Goal: Task Accomplishment & Management: Manage account settings

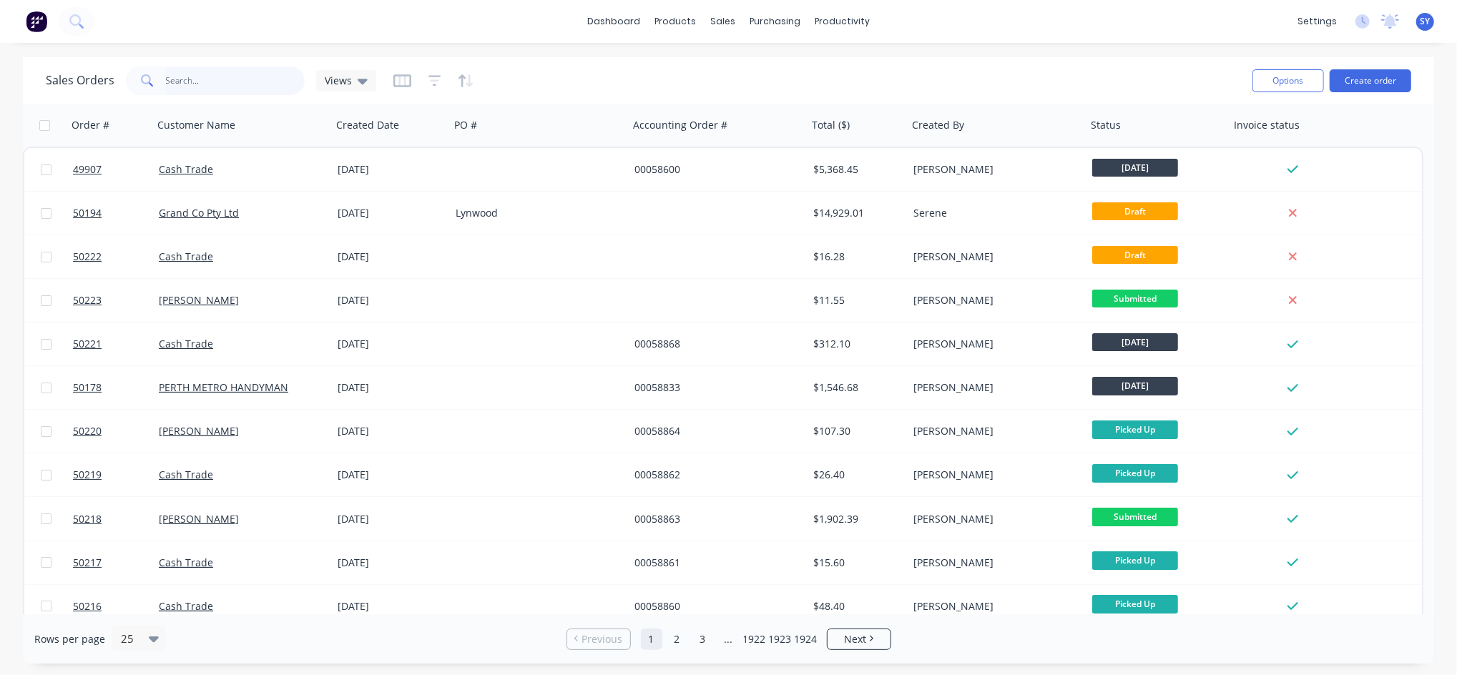
click at [227, 79] on input "text" at bounding box center [235, 81] width 139 height 29
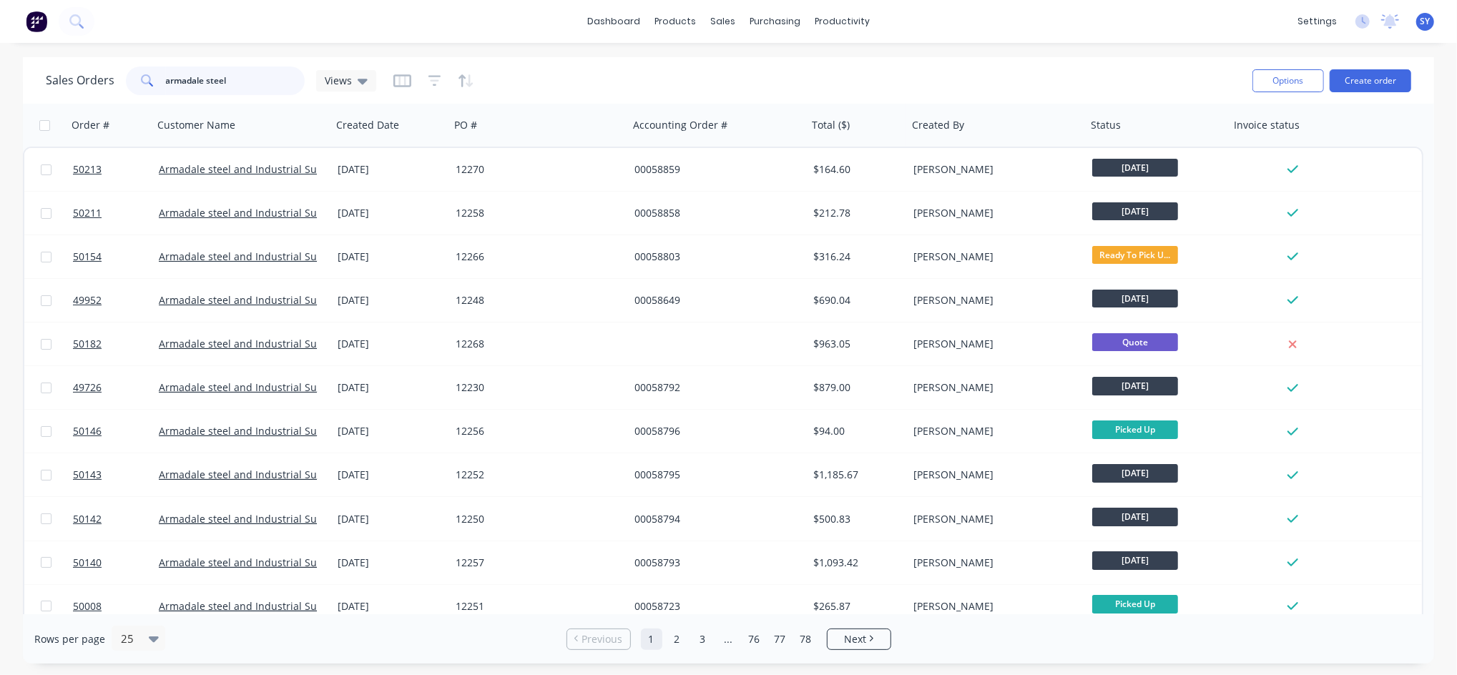
click at [211, 67] on input "armadale steel" at bounding box center [235, 81] width 139 height 29
drag, startPoint x: 275, startPoint y: 64, endPoint x: 101, endPoint y: 58, distance: 173.9
click at [101, 58] on div "Sales Orders armadale steel Views Options Create order" at bounding box center [728, 80] width 1411 height 46
click at [272, 87] on input "armadale steel" at bounding box center [235, 81] width 139 height 29
drag, startPoint x: 261, startPoint y: 87, endPoint x: 144, endPoint y: 84, distance: 116.6
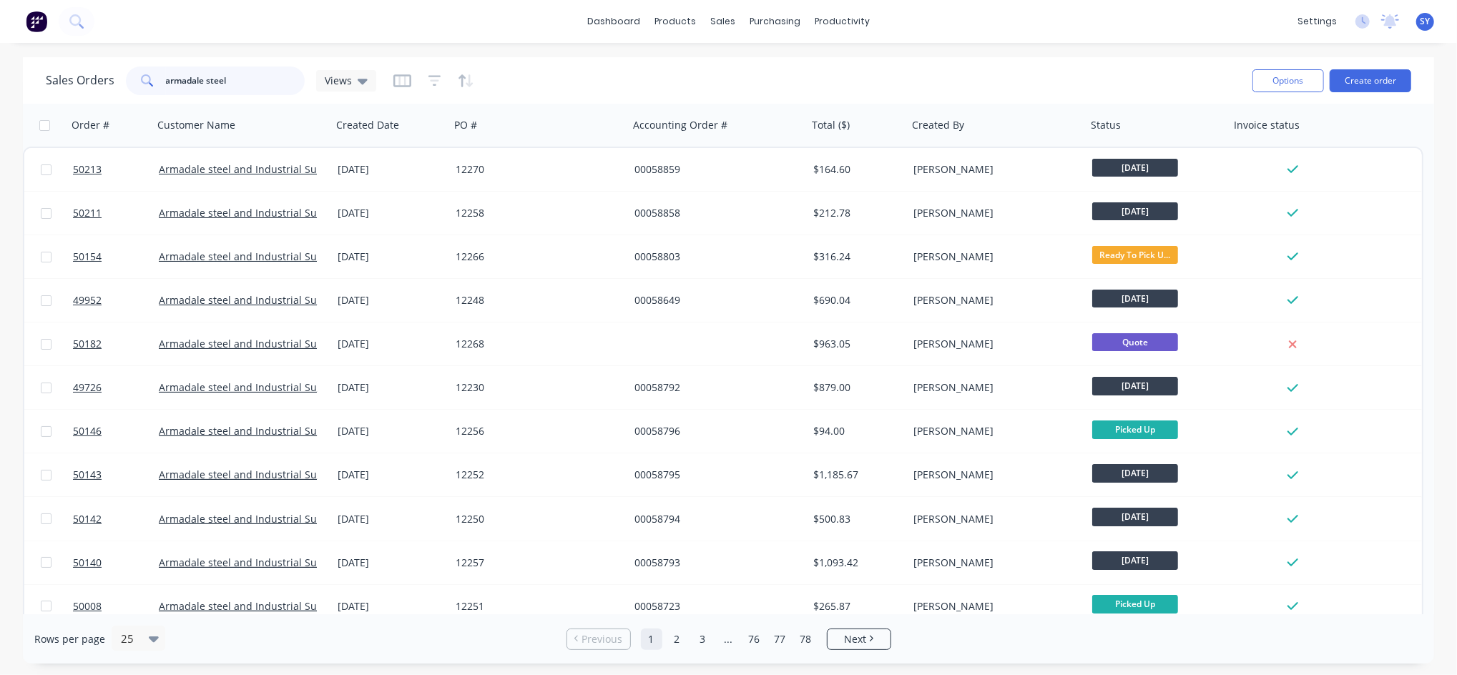
click at [144, 84] on div "armadale steel" at bounding box center [215, 81] width 179 height 29
type input "12190"
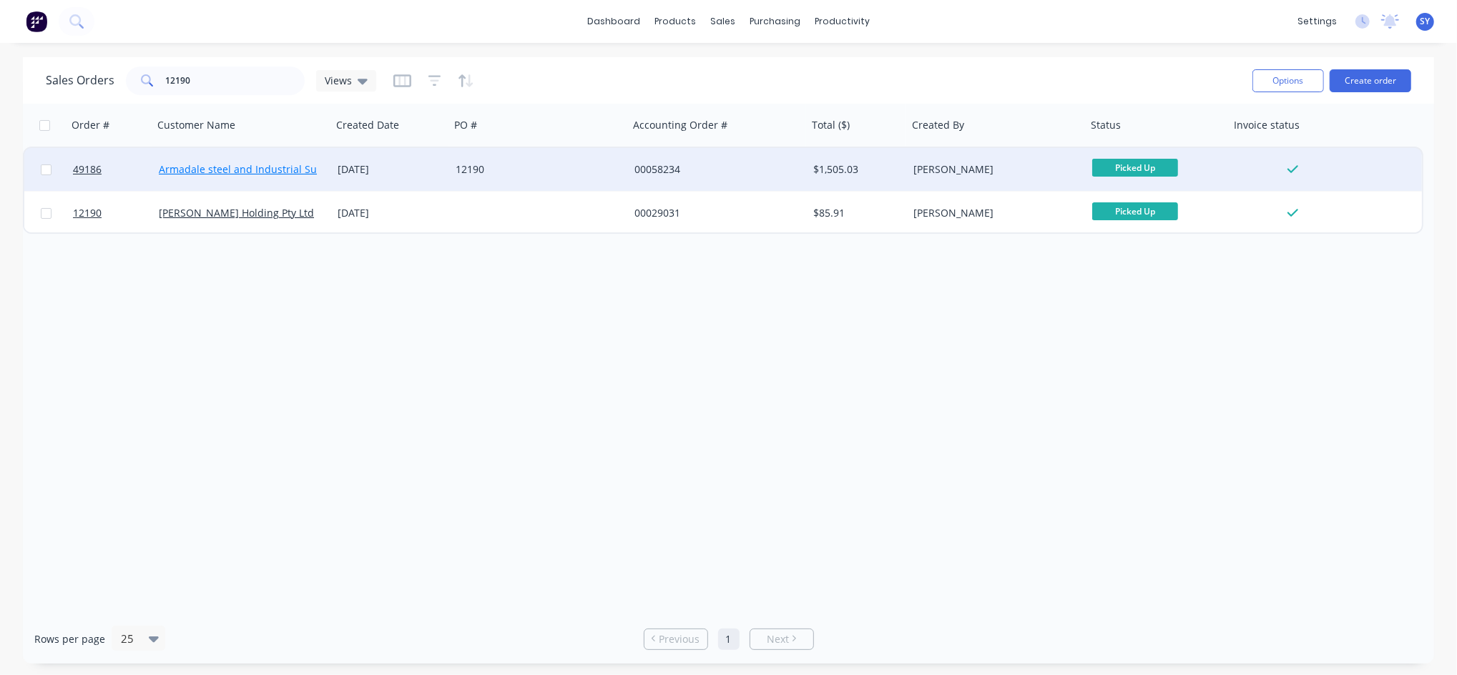
click at [275, 172] on link "Armadale steel and Industrial Supplies" at bounding box center [252, 169] width 187 height 14
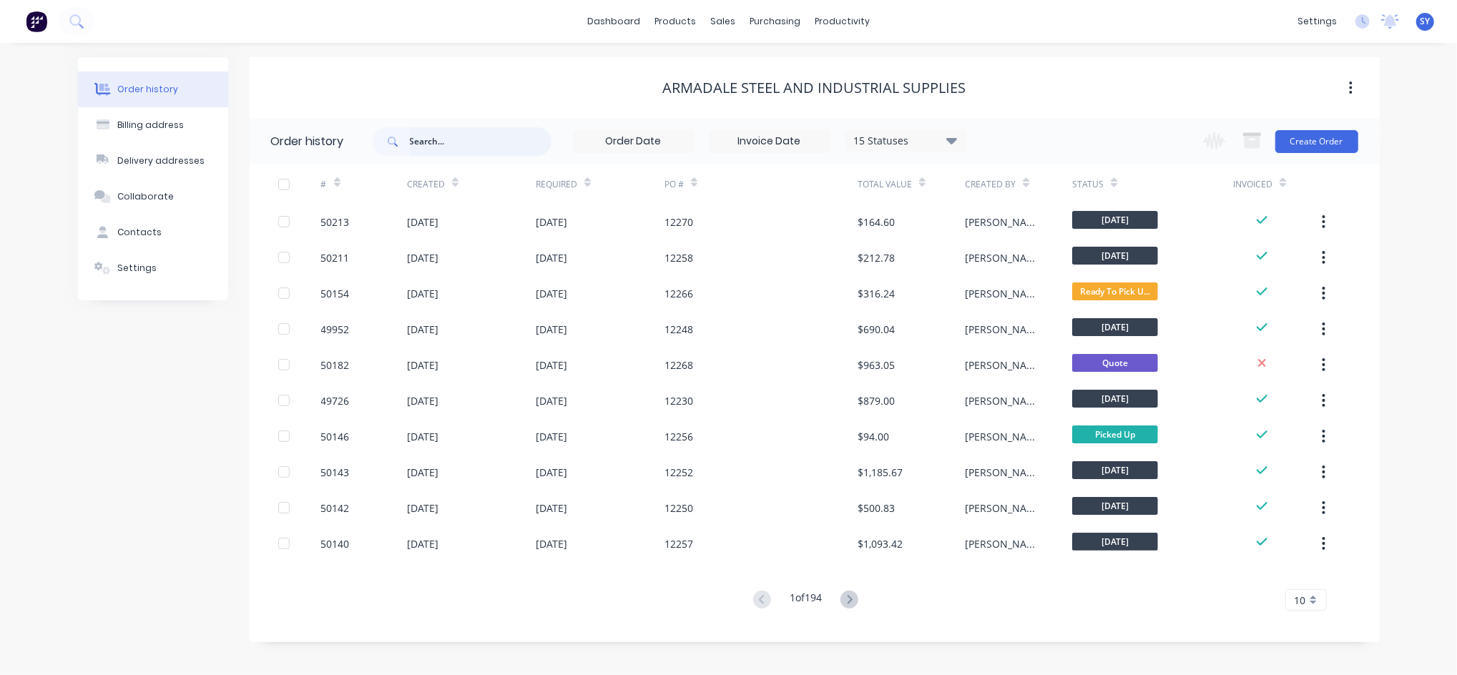
click at [448, 138] on input "text" at bounding box center [481, 141] width 142 height 29
type input "12190"
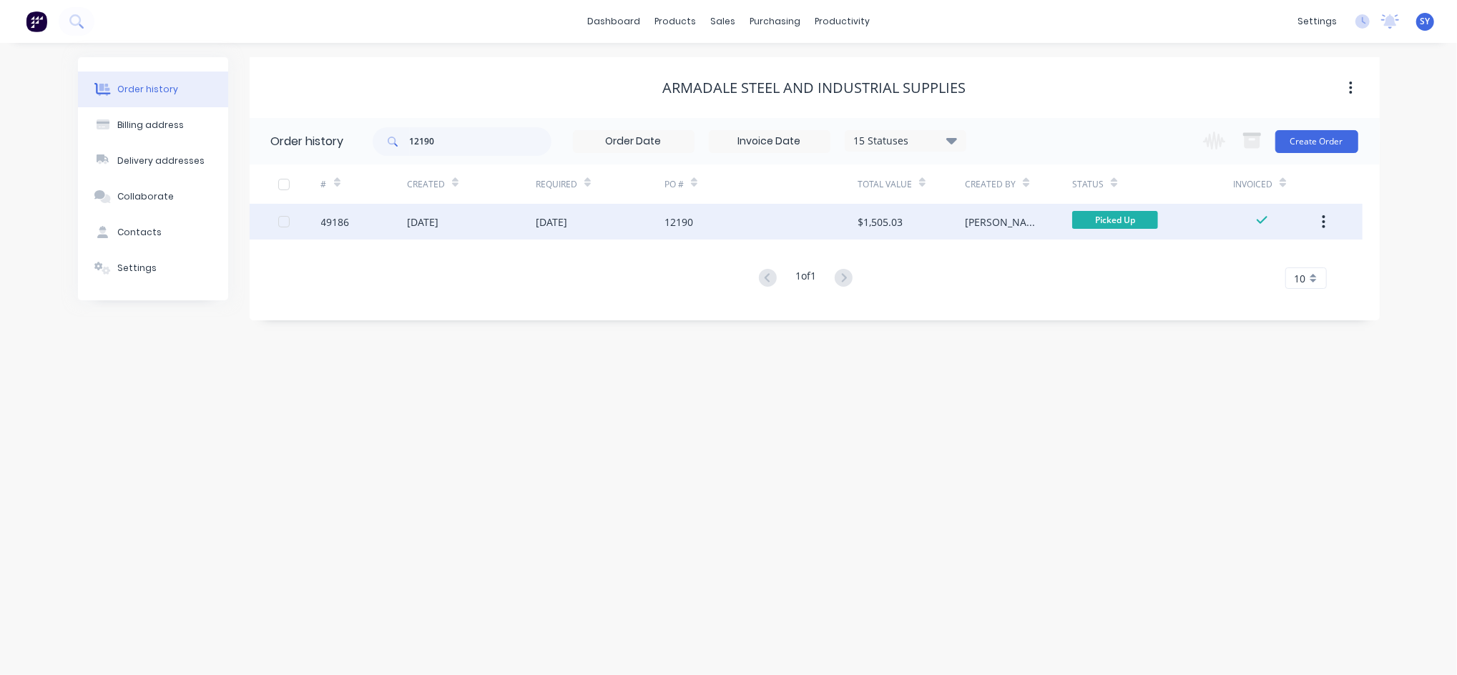
click at [567, 222] on div "[DATE]" at bounding box center [551, 222] width 31 height 15
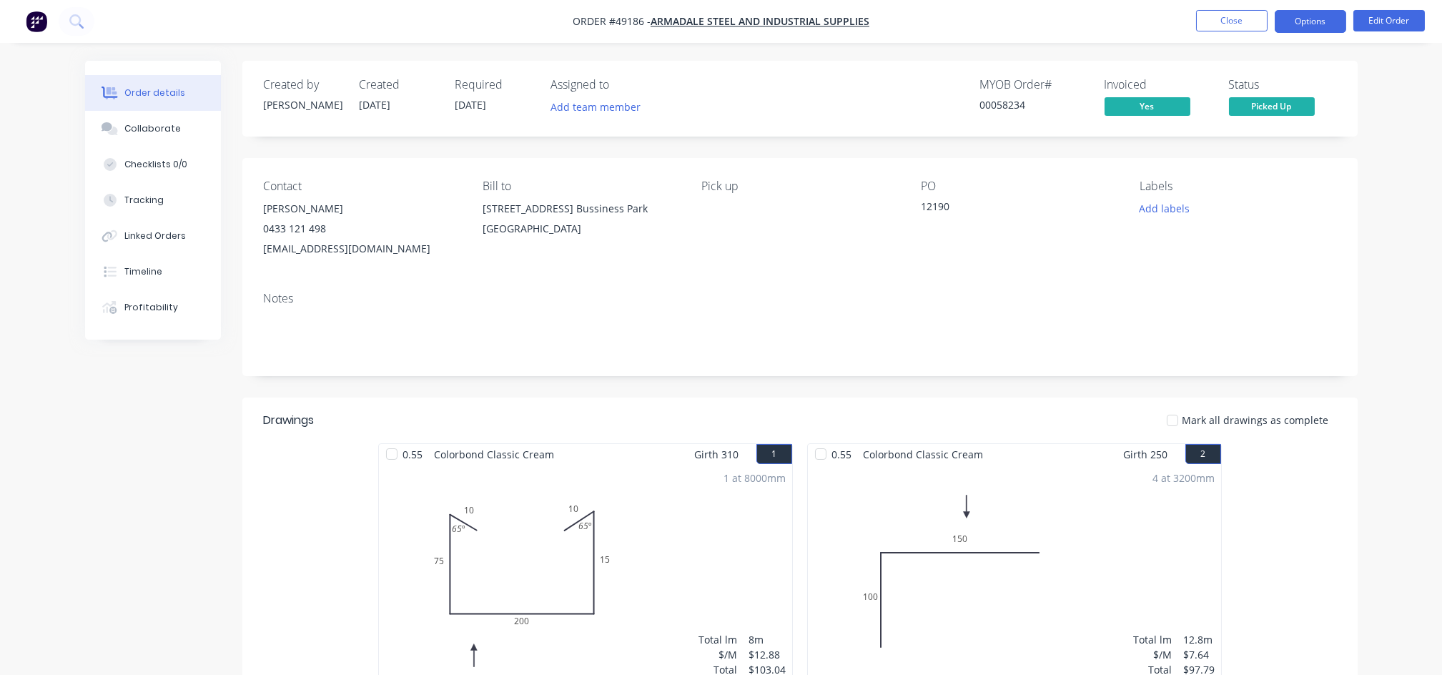
click at [1318, 25] on button "Options" at bounding box center [1311, 21] width 72 height 23
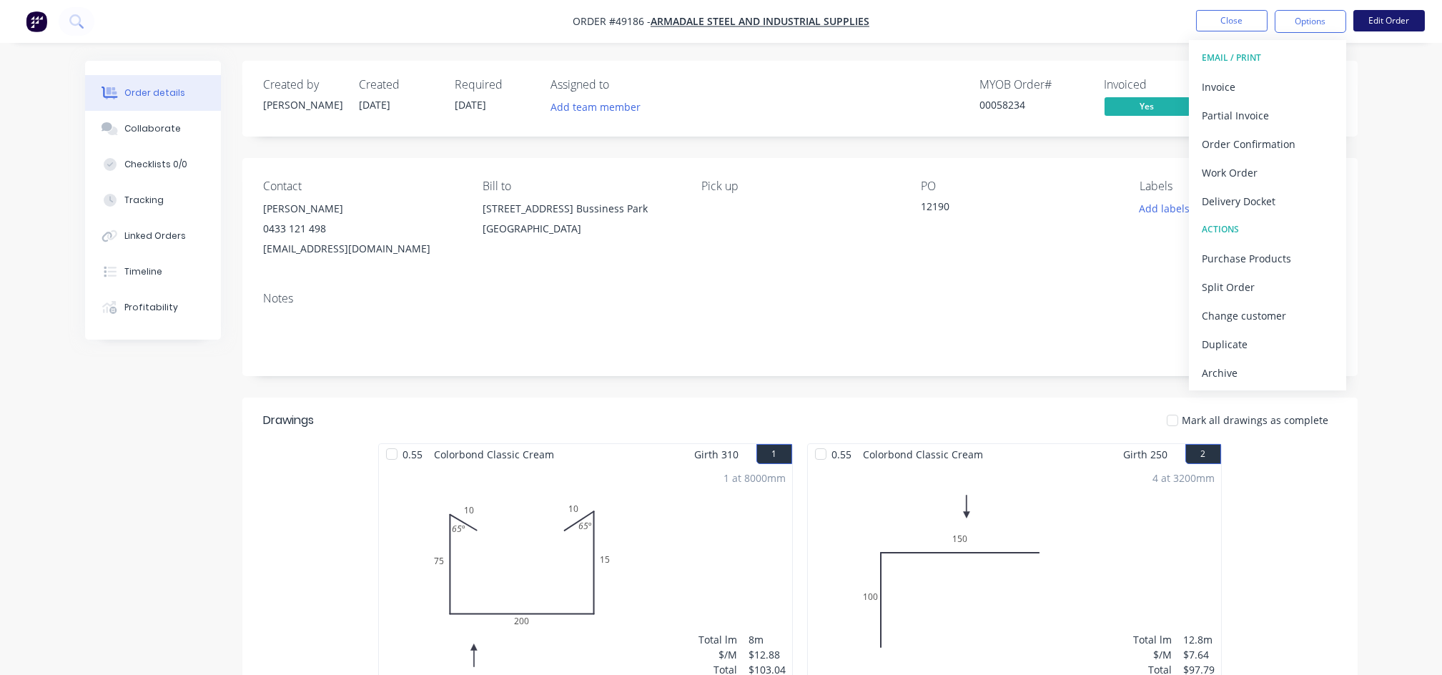
click at [1388, 20] on button "Edit Order" at bounding box center [1390, 20] width 72 height 21
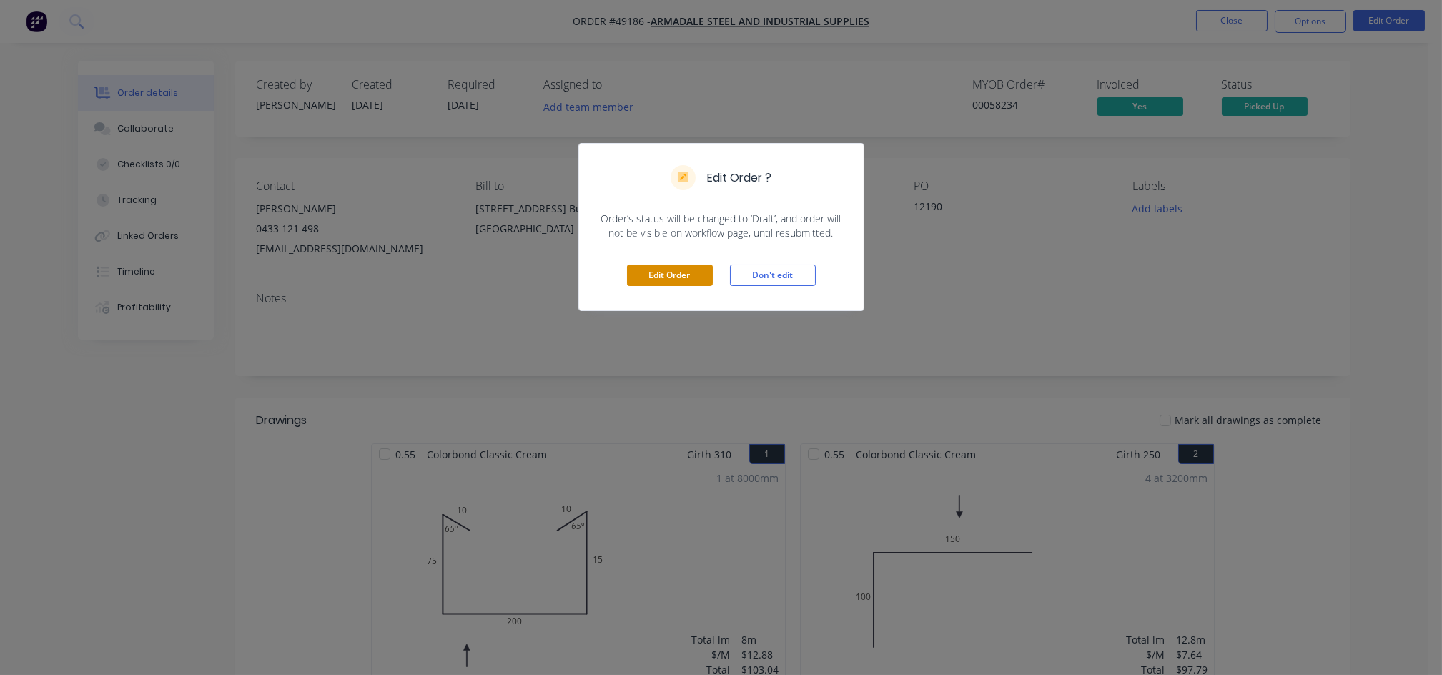
click at [675, 278] on button "Edit Order" at bounding box center [670, 275] width 86 height 21
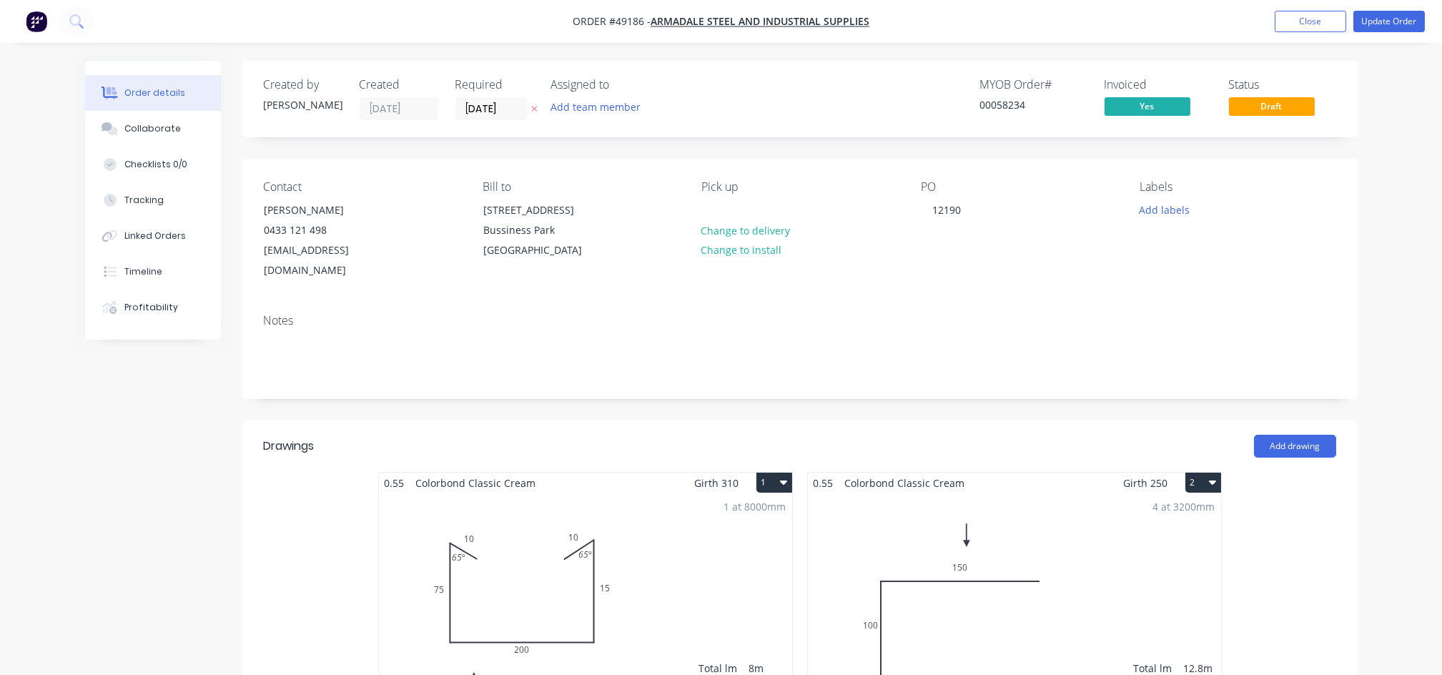
click at [508, 586] on div "1 at 8000mm Total lm $/M Total 8m $12.88 $103.04" at bounding box center [585, 602] width 413 height 218
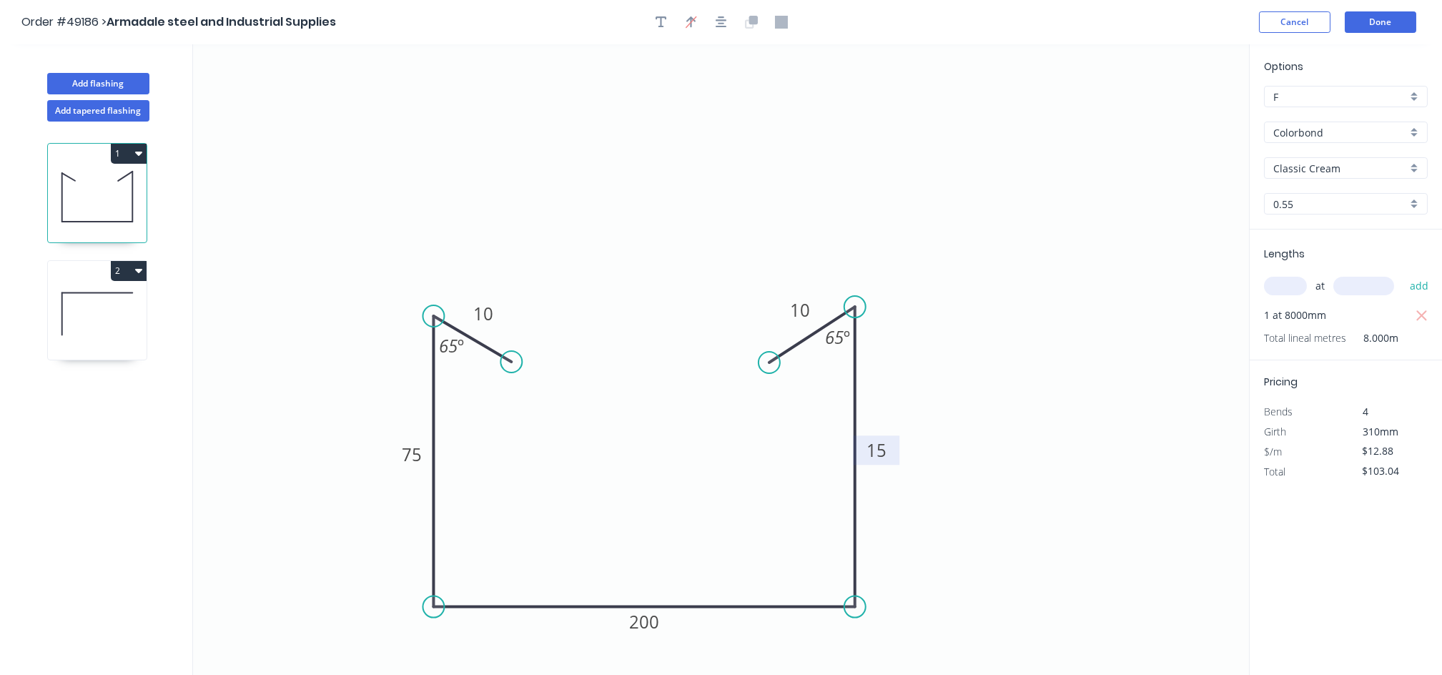
click at [877, 461] on tspan "15" at bounding box center [877, 450] width 20 height 24
click at [872, 452] on tspan "15" at bounding box center [877, 450] width 20 height 24
click at [968, 473] on icon "0 10 75 200 75 10 65 º 65 º" at bounding box center [721, 359] width 1056 height 631
type input "$13.62"
type input "$108.96"
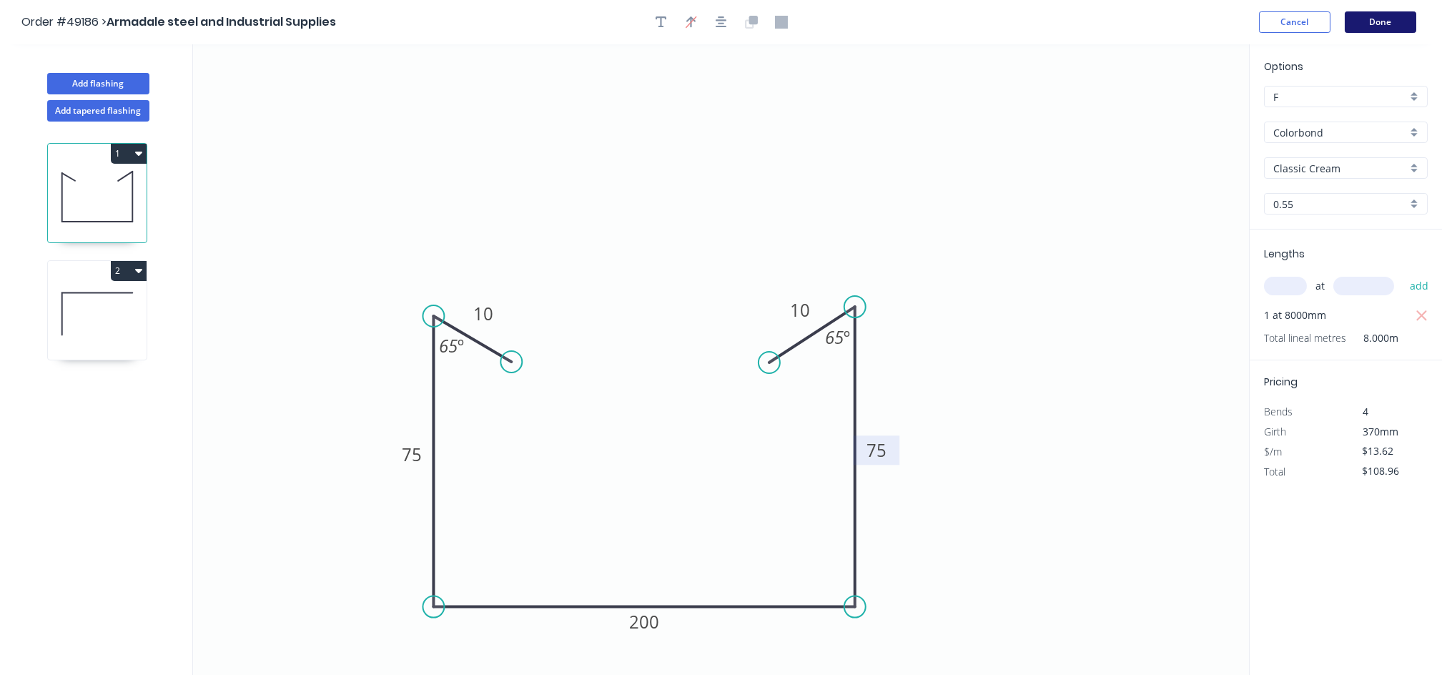
click at [1386, 16] on button "Done" at bounding box center [1381, 21] width 72 height 21
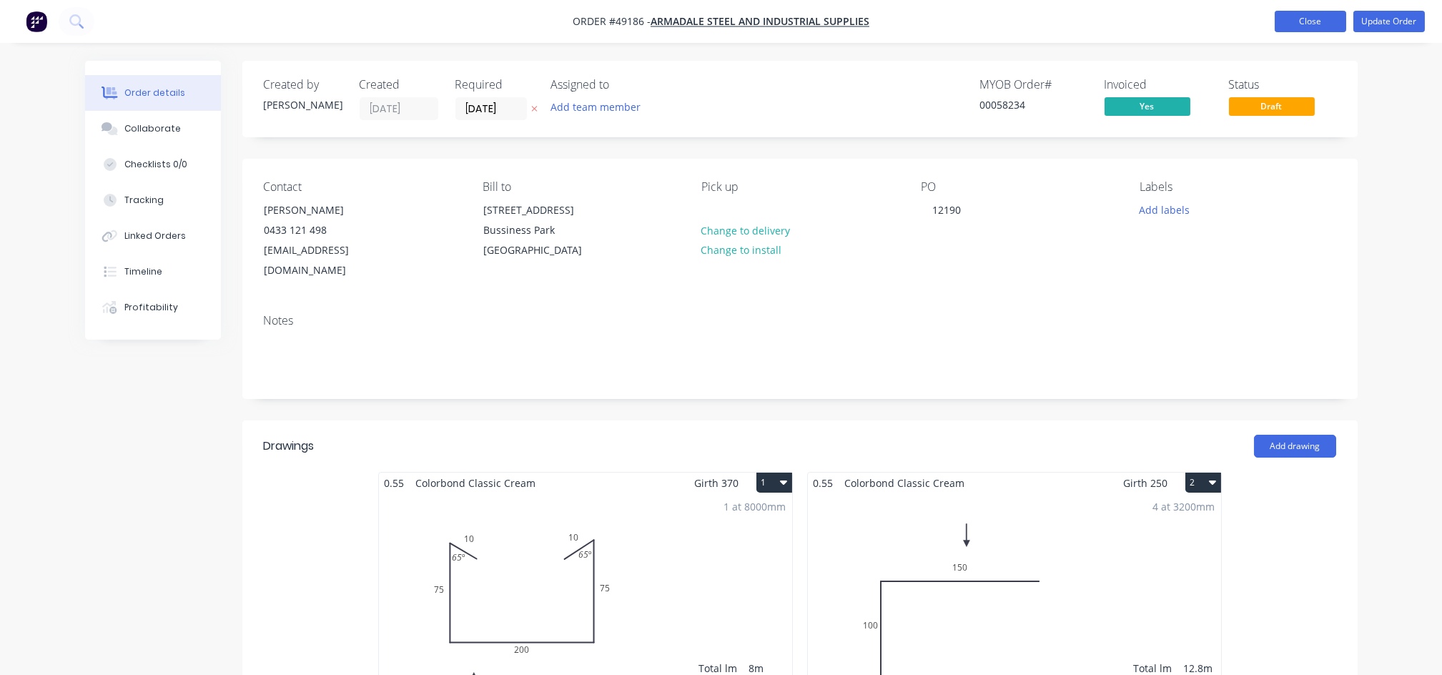
click at [1320, 16] on button "Close" at bounding box center [1311, 21] width 72 height 21
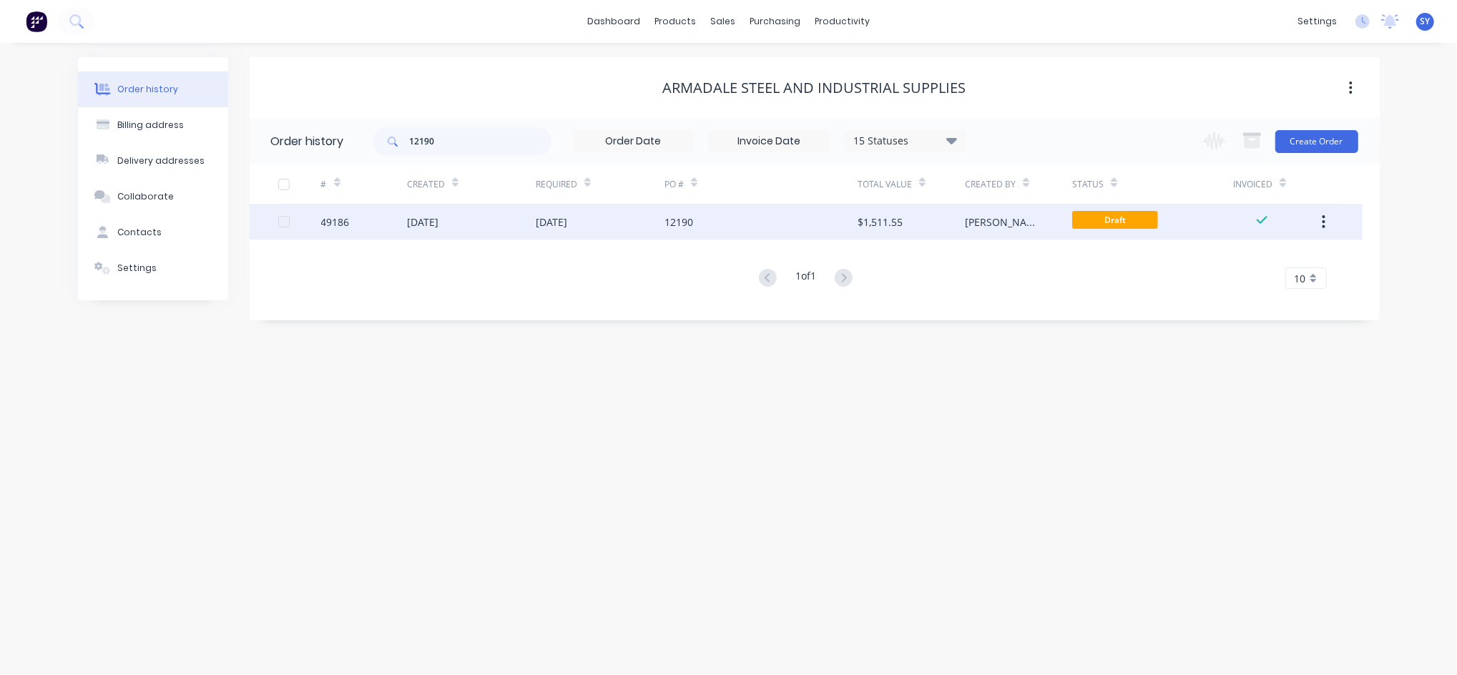
click at [754, 233] on div "12190" at bounding box center [760, 222] width 193 height 36
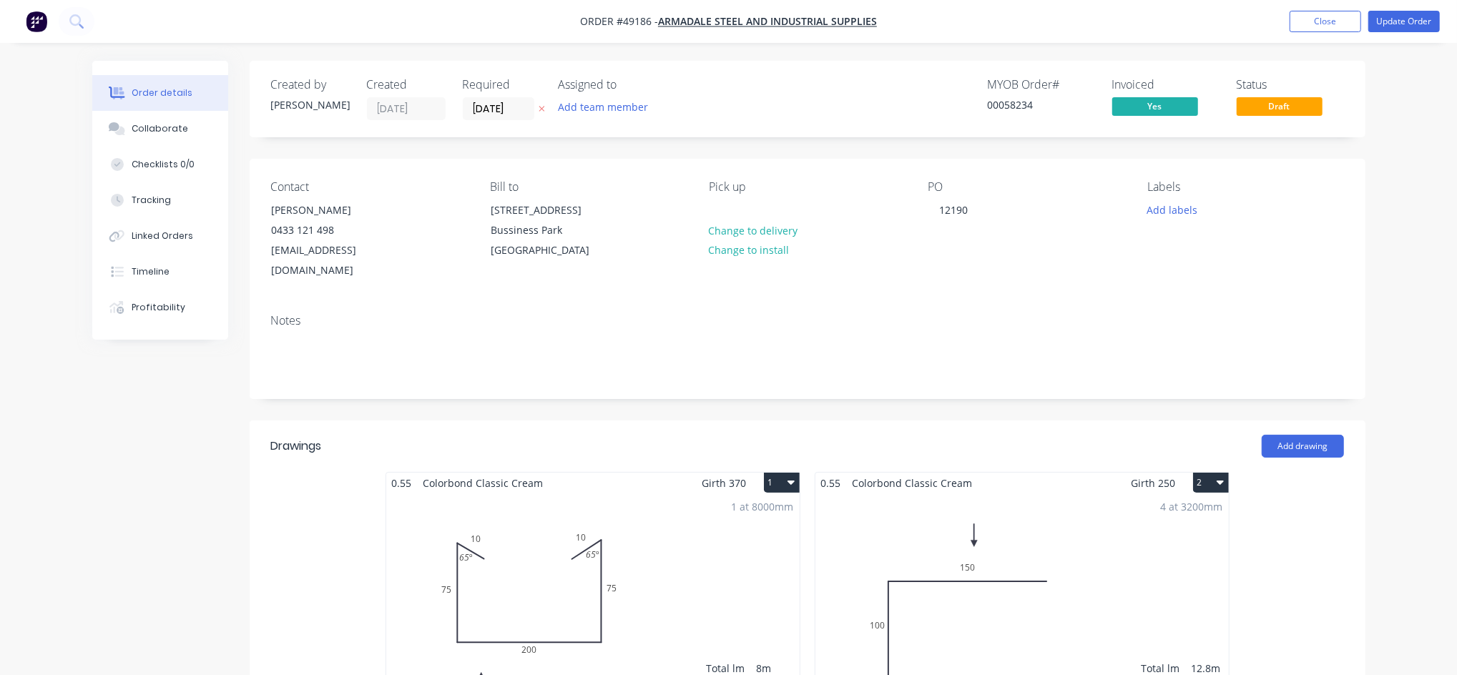
type input "$10.44"
type input "$83.52"
type input "$19.99"
type input "$59.97"
type input "$15.42"
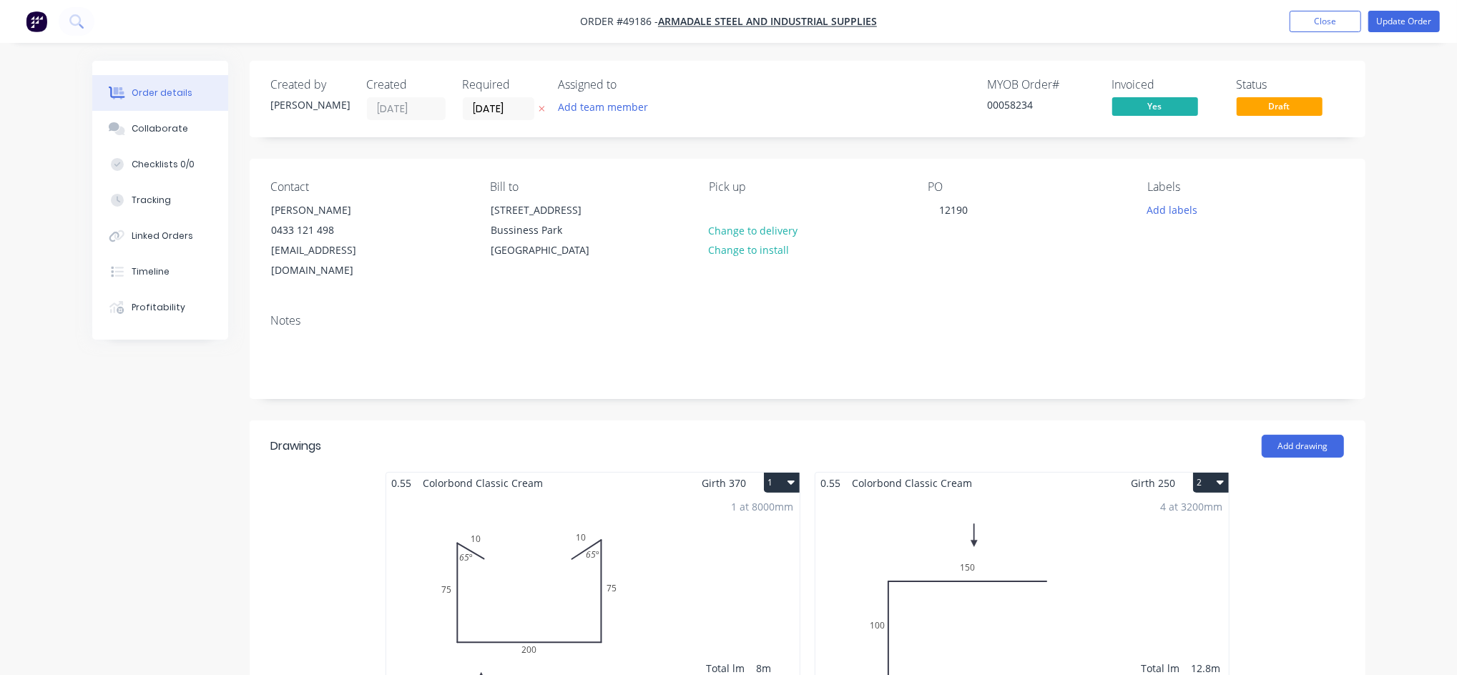
type input "$1,023.89"
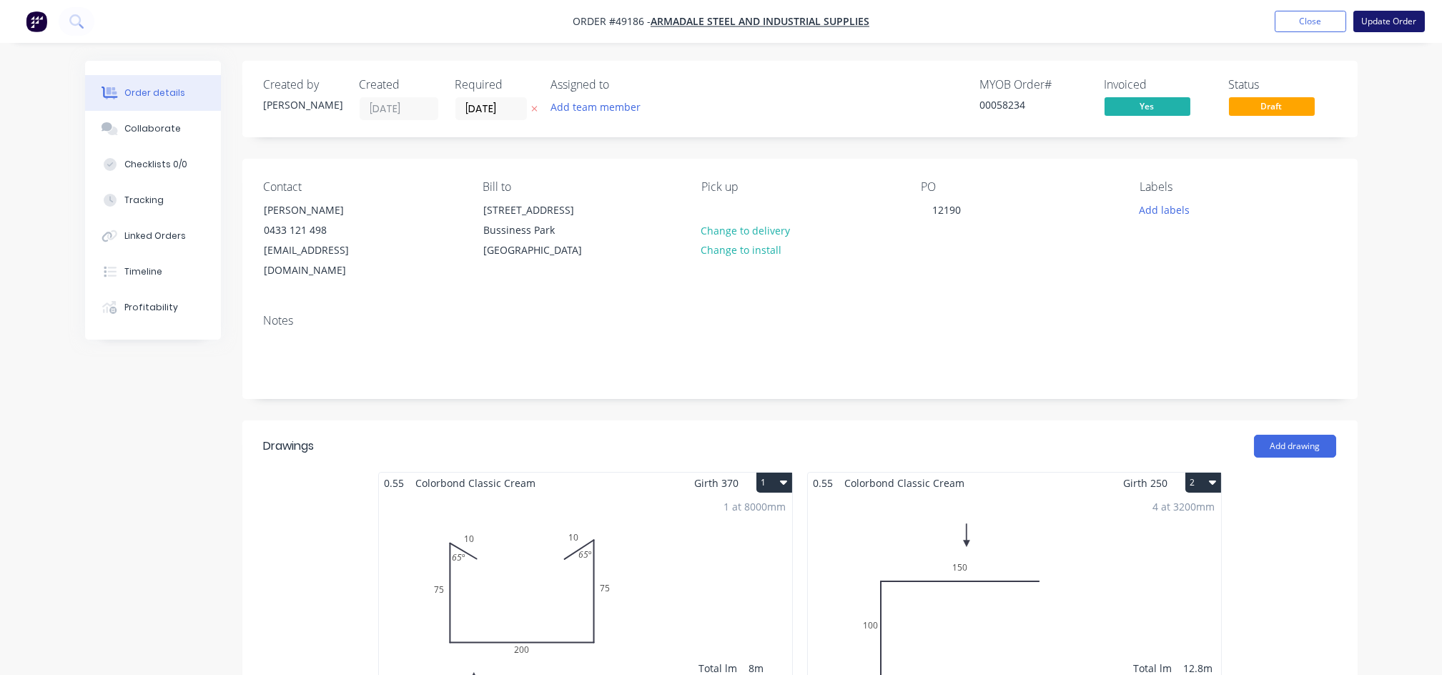
click at [1386, 20] on button "Update Order" at bounding box center [1390, 21] width 72 height 21
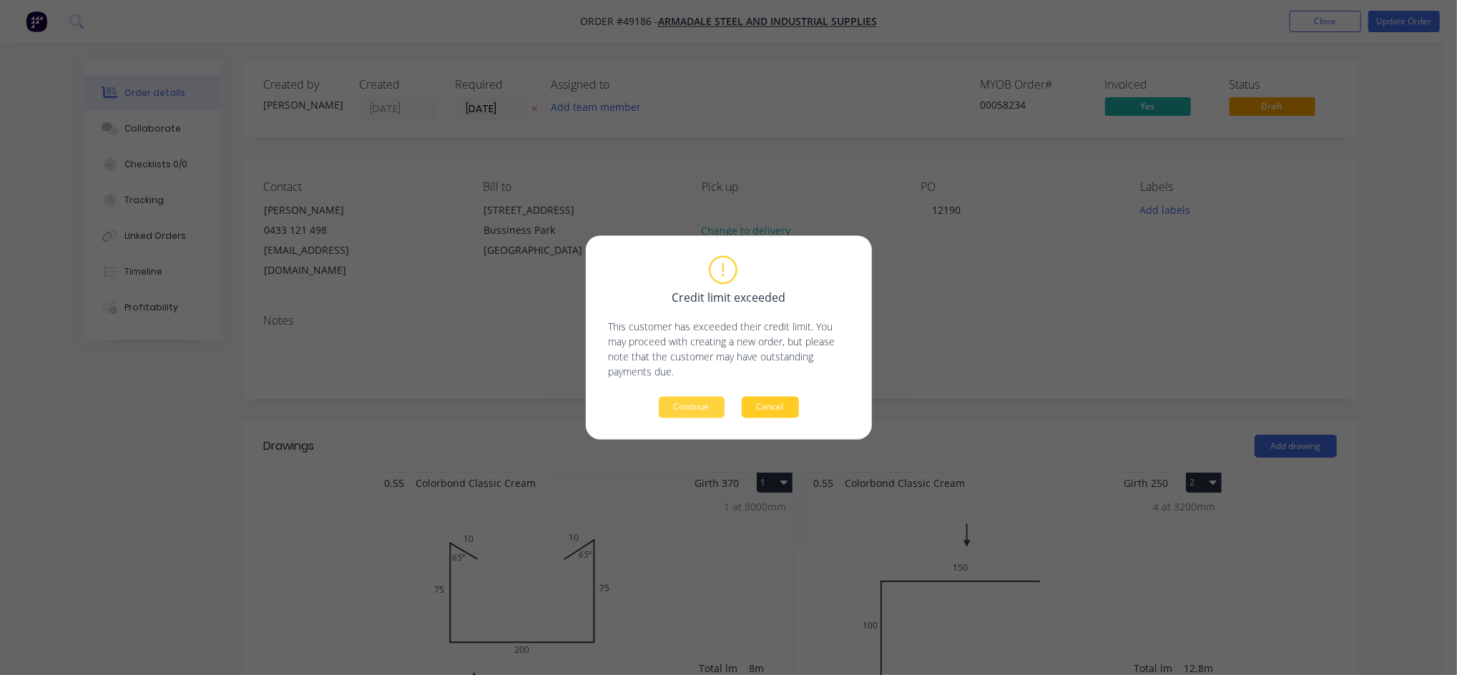
click at [756, 408] on button "Cancel" at bounding box center [770, 407] width 57 height 21
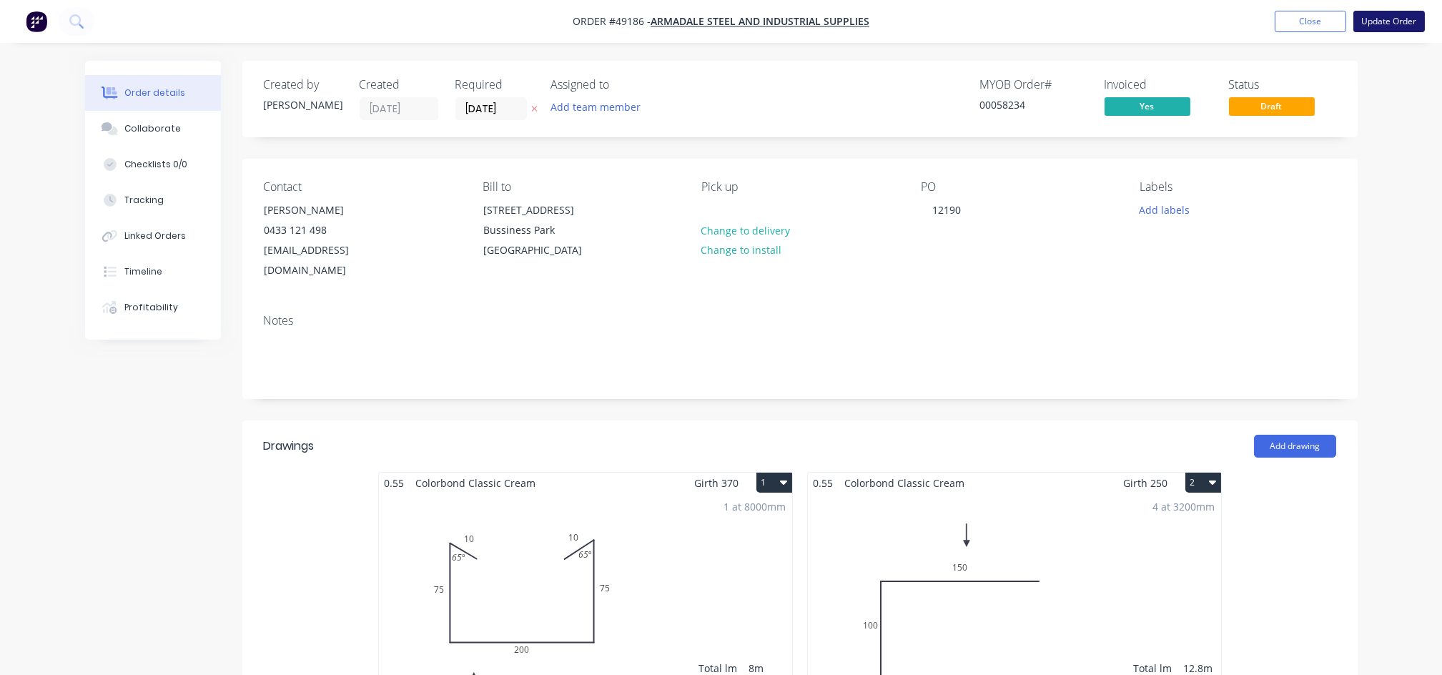
click at [1381, 23] on button "Update Order" at bounding box center [1390, 21] width 72 height 21
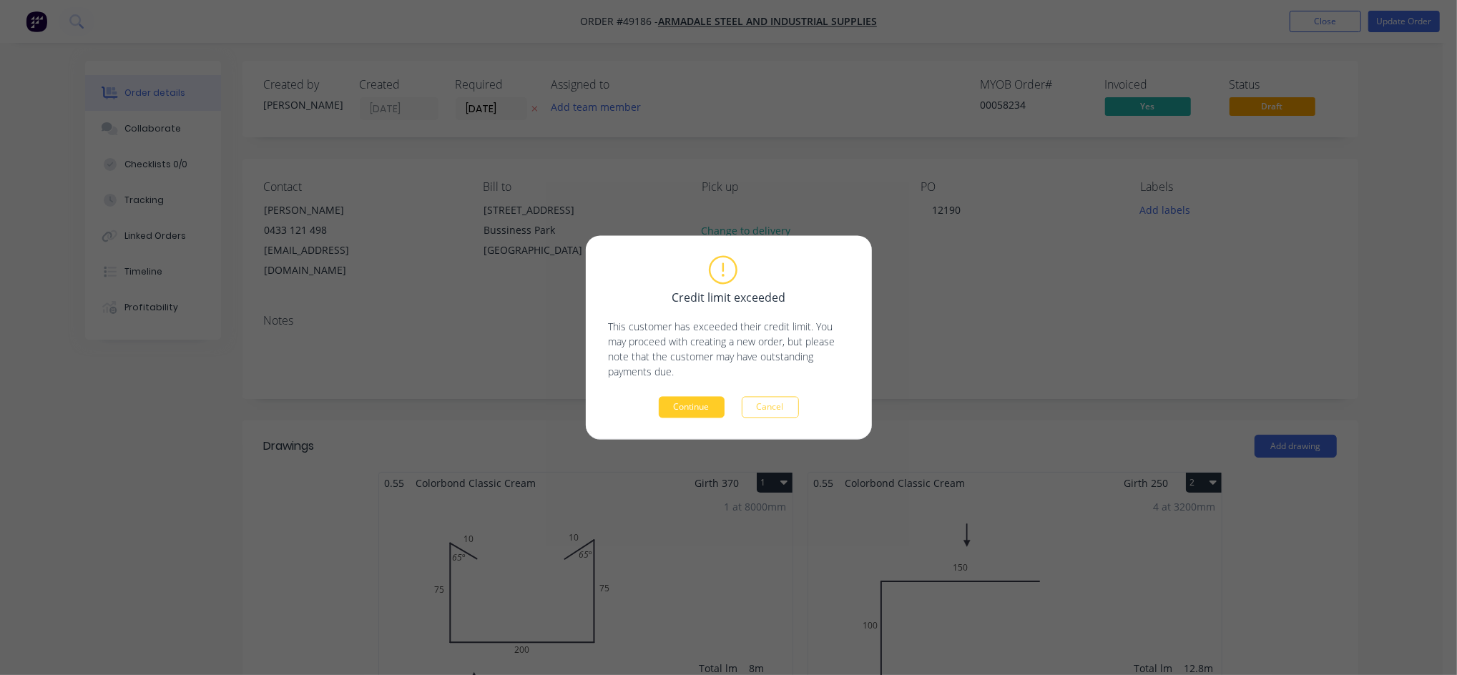
click at [669, 400] on button "Continue" at bounding box center [692, 407] width 66 height 21
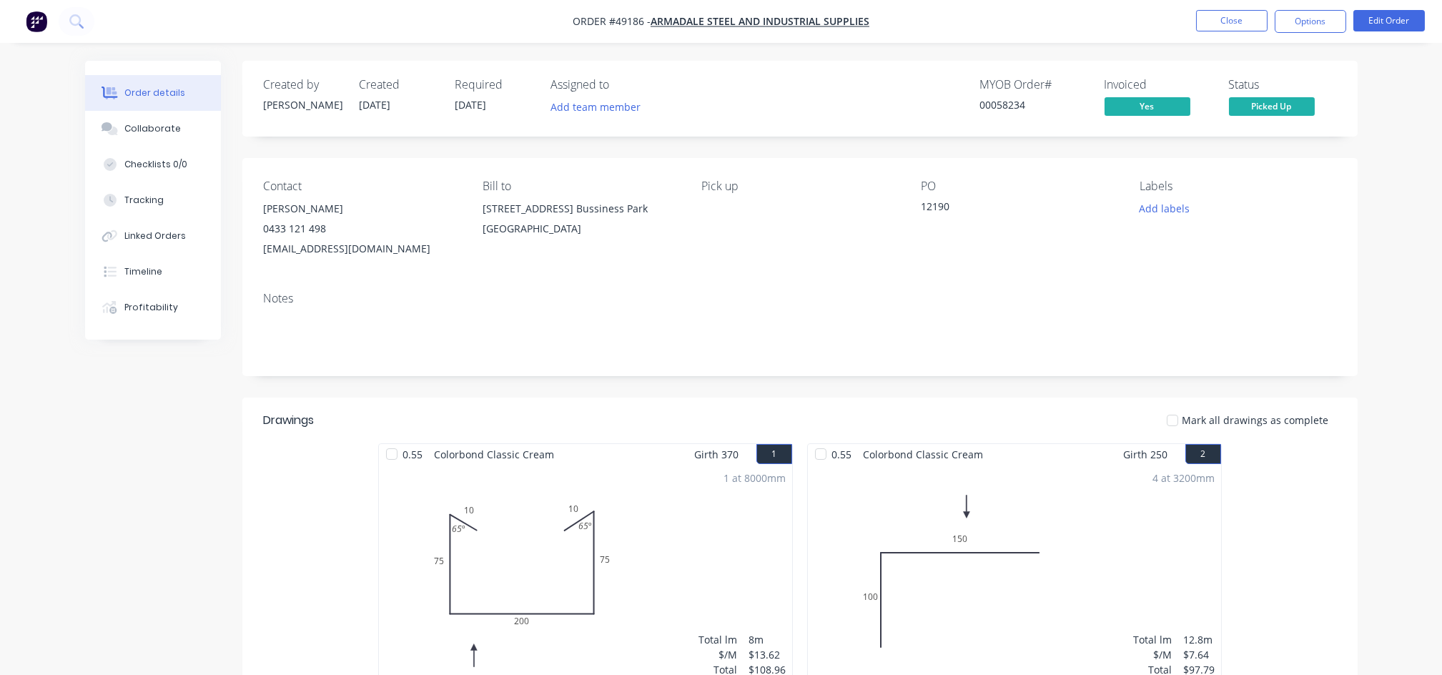
click at [586, 573] on div "1 at 8000mm Total lm $/M Total 8m $13.62 $108.96" at bounding box center [585, 574] width 413 height 218
click at [1300, 13] on button "Options" at bounding box center [1311, 21] width 72 height 23
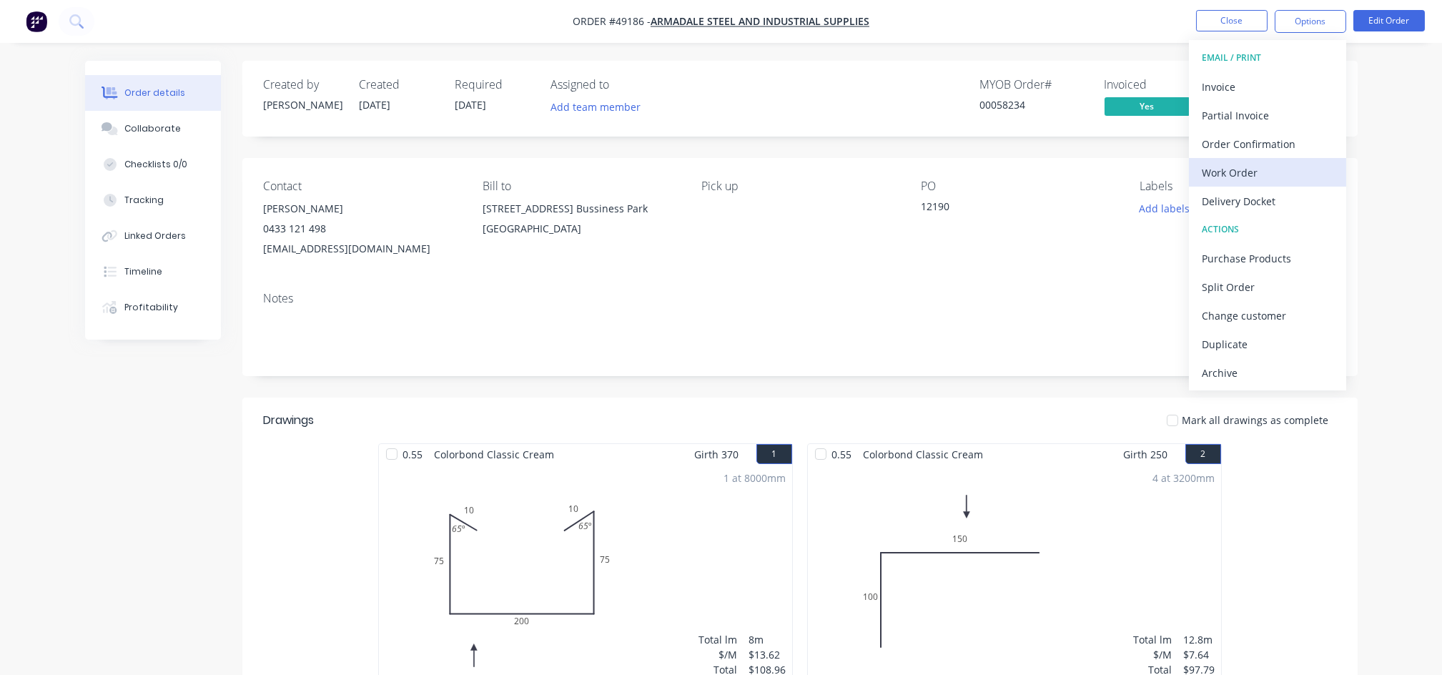
click at [1256, 177] on div "Work Order" at bounding box center [1268, 172] width 132 height 21
click at [1238, 160] on button "Custom" at bounding box center [1267, 172] width 157 height 29
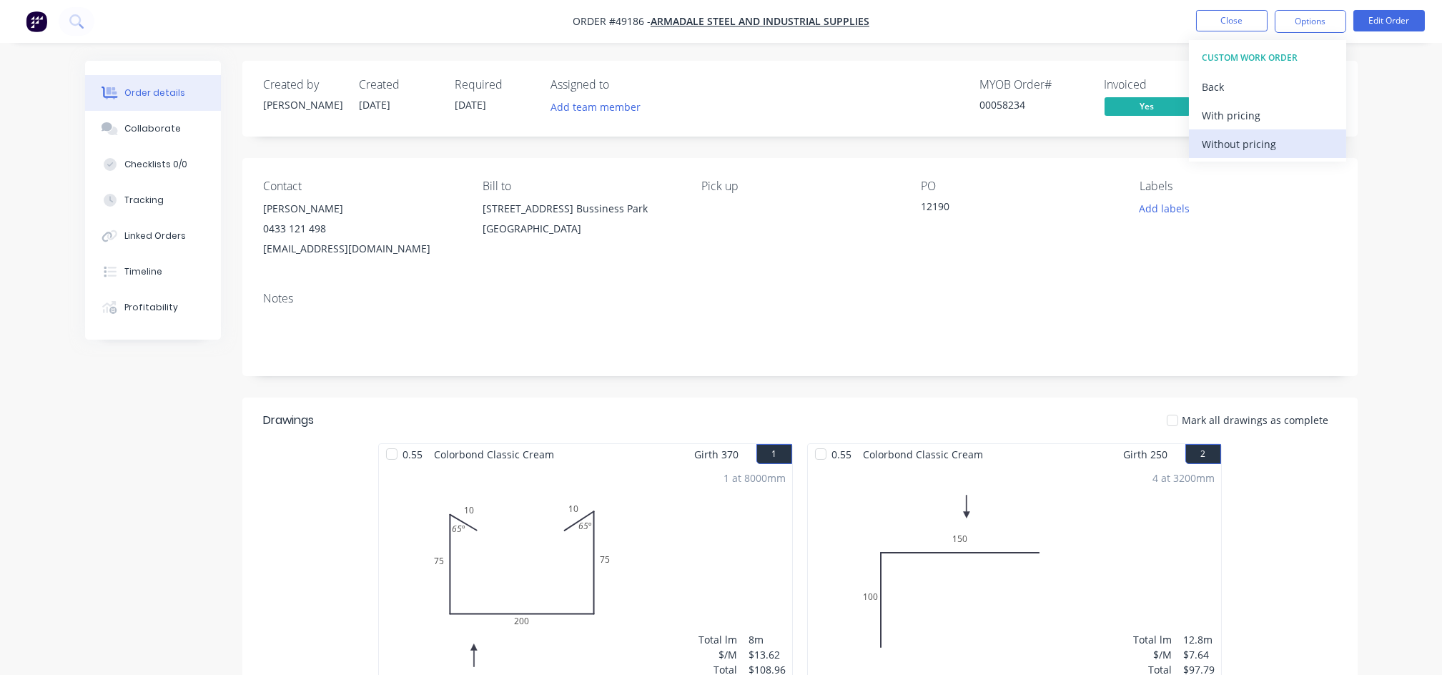
click at [1249, 141] on div "Without pricing" at bounding box center [1268, 144] width 132 height 21
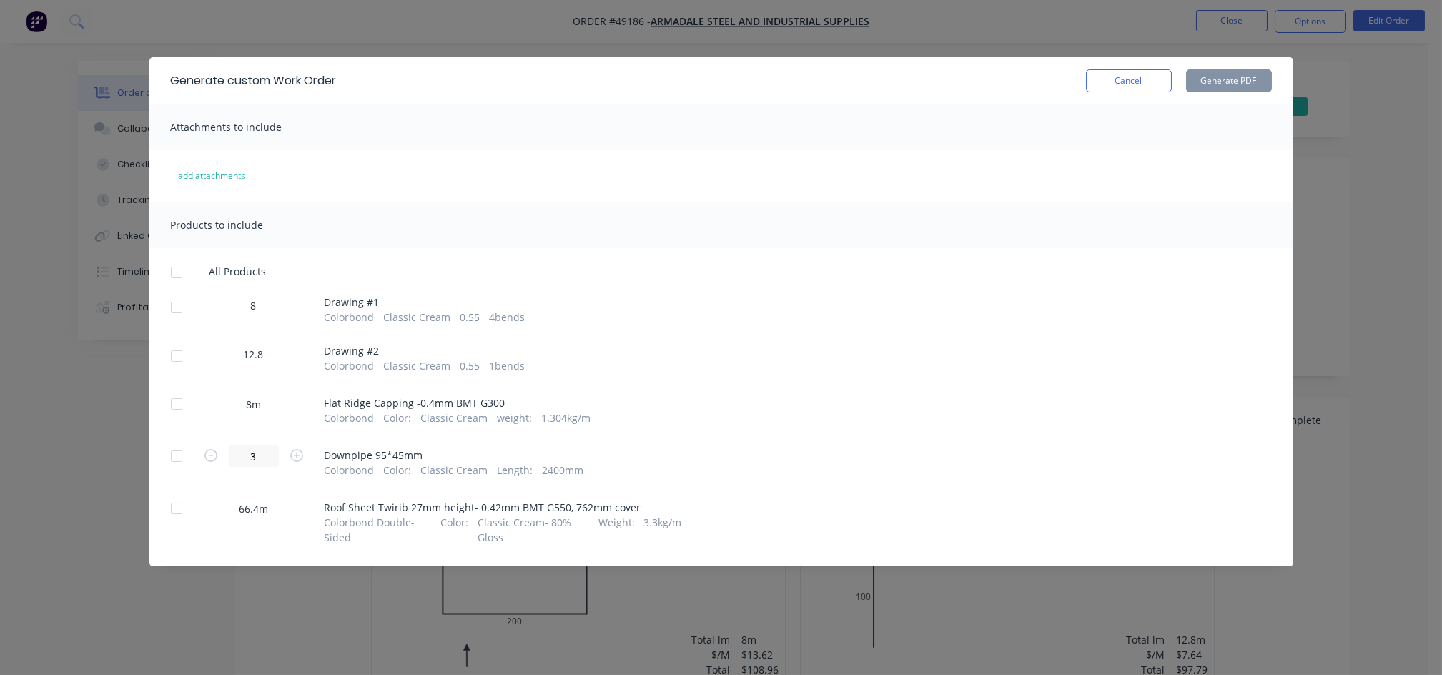
click at [189, 305] on div at bounding box center [176, 307] width 29 height 29
click at [1221, 87] on button "Generate PDF" at bounding box center [1229, 80] width 86 height 23
drag, startPoint x: 1152, startPoint y: 85, endPoint x: 1146, endPoint y: 92, distance: 9.2
click at [1152, 85] on button "Cancel" at bounding box center [1129, 80] width 86 height 23
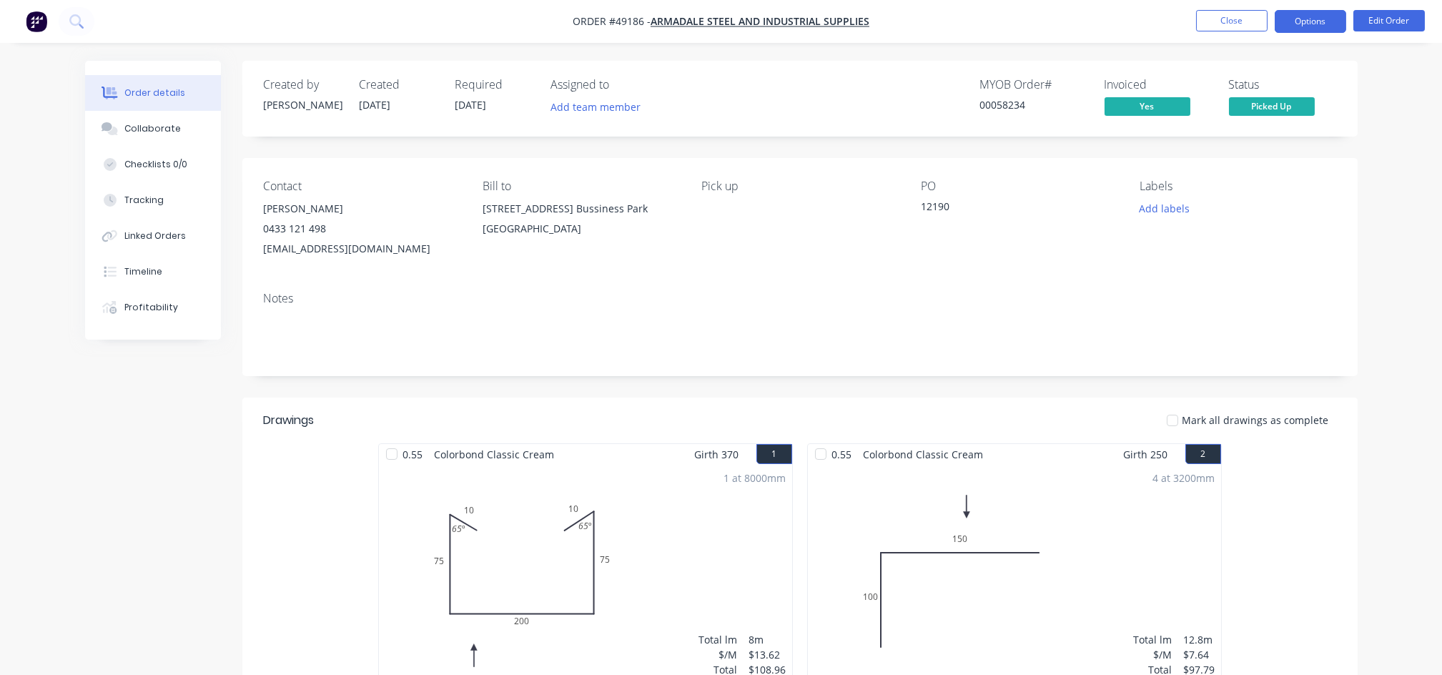
click at [1328, 23] on button "Options" at bounding box center [1311, 21] width 72 height 23
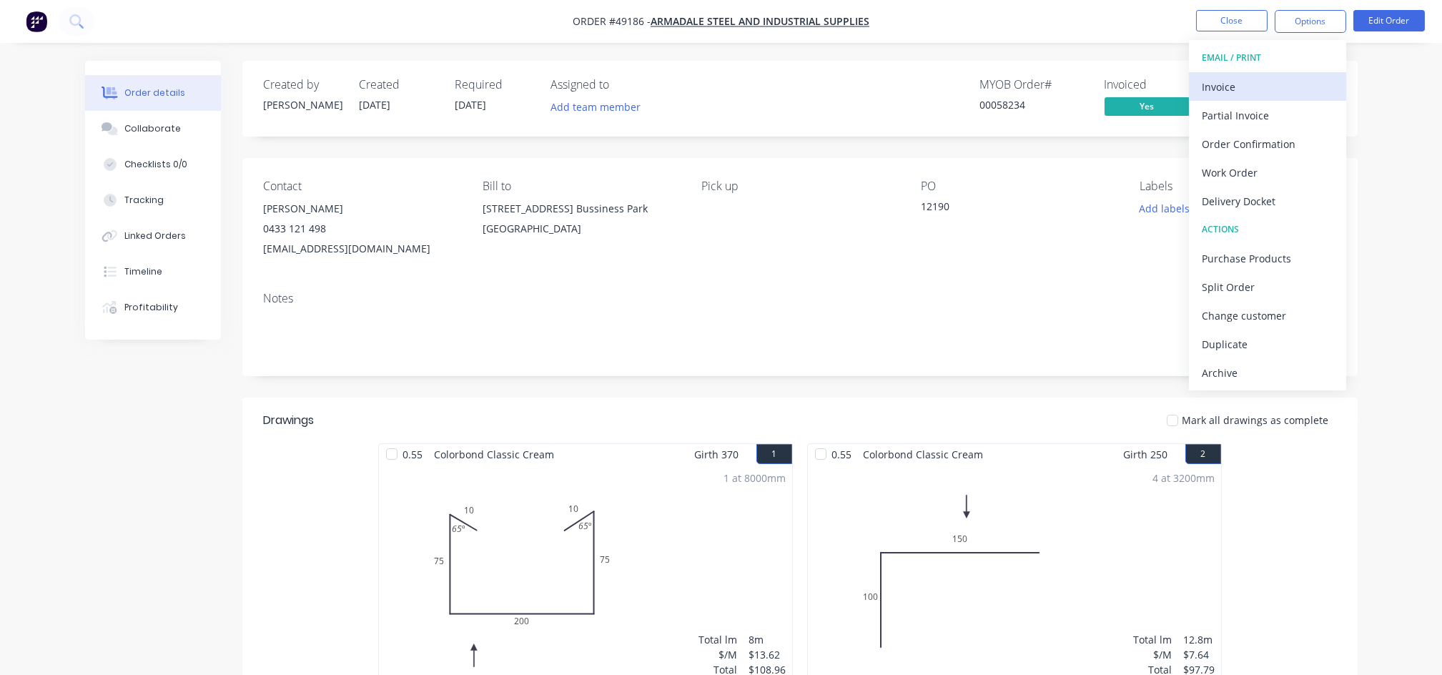
click at [1208, 89] on div "Invoice" at bounding box center [1268, 87] width 132 height 21
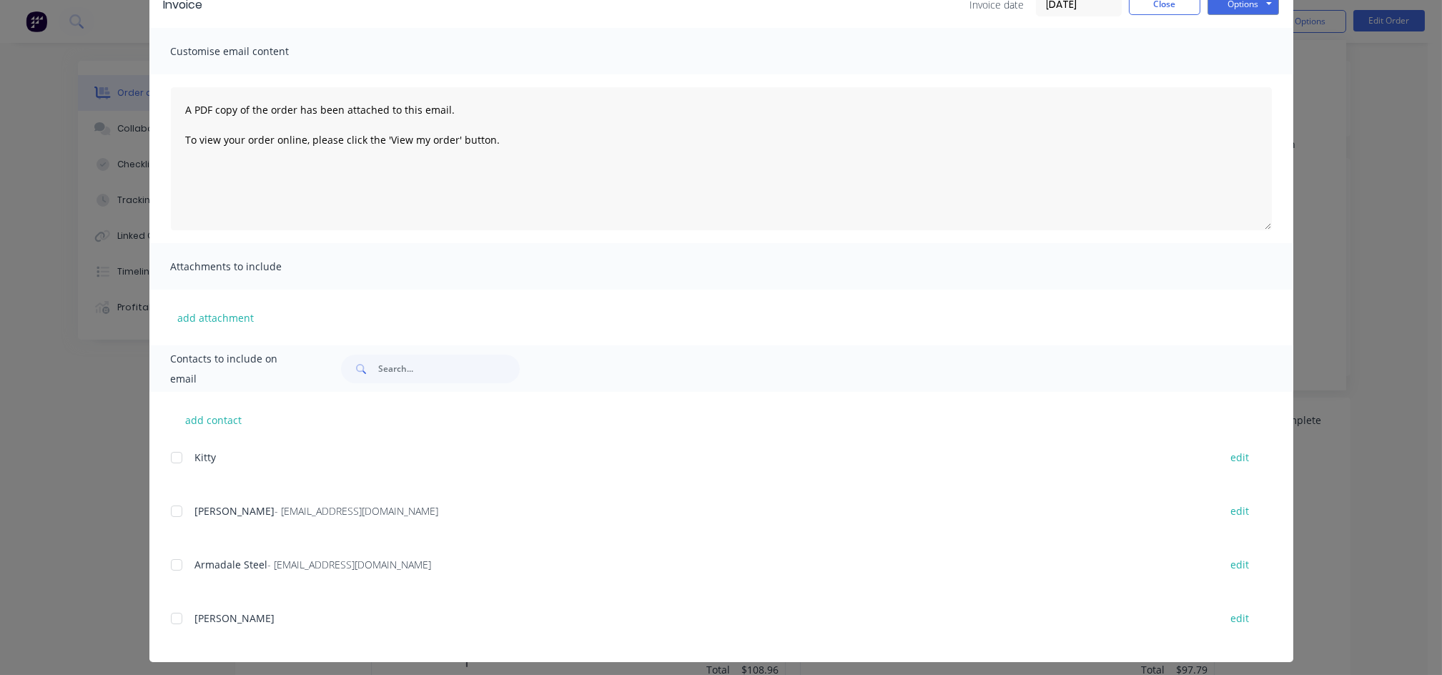
scroll to position [83, 0]
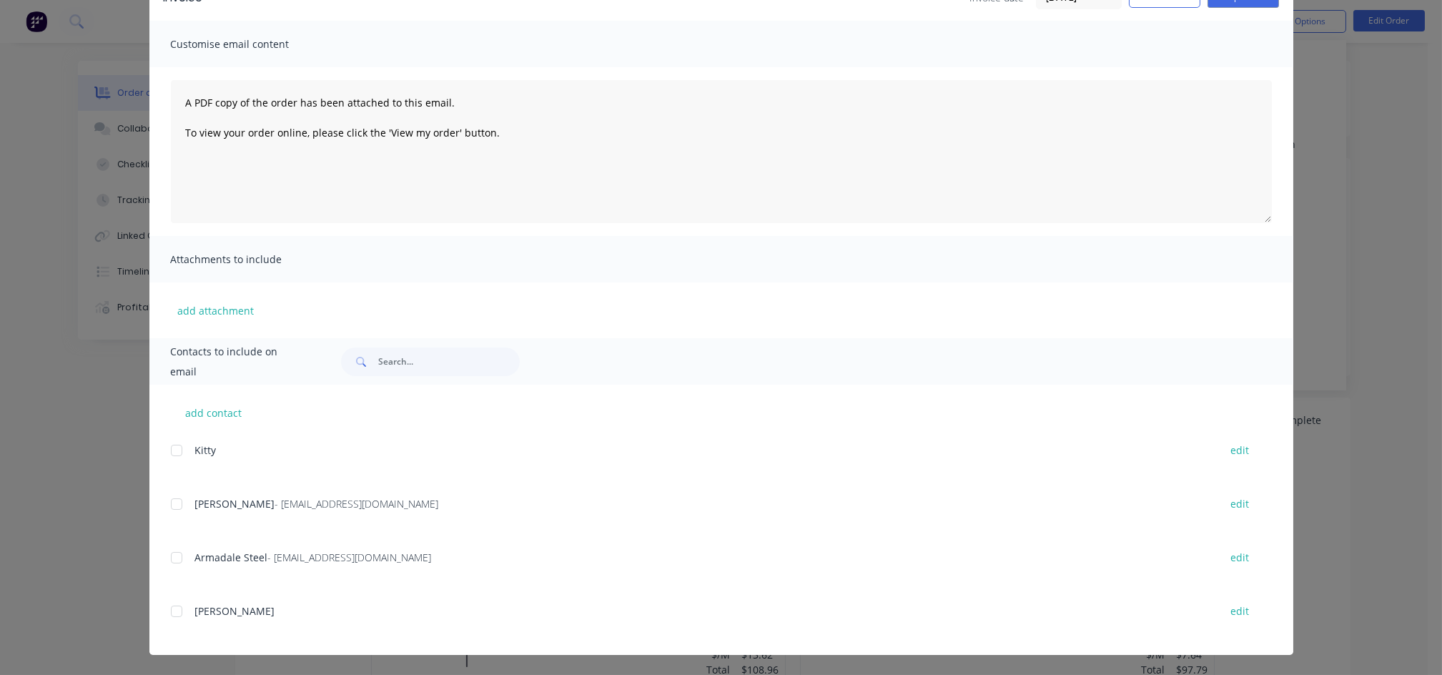
click at [169, 510] on div at bounding box center [176, 504] width 29 height 29
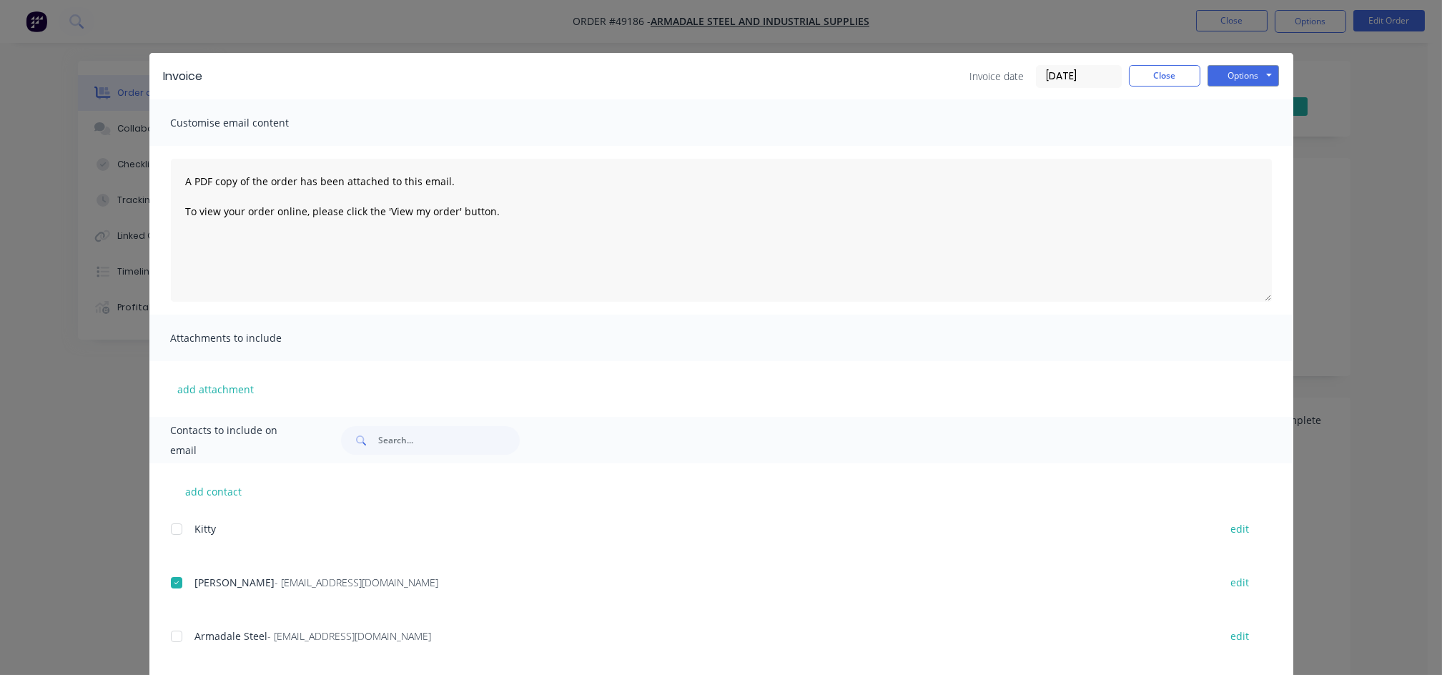
scroll to position [0, 0]
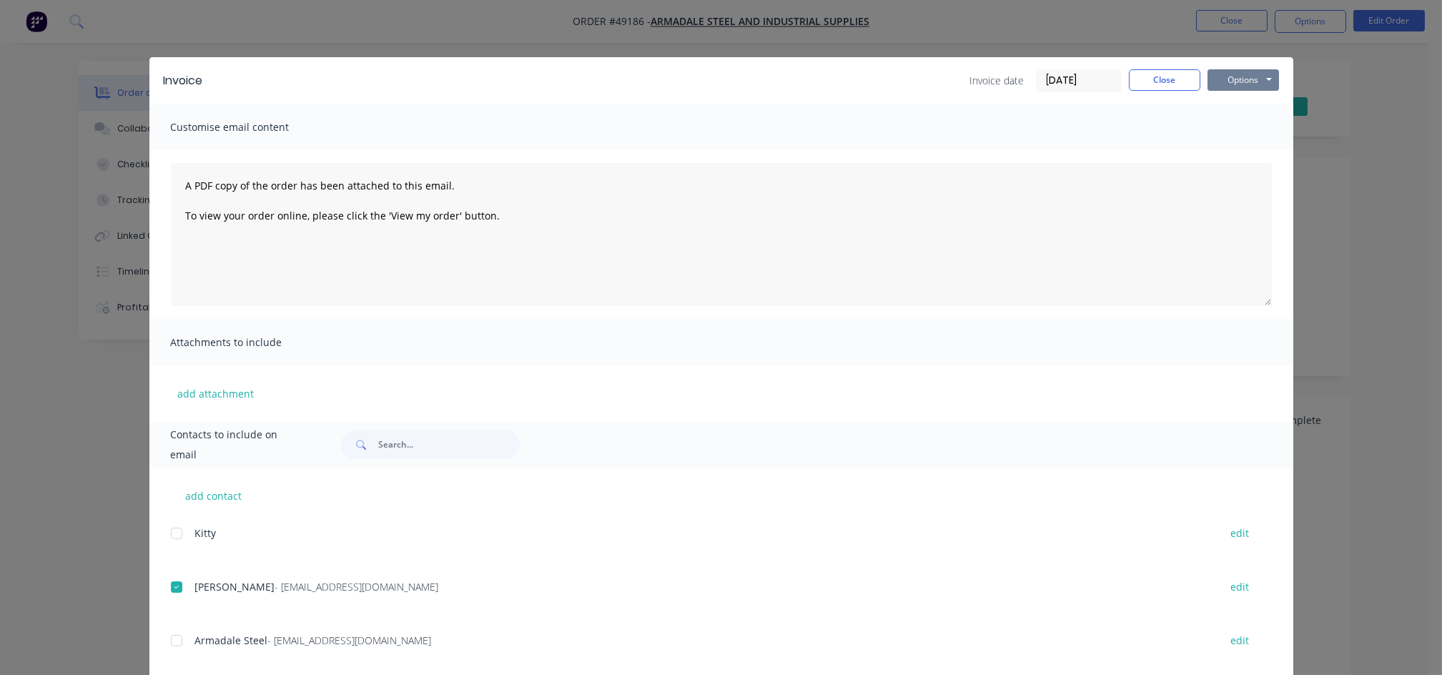
click at [1230, 80] on button "Options" at bounding box center [1244, 79] width 72 height 21
click at [1233, 152] on button "Email" at bounding box center [1254, 153] width 92 height 24
click at [1148, 84] on button "Close" at bounding box center [1165, 79] width 72 height 21
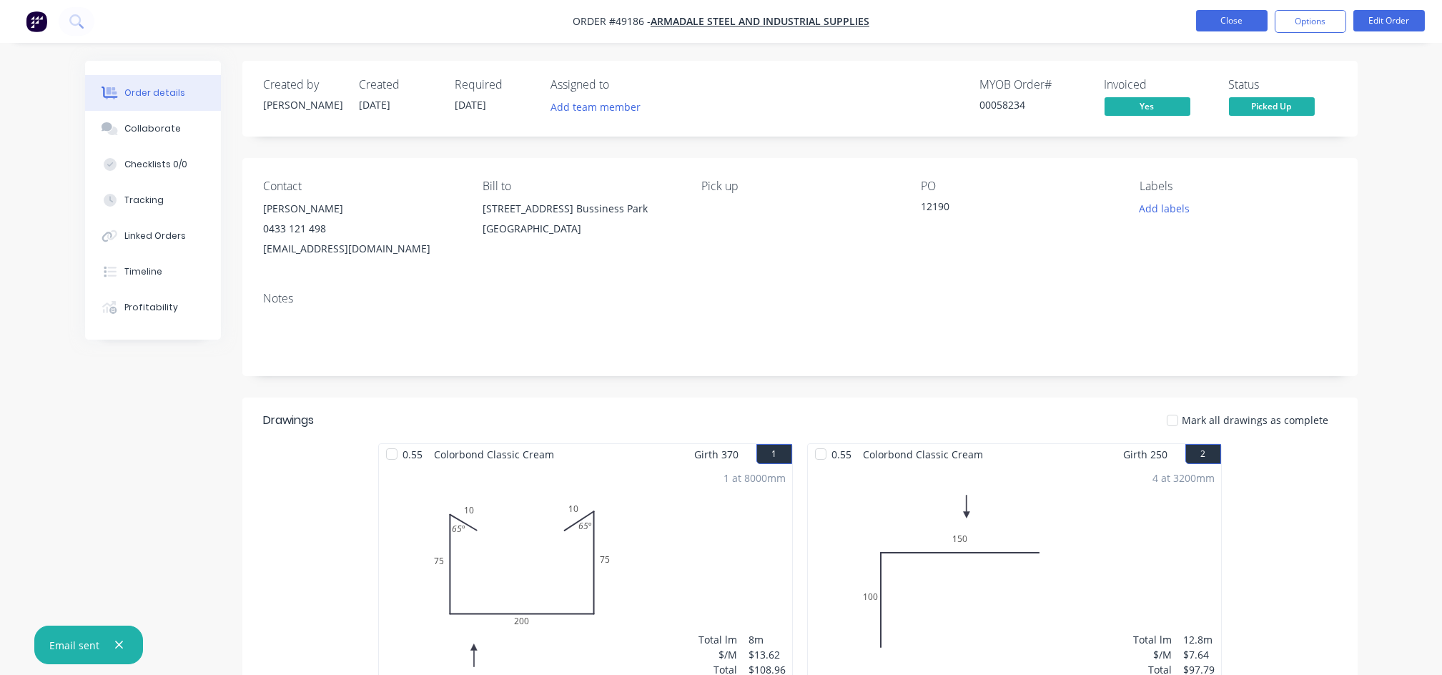
click at [1243, 19] on button "Close" at bounding box center [1232, 20] width 72 height 21
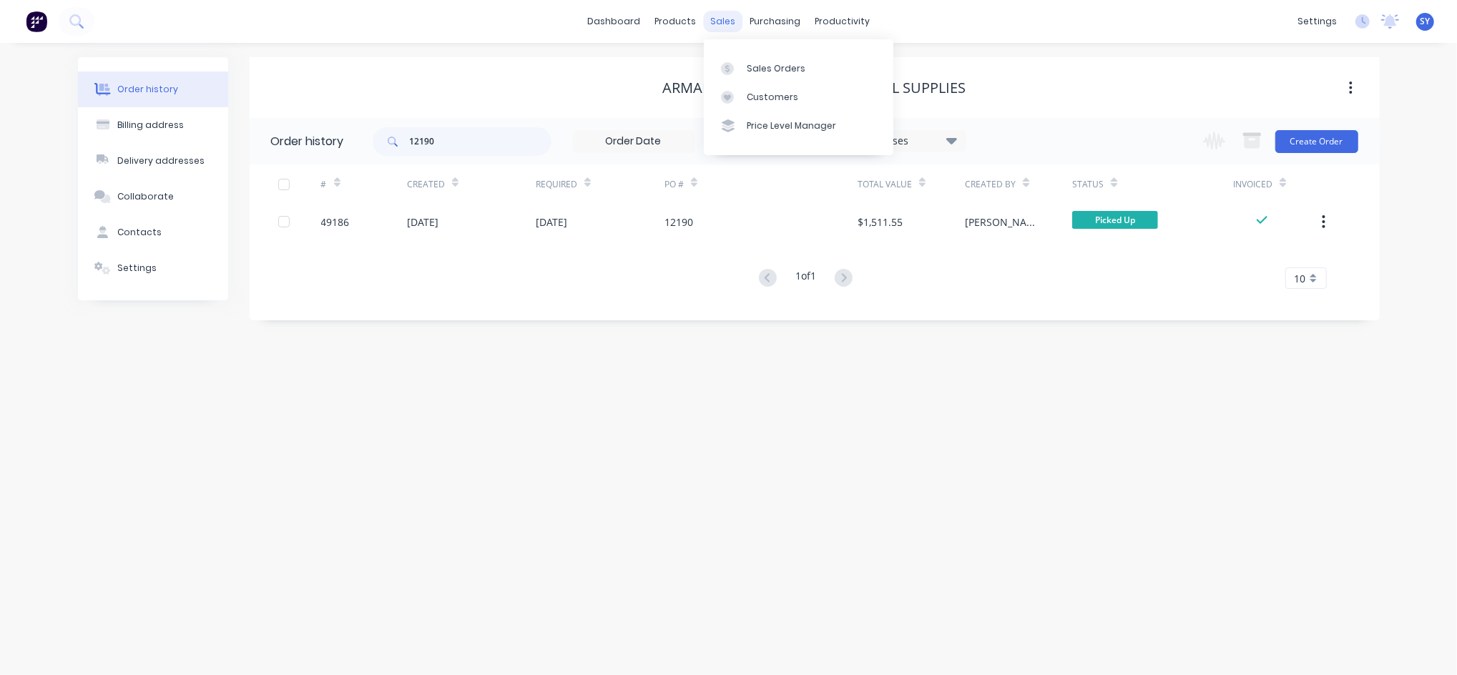
click at [718, 20] on div "sales" at bounding box center [722, 21] width 39 height 21
click at [748, 63] on div "Sales Orders" at bounding box center [776, 68] width 59 height 13
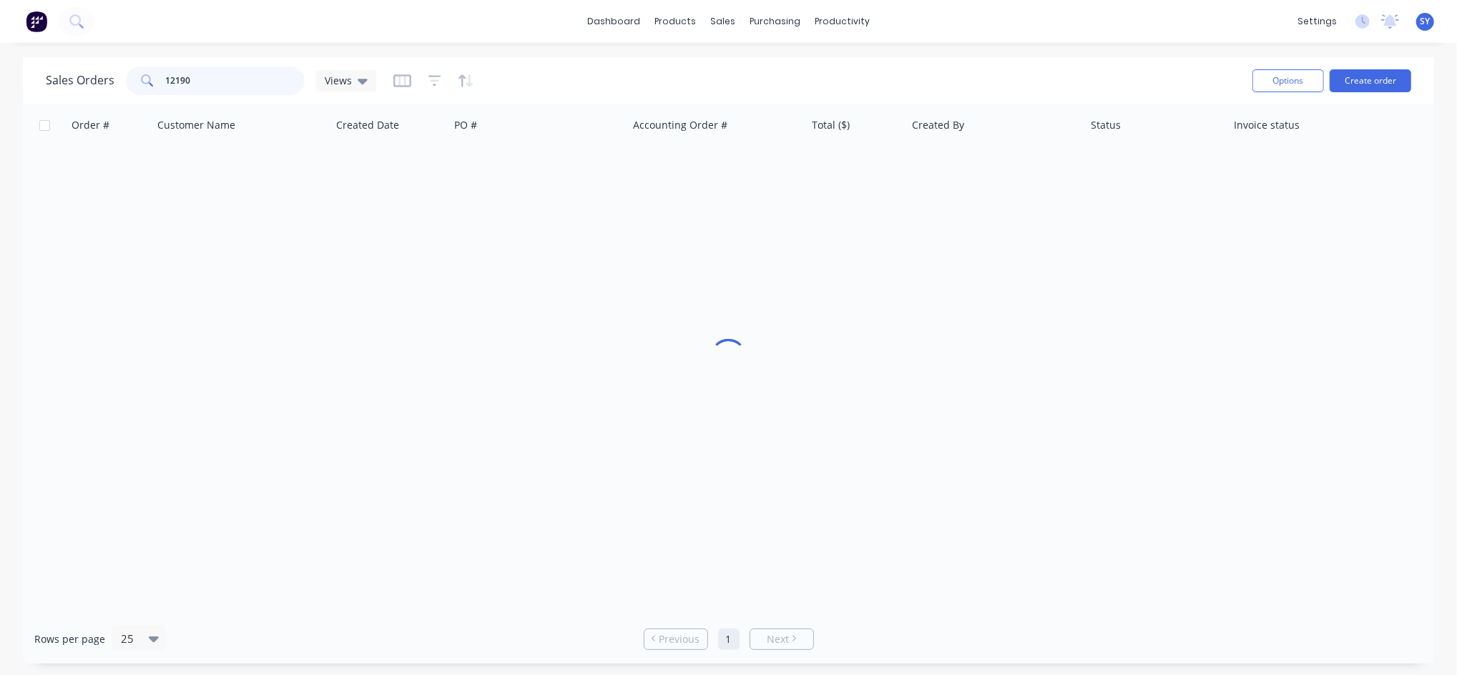
drag, startPoint x: 203, startPoint y: 74, endPoint x: 123, endPoint y: 71, distance: 80.2
click at [123, 71] on div "Sales Orders 12190 Views" at bounding box center [211, 81] width 330 height 29
paste input "0450007325"
click at [170, 77] on input "0450007325" at bounding box center [235, 81] width 139 height 29
click at [232, 74] on input "450007325" at bounding box center [235, 81] width 139 height 29
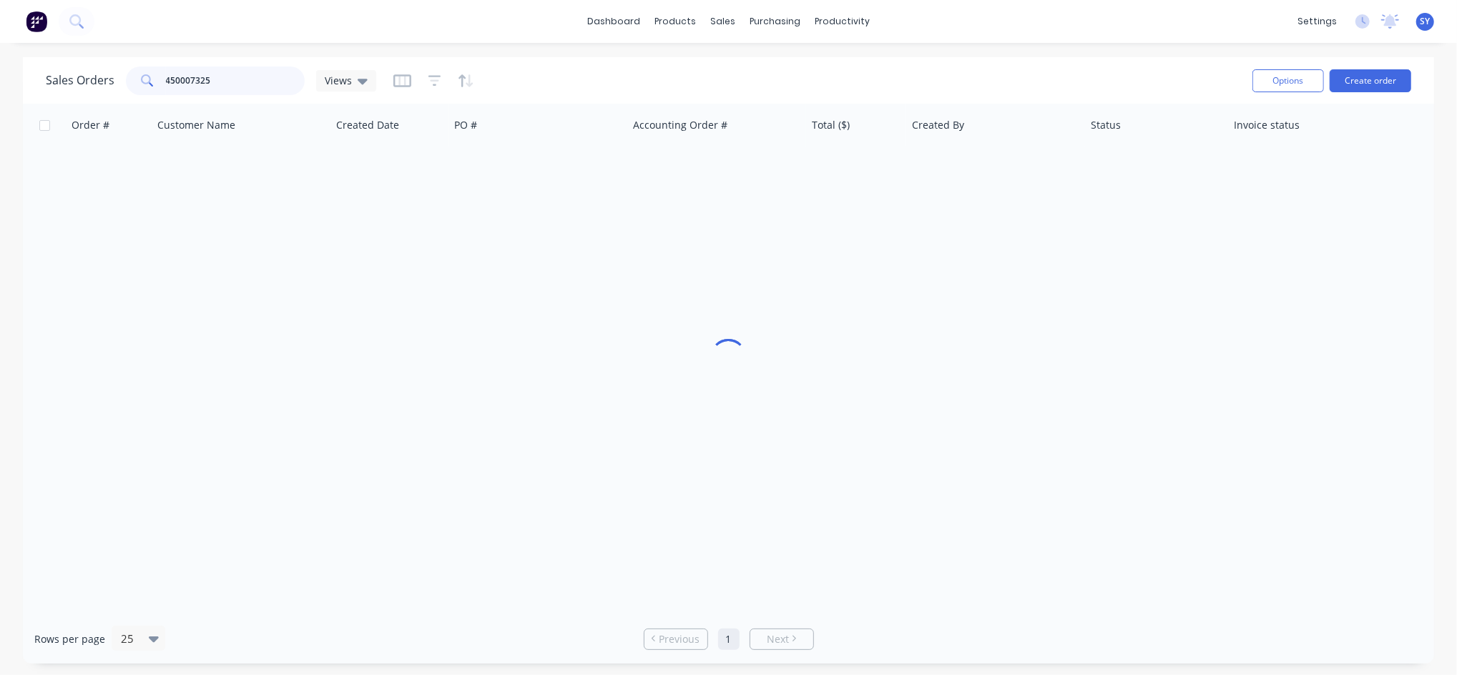
type input "450007325"
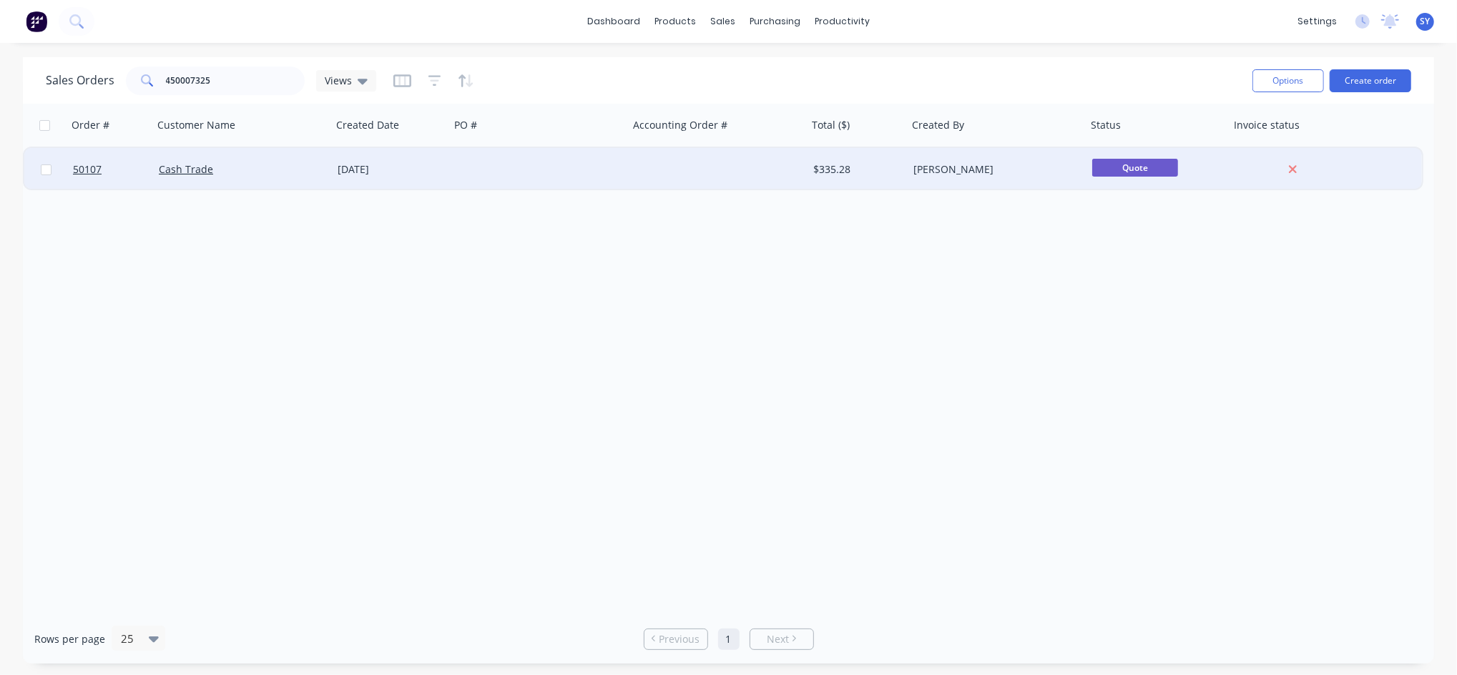
click at [237, 170] on div "Cash Trade" at bounding box center [238, 169] width 159 height 14
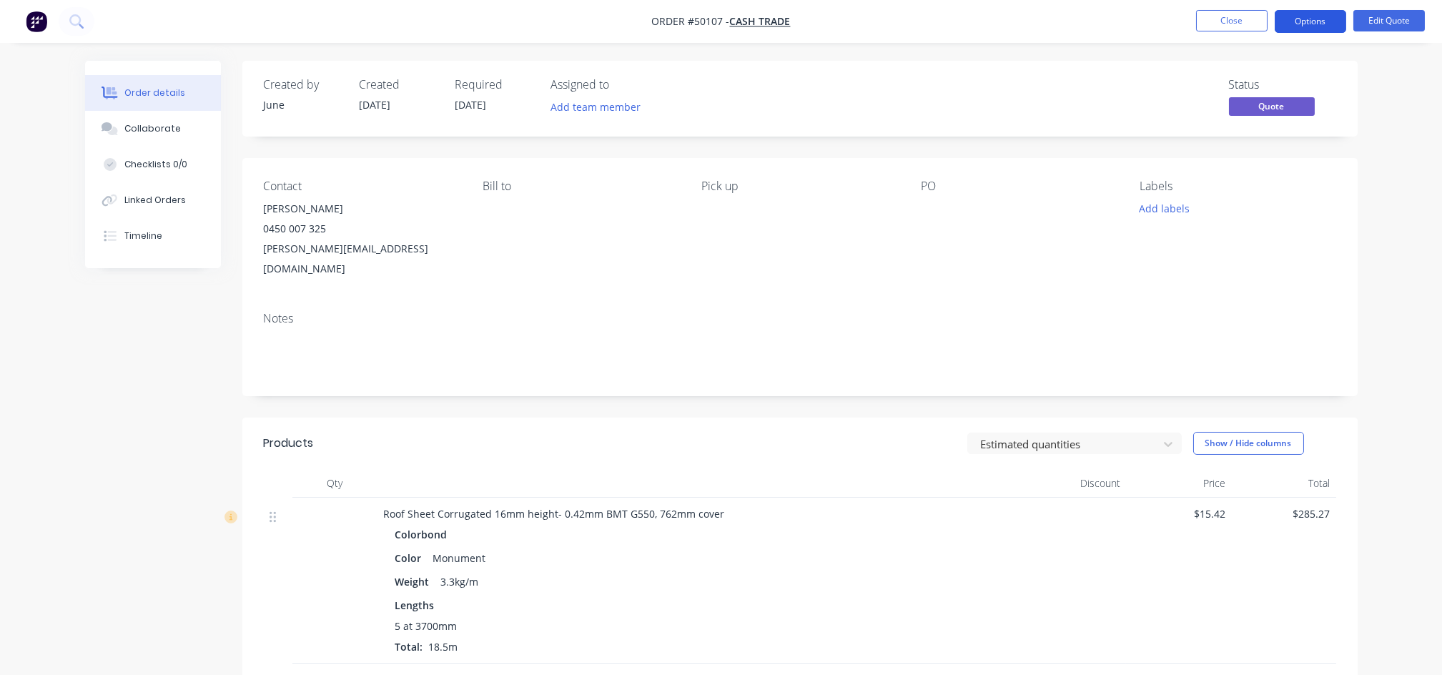
click at [1298, 23] on button "Options" at bounding box center [1311, 21] width 72 height 23
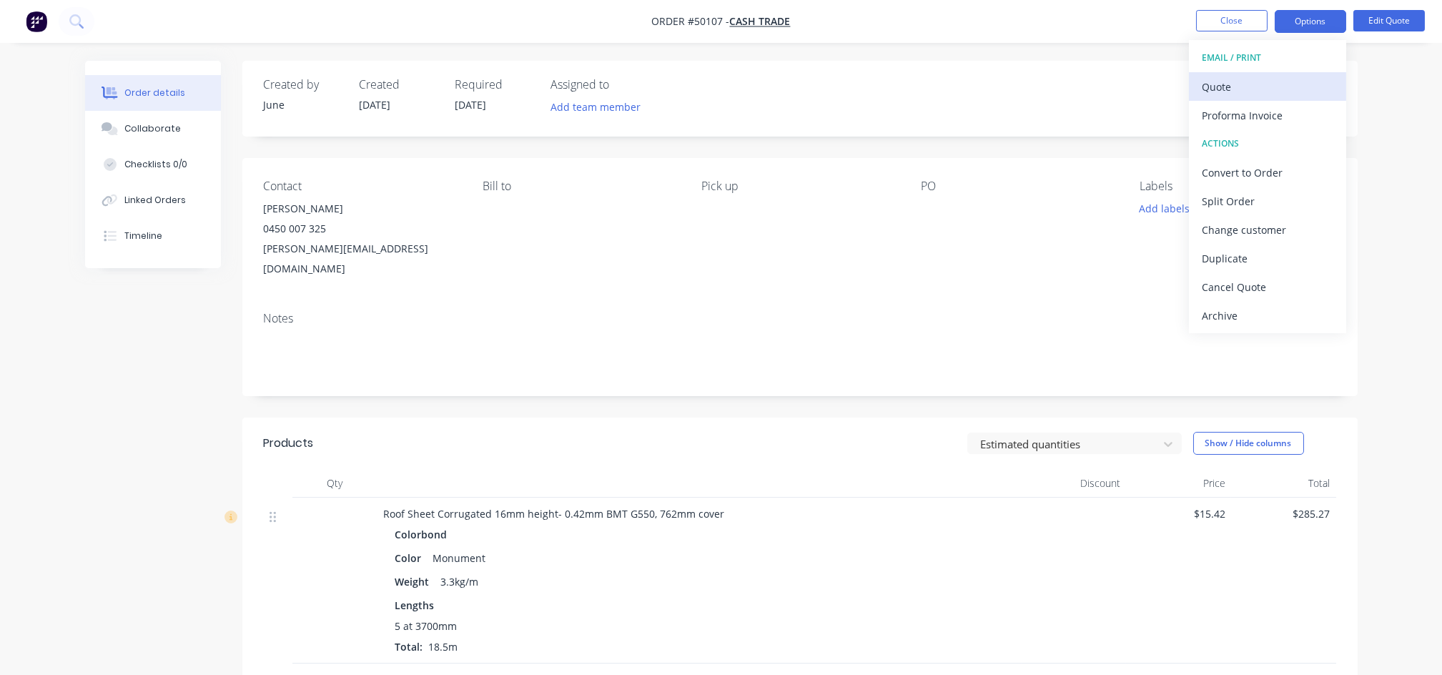
click at [1226, 85] on div "Quote" at bounding box center [1268, 87] width 132 height 21
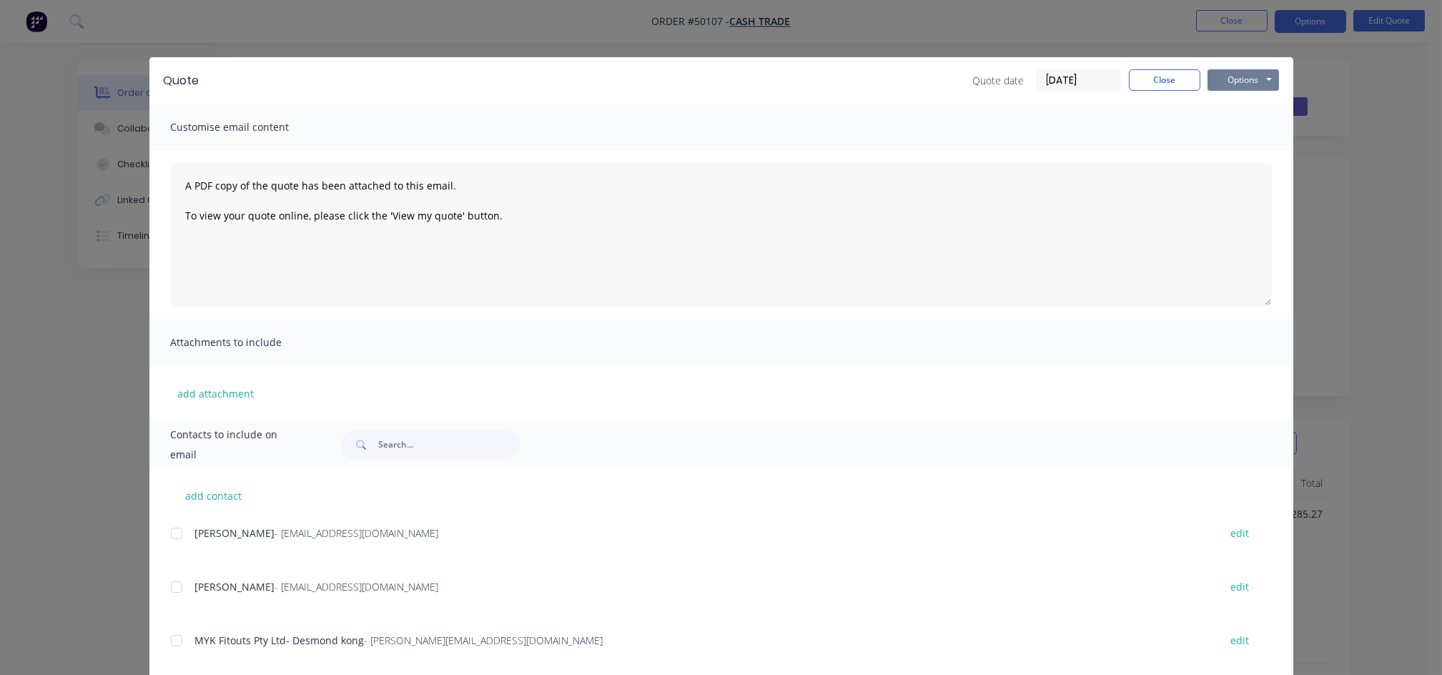
click at [1241, 78] on button "Options" at bounding box center [1244, 79] width 72 height 21
click at [1231, 127] on button "Print" at bounding box center [1254, 129] width 92 height 24
click at [1158, 87] on button "Close" at bounding box center [1165, 79] width 72 height 21
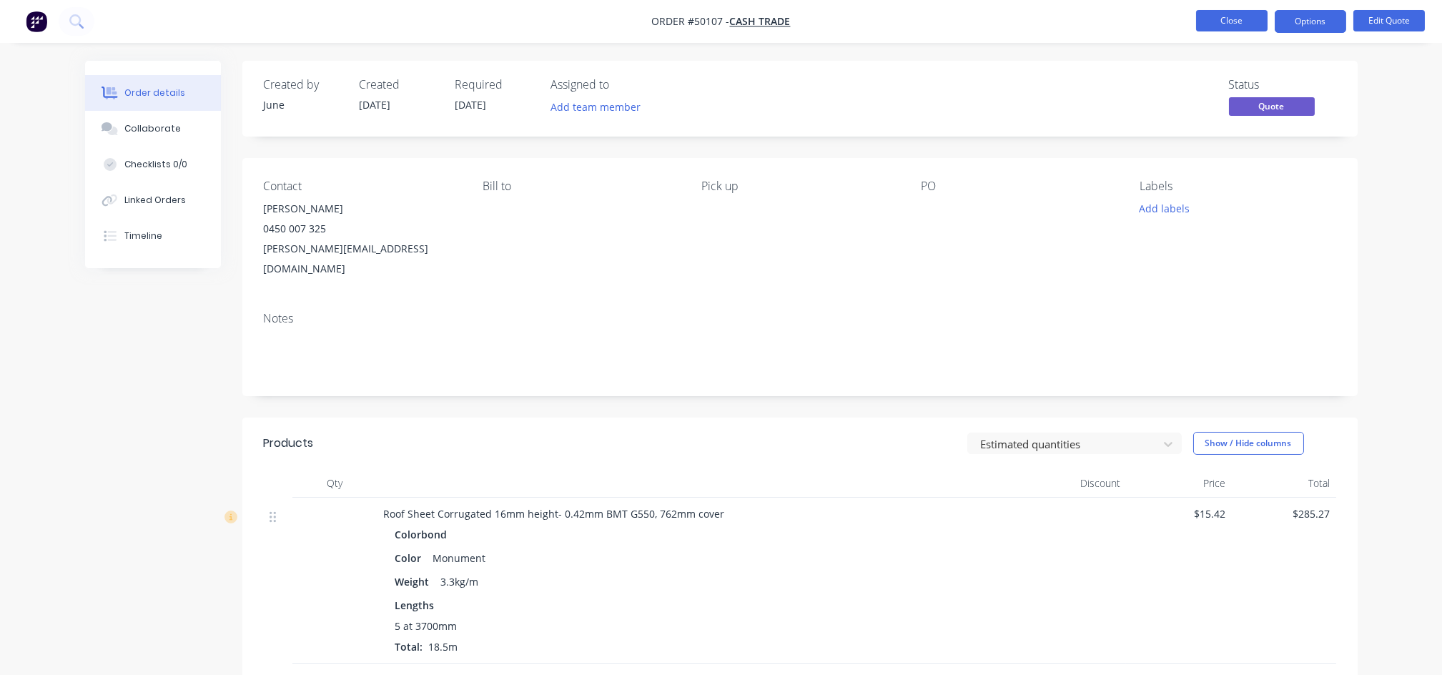
click at [1239, 20] on button "Close" at bounding box center [1232, 20] width 72 height 21
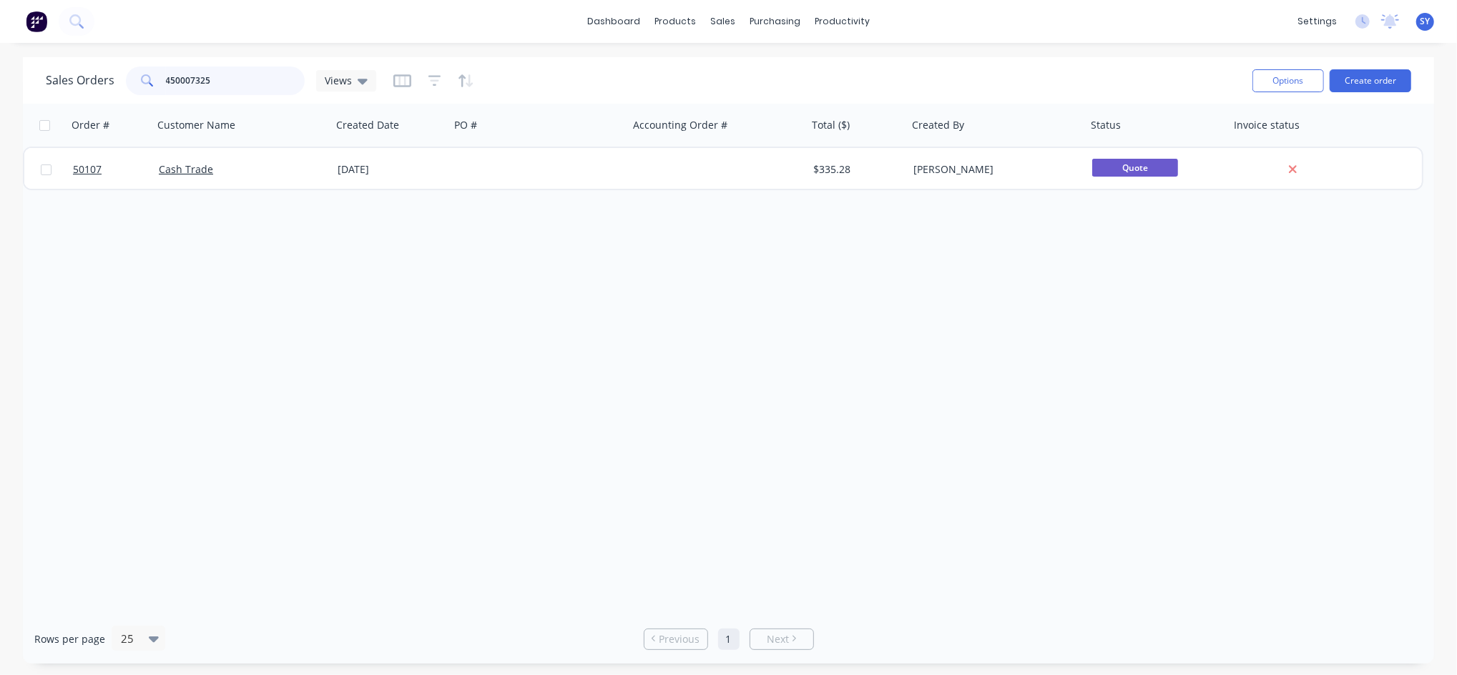
drag, startPoint x: 240, startPoint y: 77, endPoint x: 90, endPoint y: 77, distance: 150.2
click at [90, 77] on div "Sales Orders 450007325 Views" at bounding box center [211, 81] width 330 height 29
type input "12246"
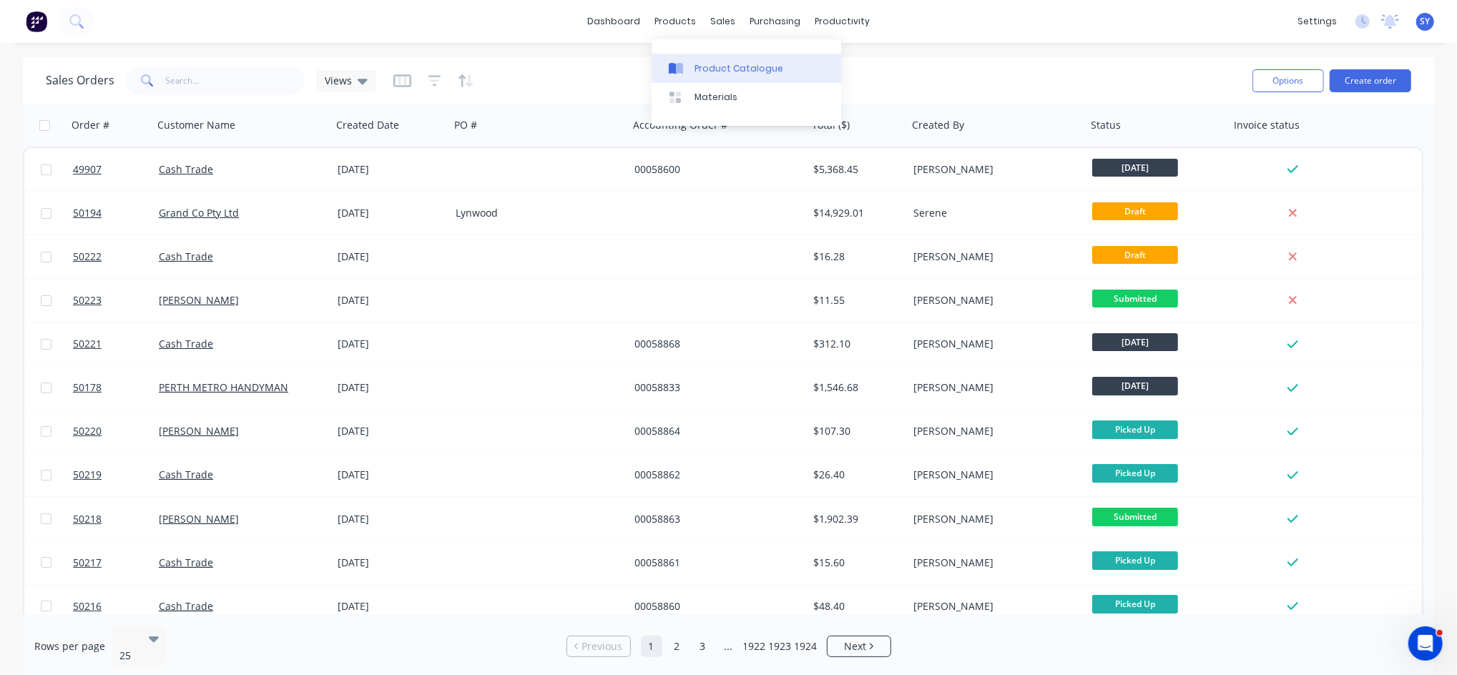
click at [706, 70] on div "Product Catalogue" at bounding box center [738, 68] width 89 height 13
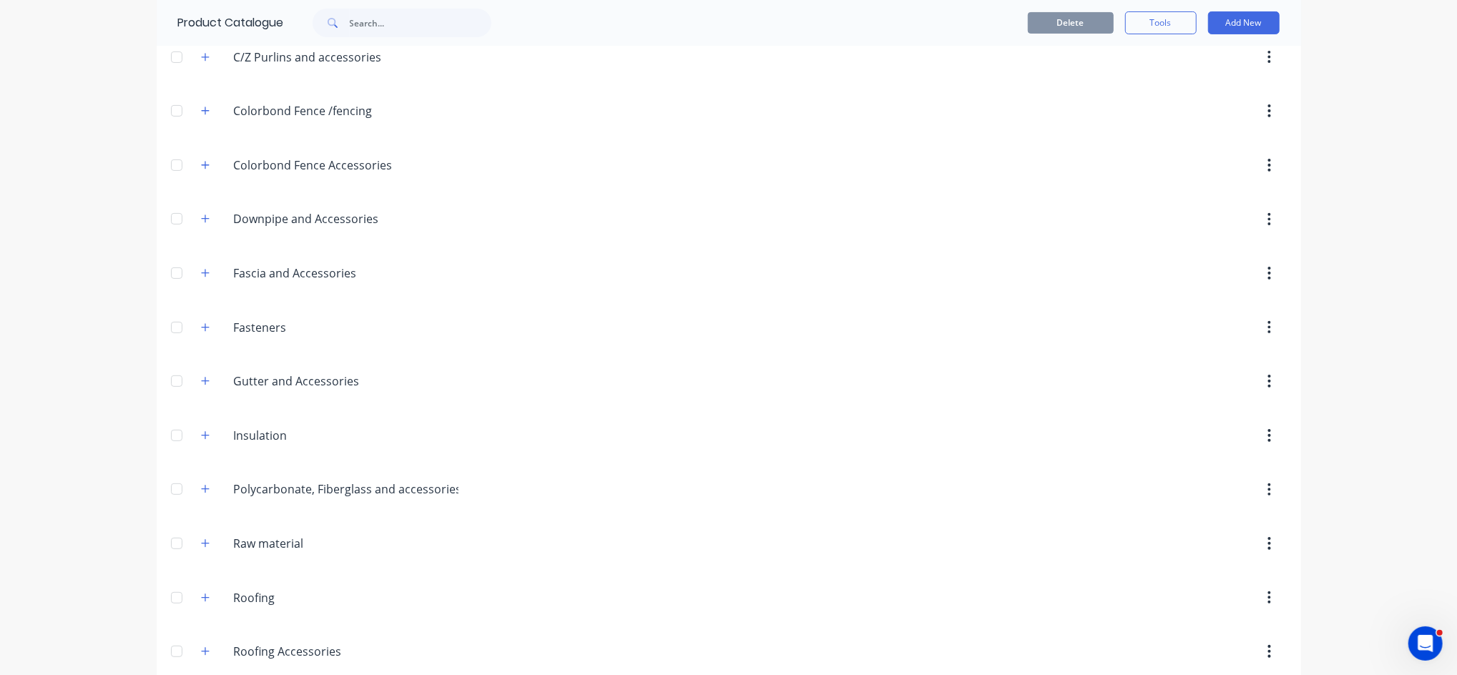
scroll to position [381, 0]
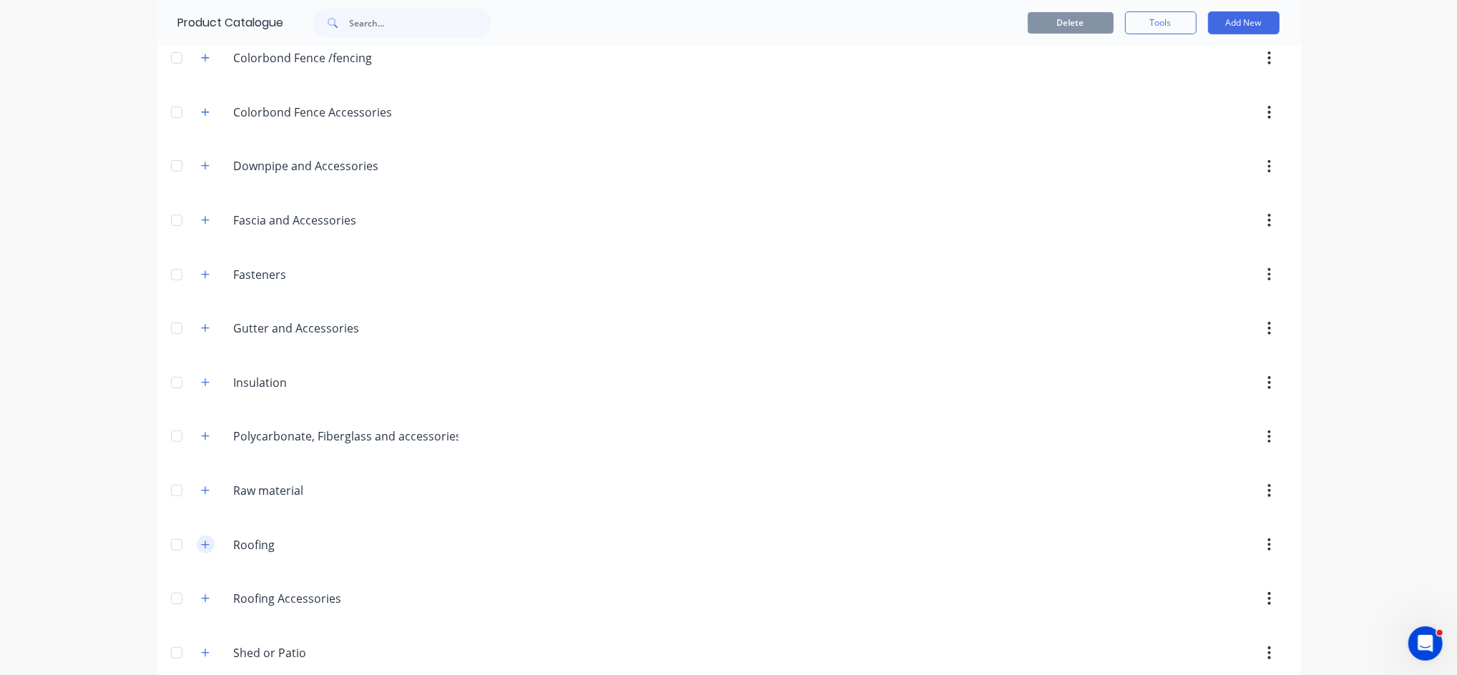
click at [202, 544] on icon "button" at bounding box center [205, 545] width 9 height 10
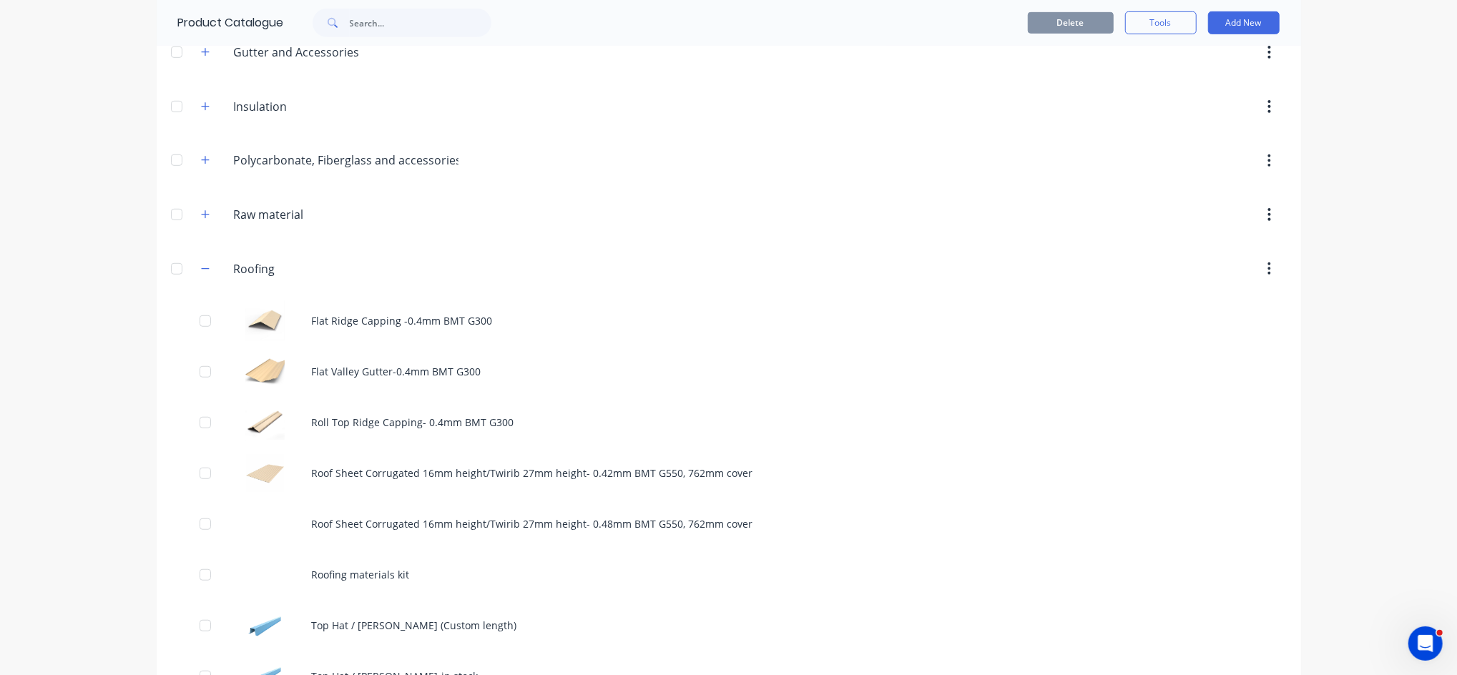
scroll to position [762, 0]
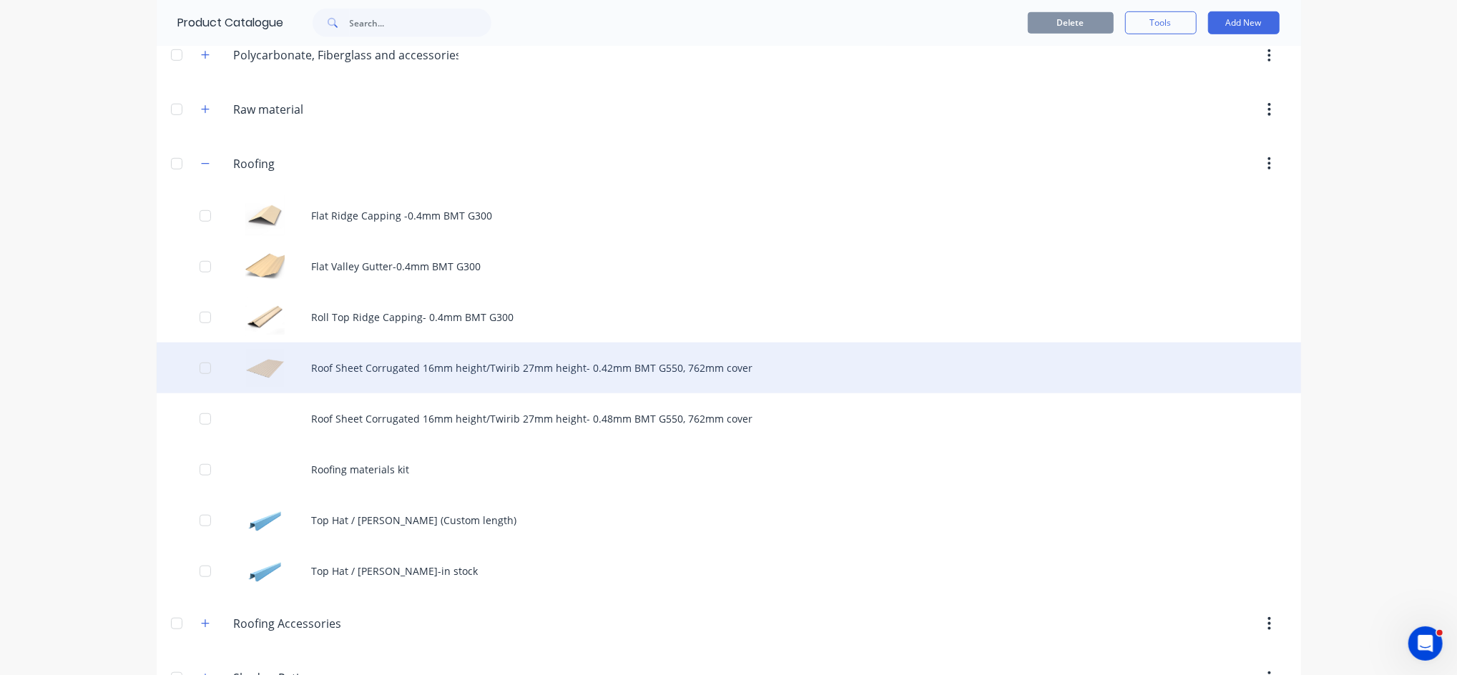
click at [428, 378] on div "Roof Sheet Corrugated 16mm height/Twirib 27mm height- 0.42mm BMT G550, 762mm co…" at bounding box center [729, 368] width 1144 height 51
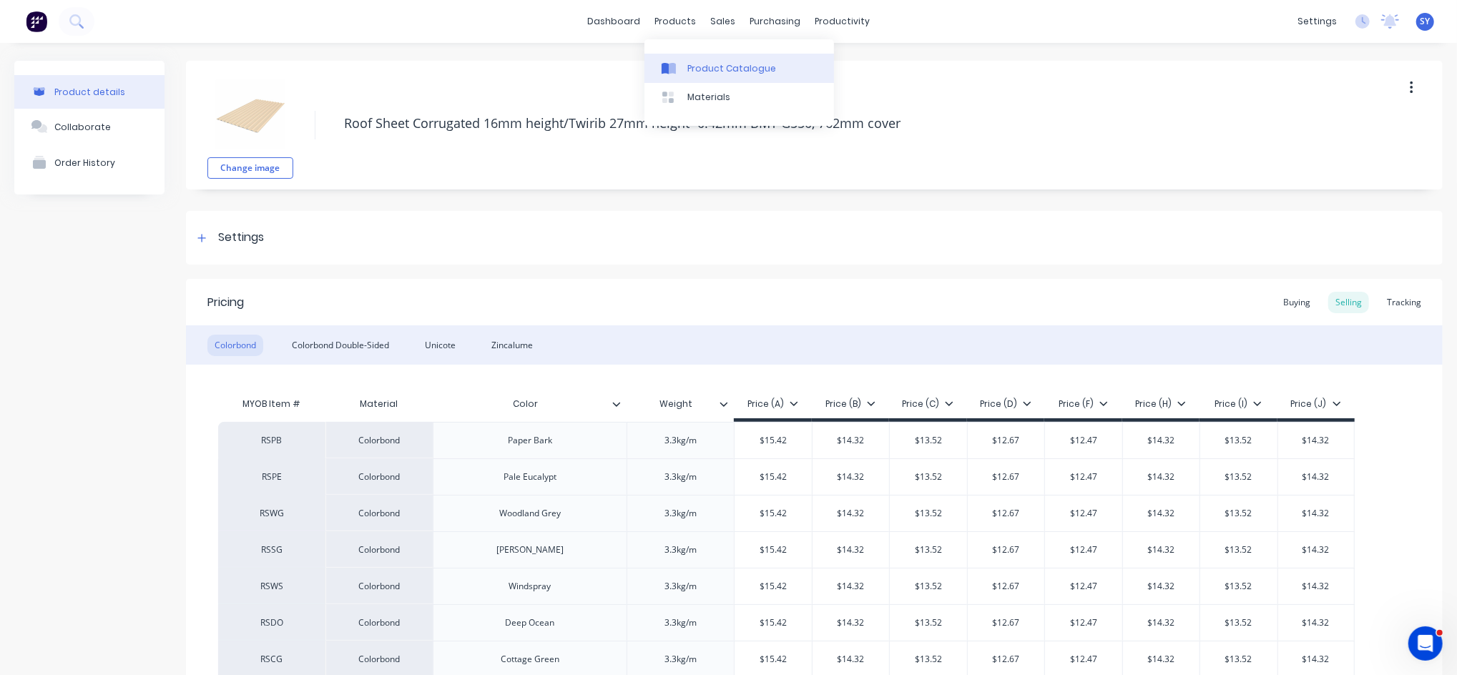
click at [702, 64] on div "Product Catalogue" at bounding box center [731, 68] width 89 height 13
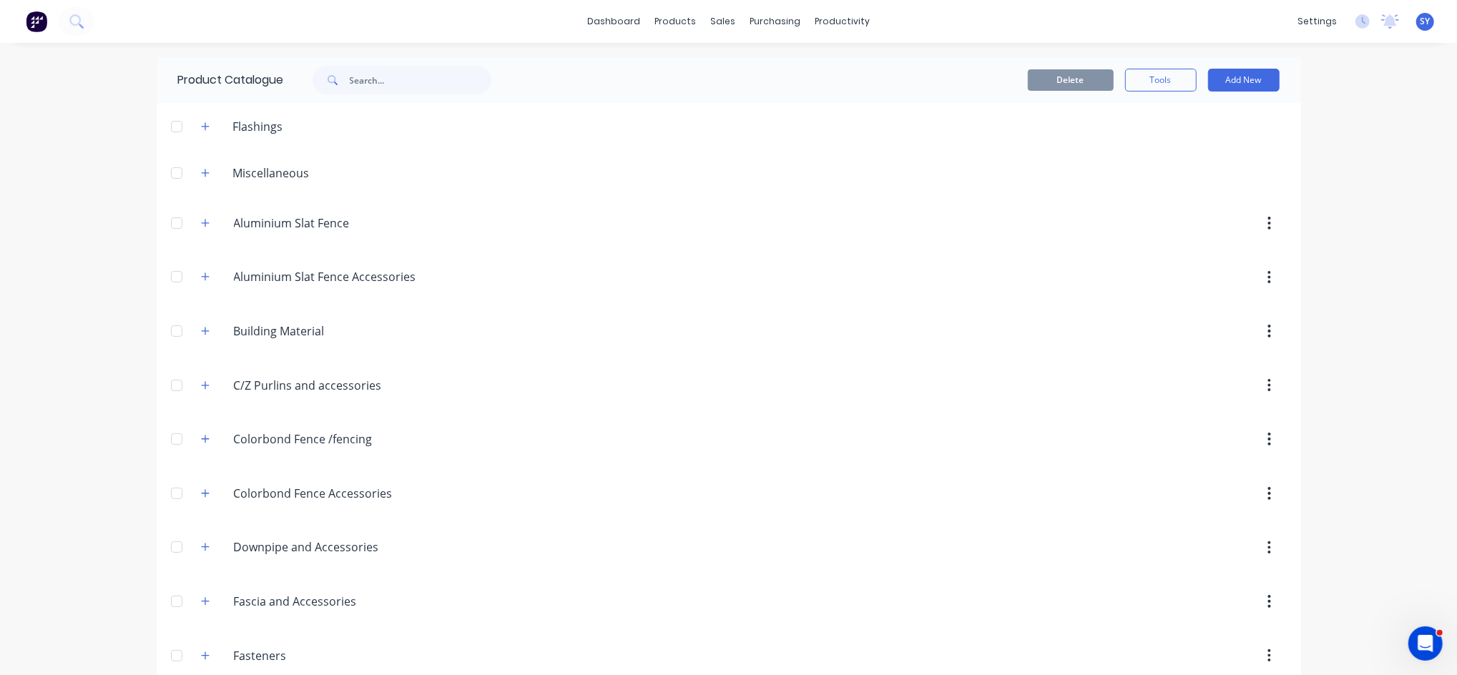
click at [203, 447] on span at bounding box center [206, 439] width 18 height 18
click at [201, 441] on icon "button" at bounding box center [205, 439] width 9 height 10
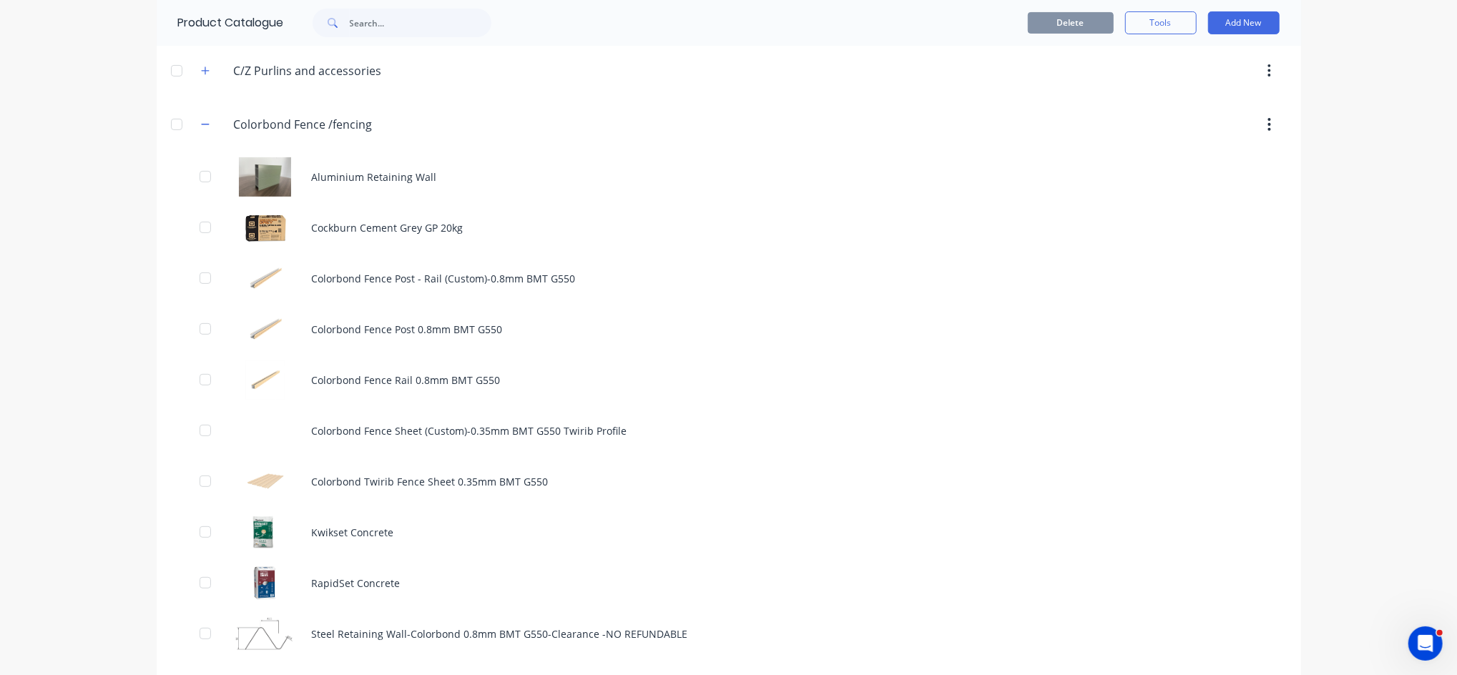
scroll to position [381, 0]
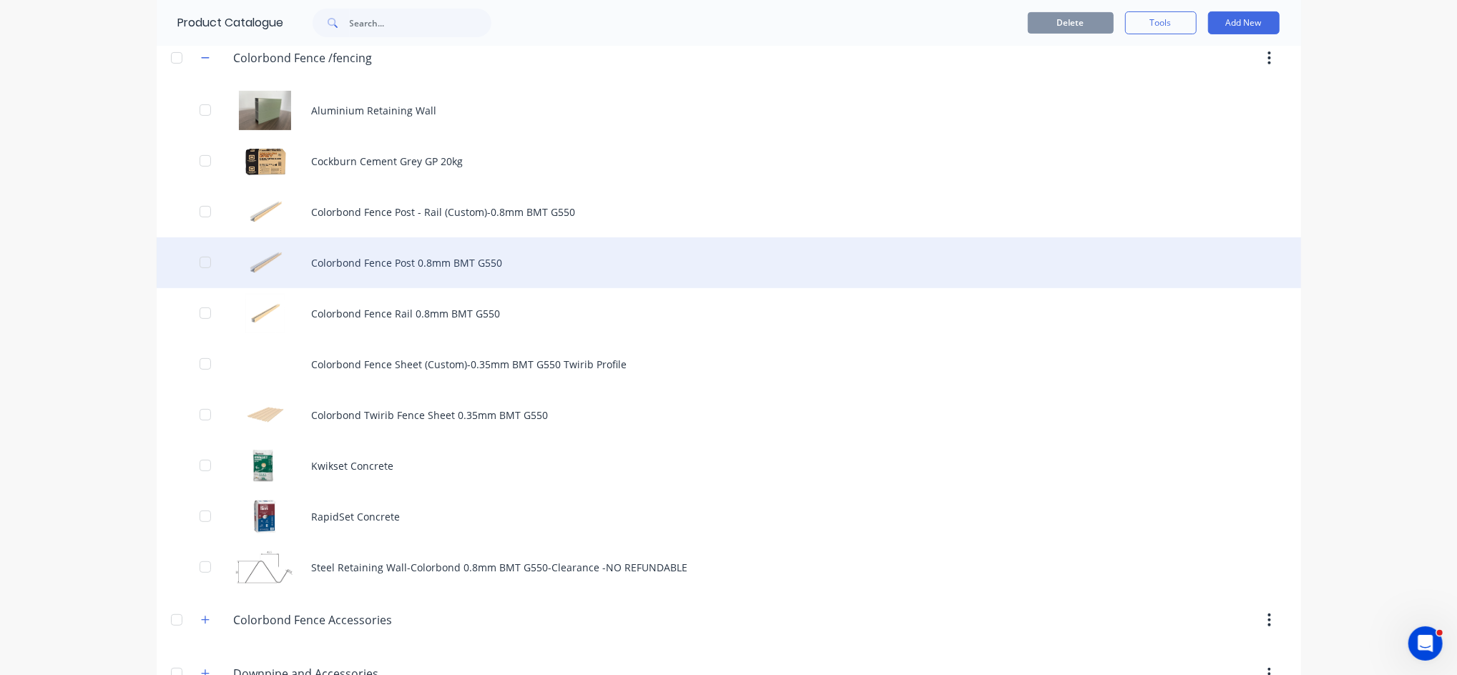
click at [448, 257] on div "Colorbond Fence Post 0.8mm BMT G550" at bounding box center [729, 262] width 1144 height 51
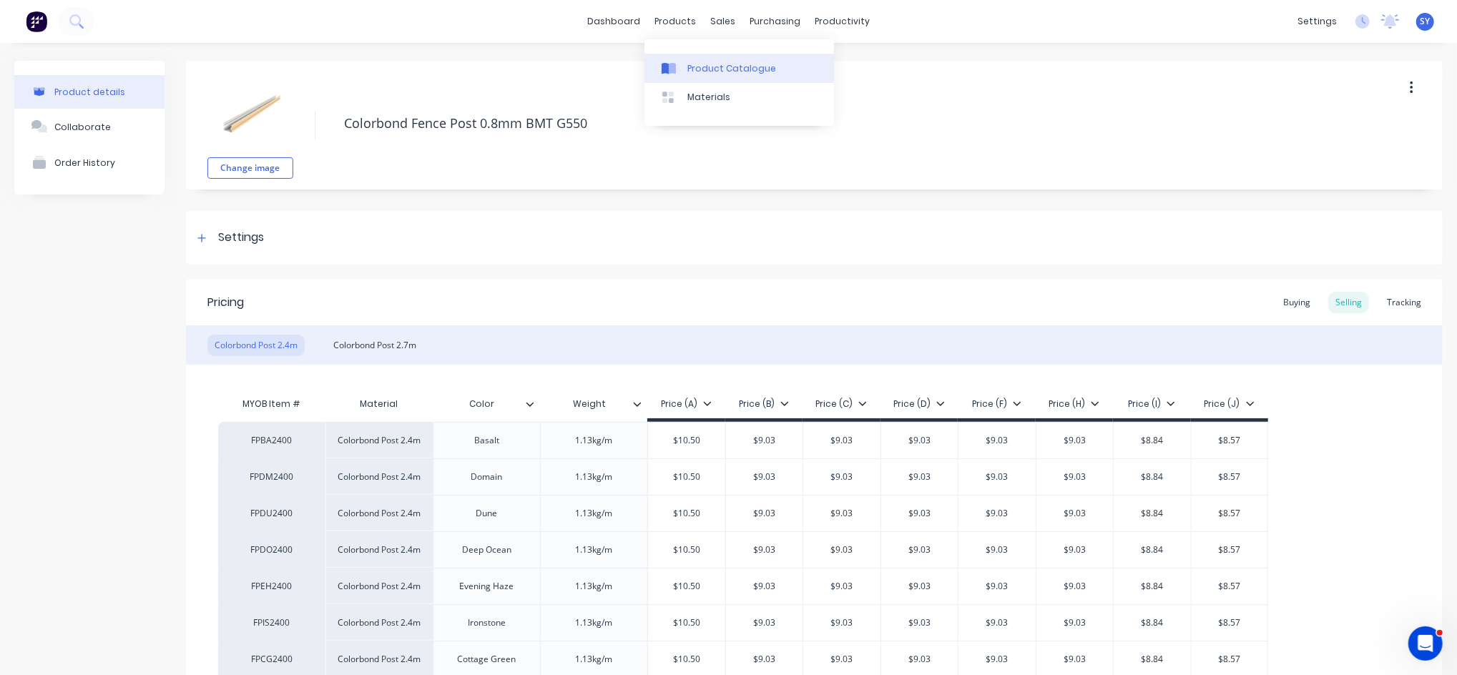
click at [701, 63] on div "Product Catalogue" at bounding box center [731, 68] width 89 height 13
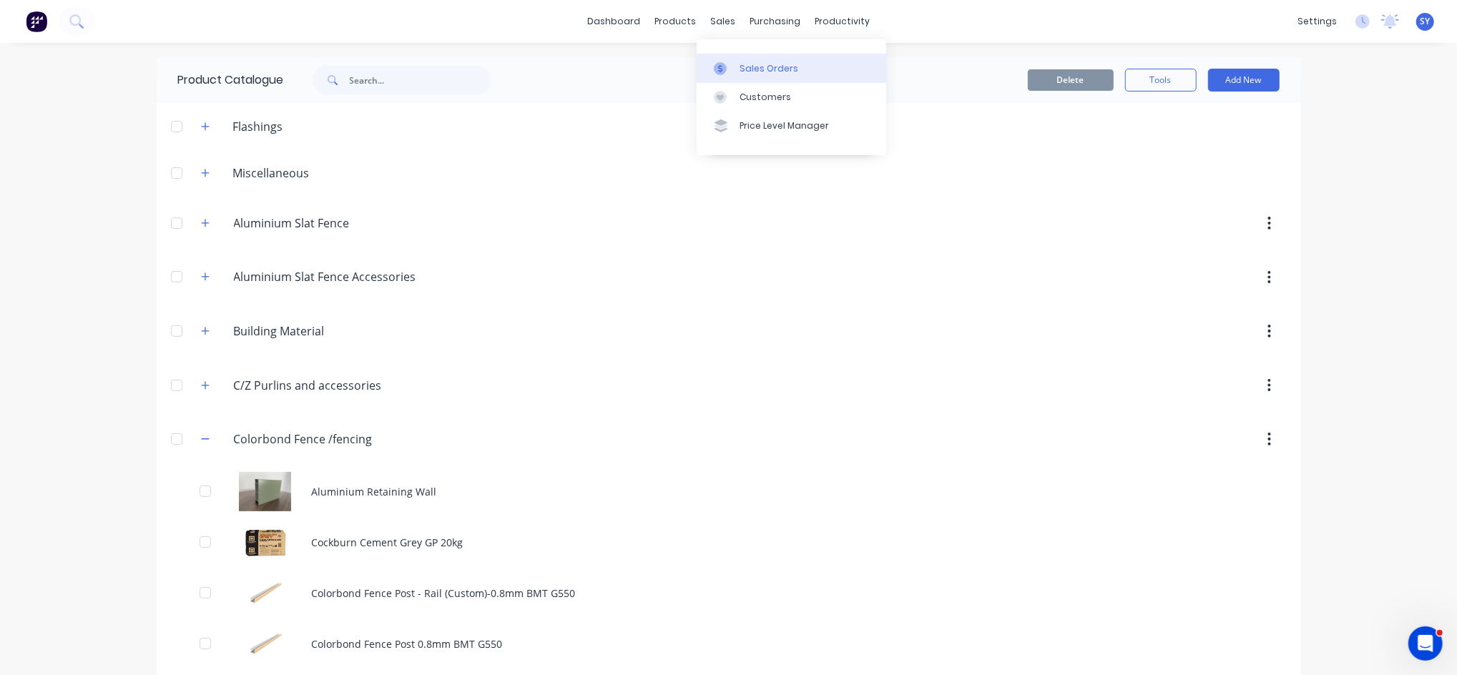
click at [759, 73] on div "Sales Orders" at bounding box center [768, 68] width 59 height 13
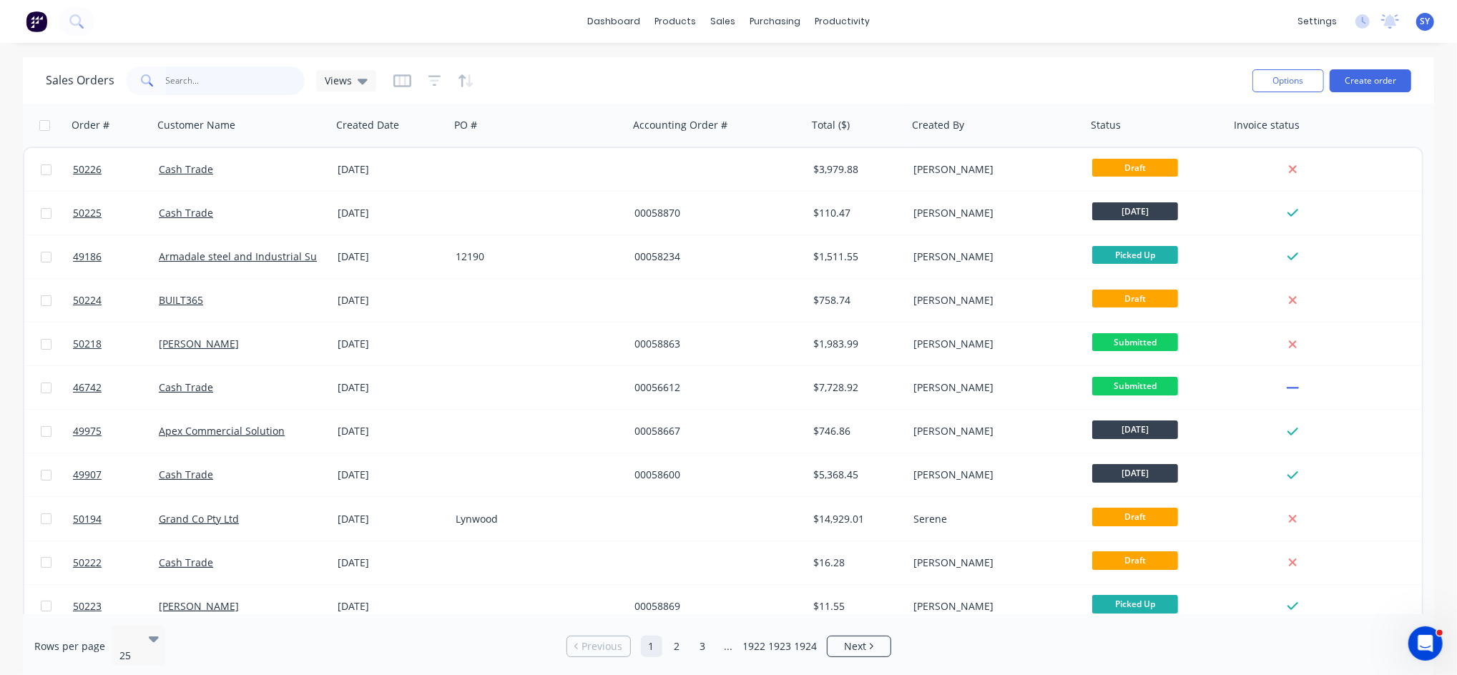
click at [234, 87] on input "text" at bounding box center [235, 81] width 139 height 29
type input "armadale steel"
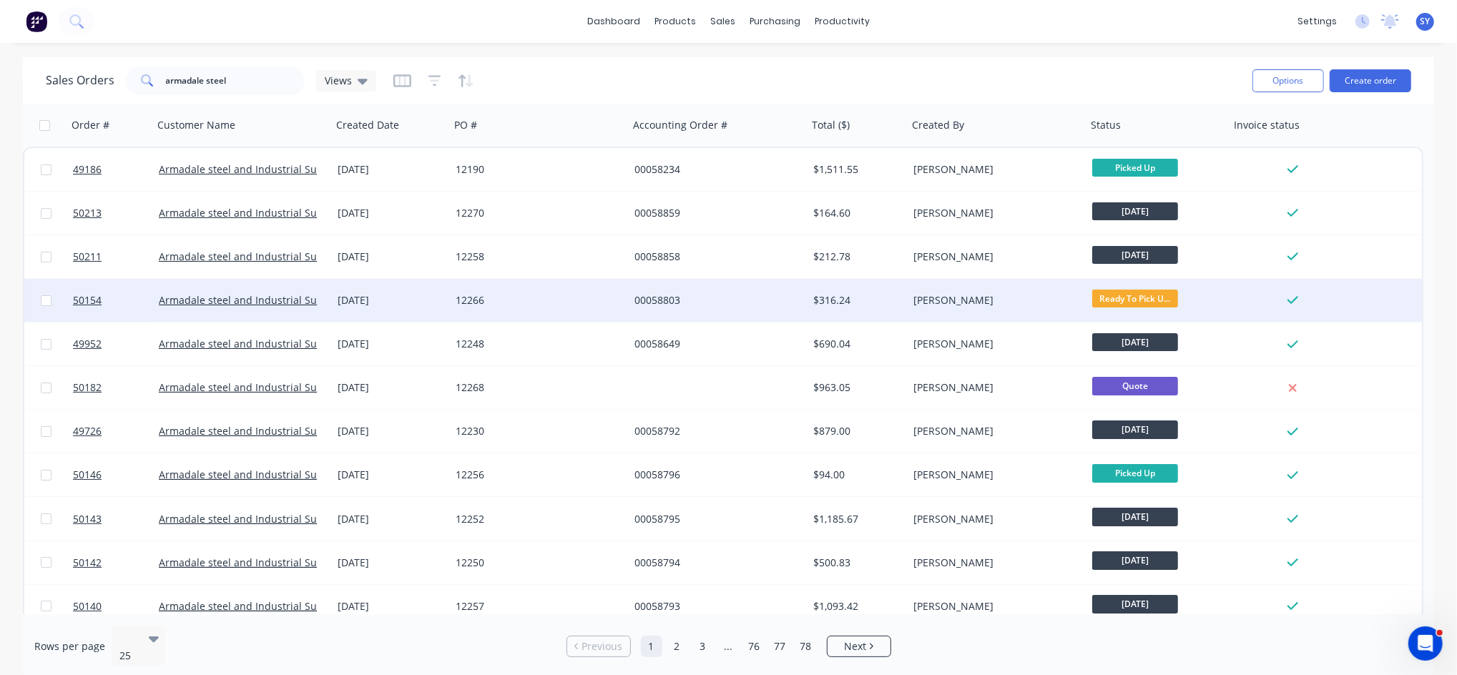
click at [573, 299] on div "12266" at bounding box center [534, 300] width 159 height 14
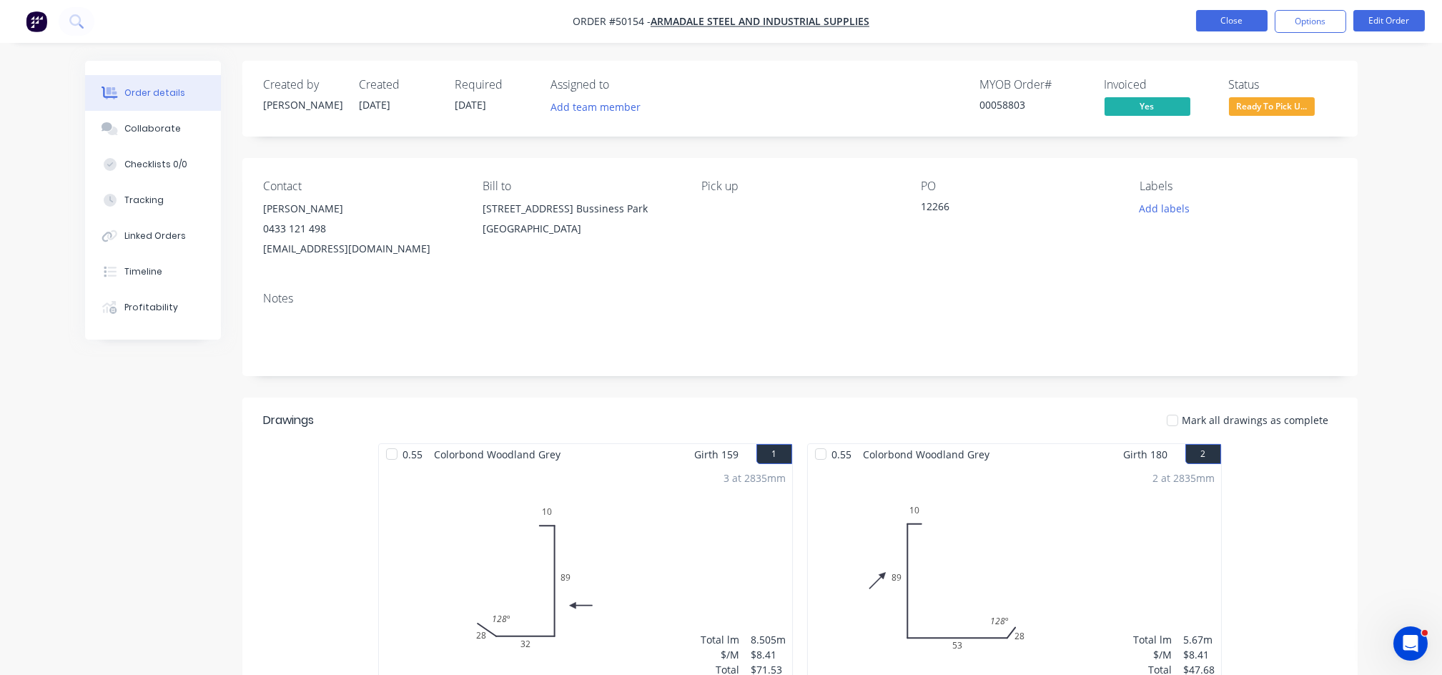
click at [1224, 25] on button "Close" at bounding box center [1232, 20] width 72 height 21
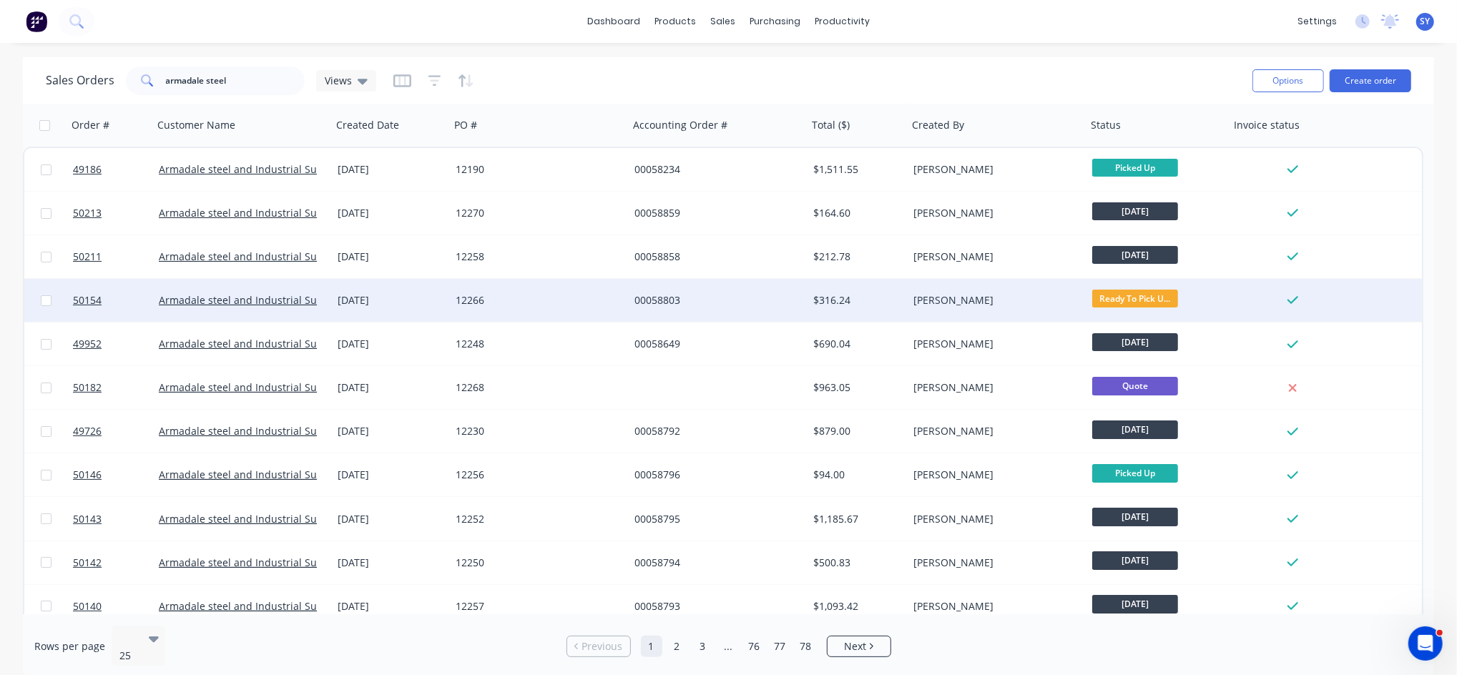
click at [895, 309] on div "$316.24" at bounding box center [857, 300] width 100 height 43
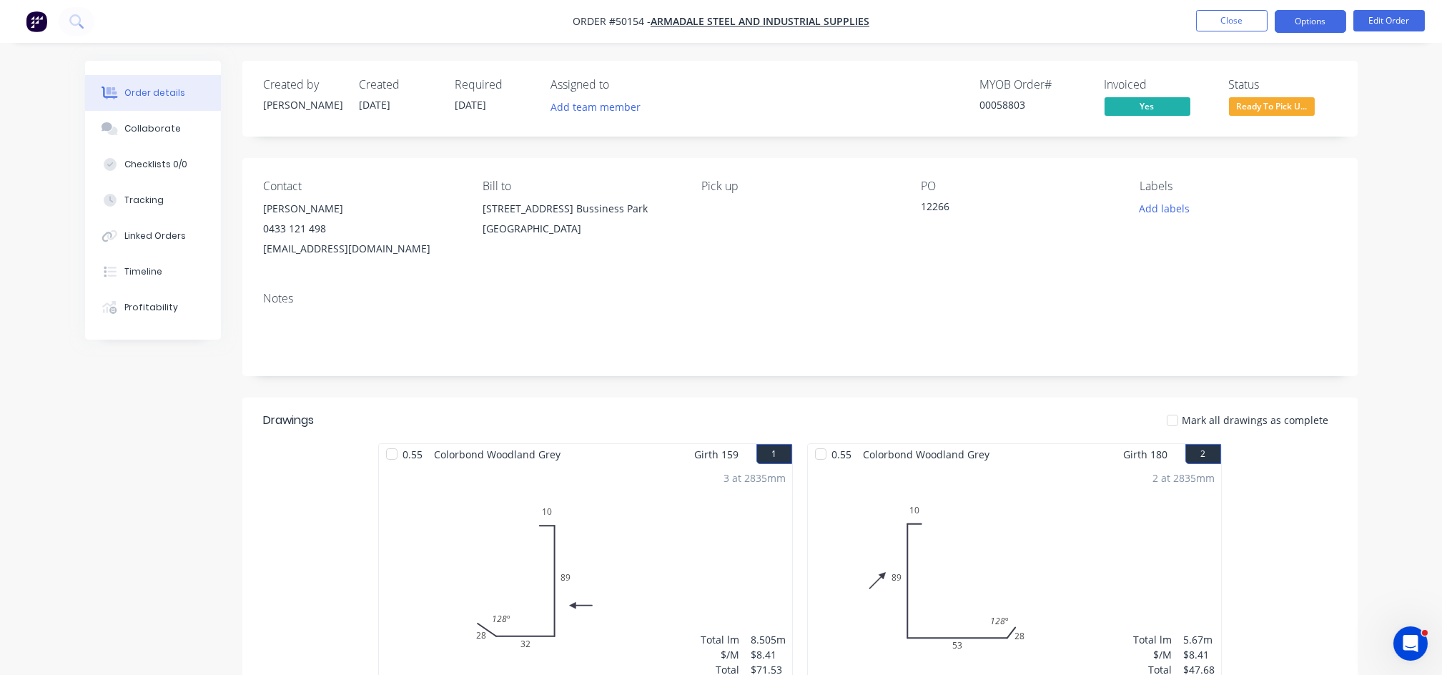
click at [1334, 28] on button "Options" at bounding box center [1311, 21] width 72 height 23
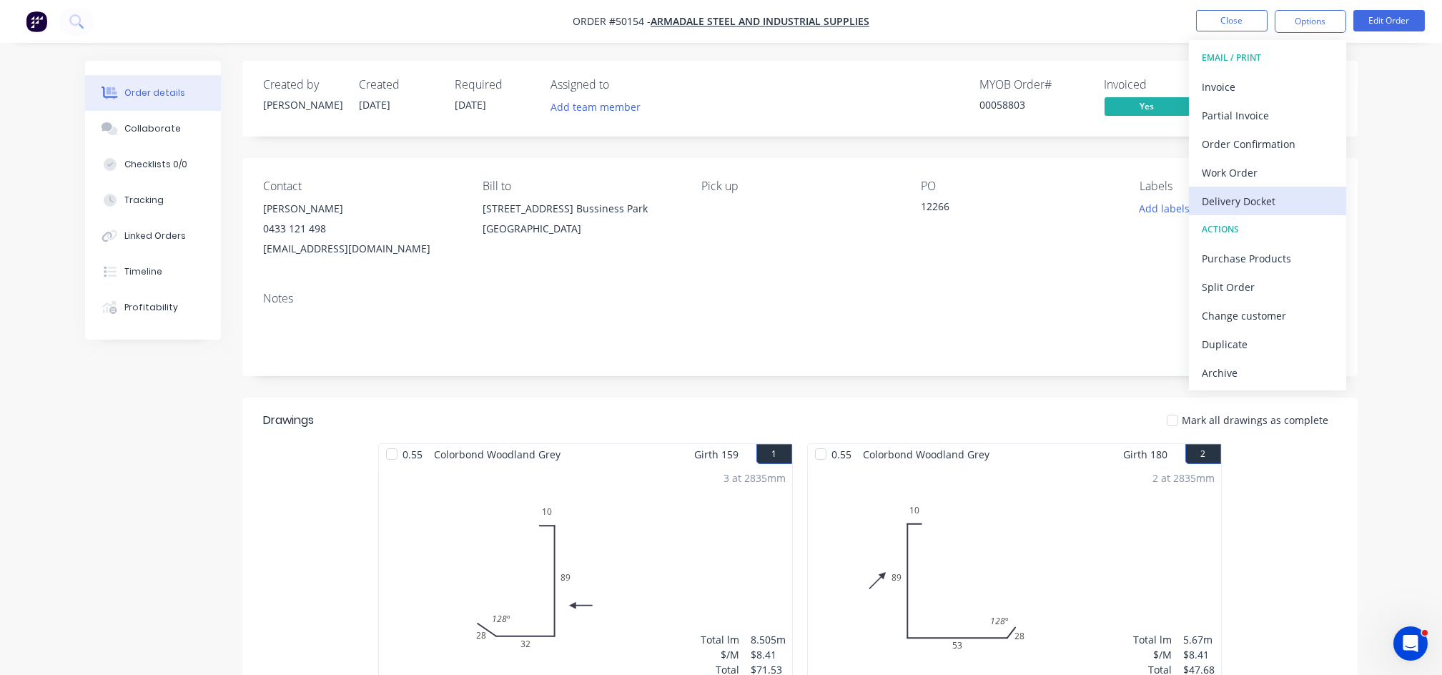
click at [1247, 202] on div "Delivery Docket" at bounding box center [1268, 201] width 132 height 21
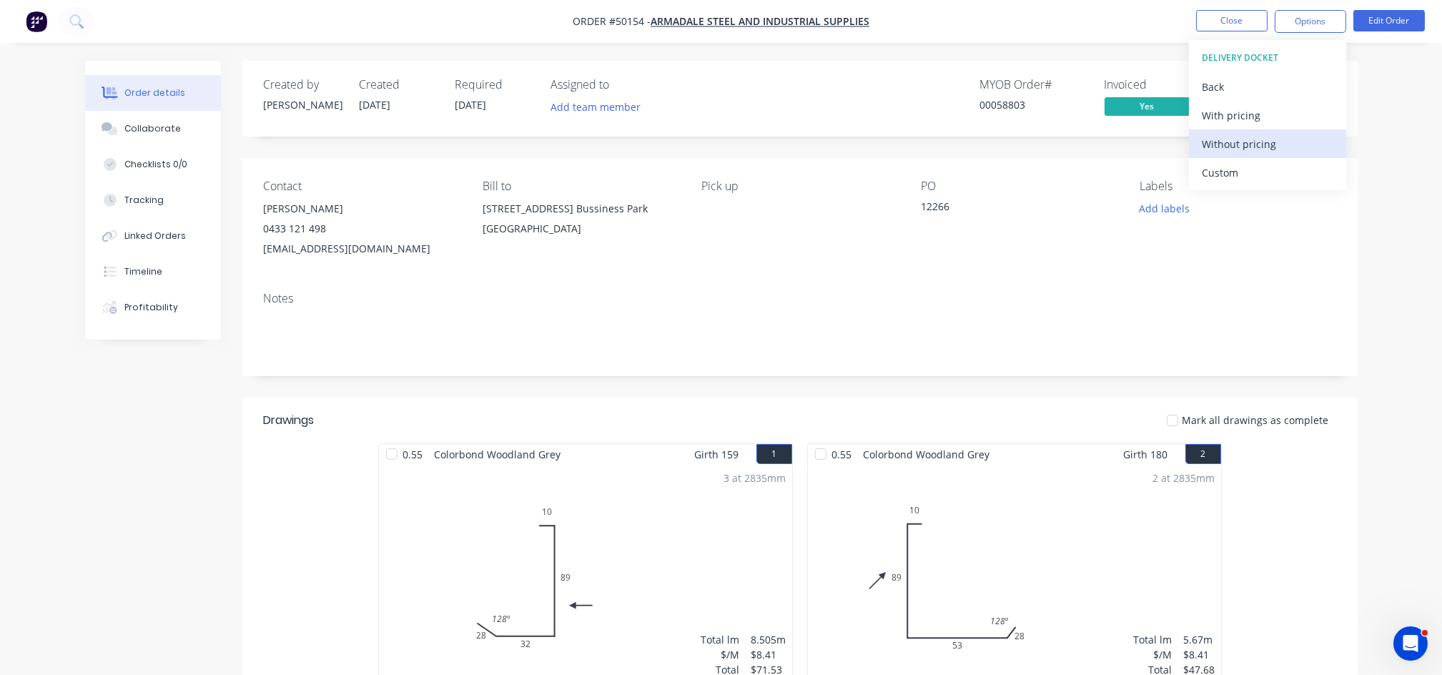
click at [1276, 147] on div "Without pricing" at bounding box center [1268, 144] width 132 height 21
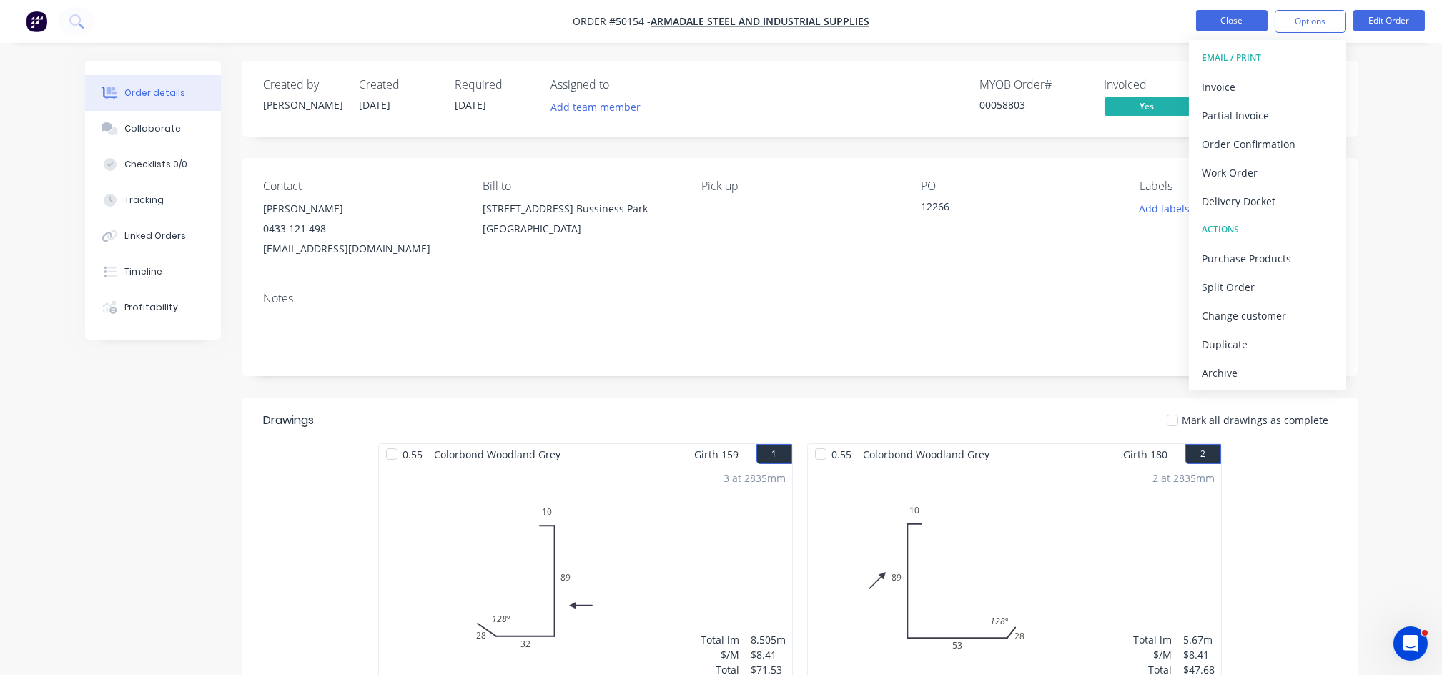
click at [1231, 16] on button "Close" at bounding box center [1232, 20] width 72 height 21
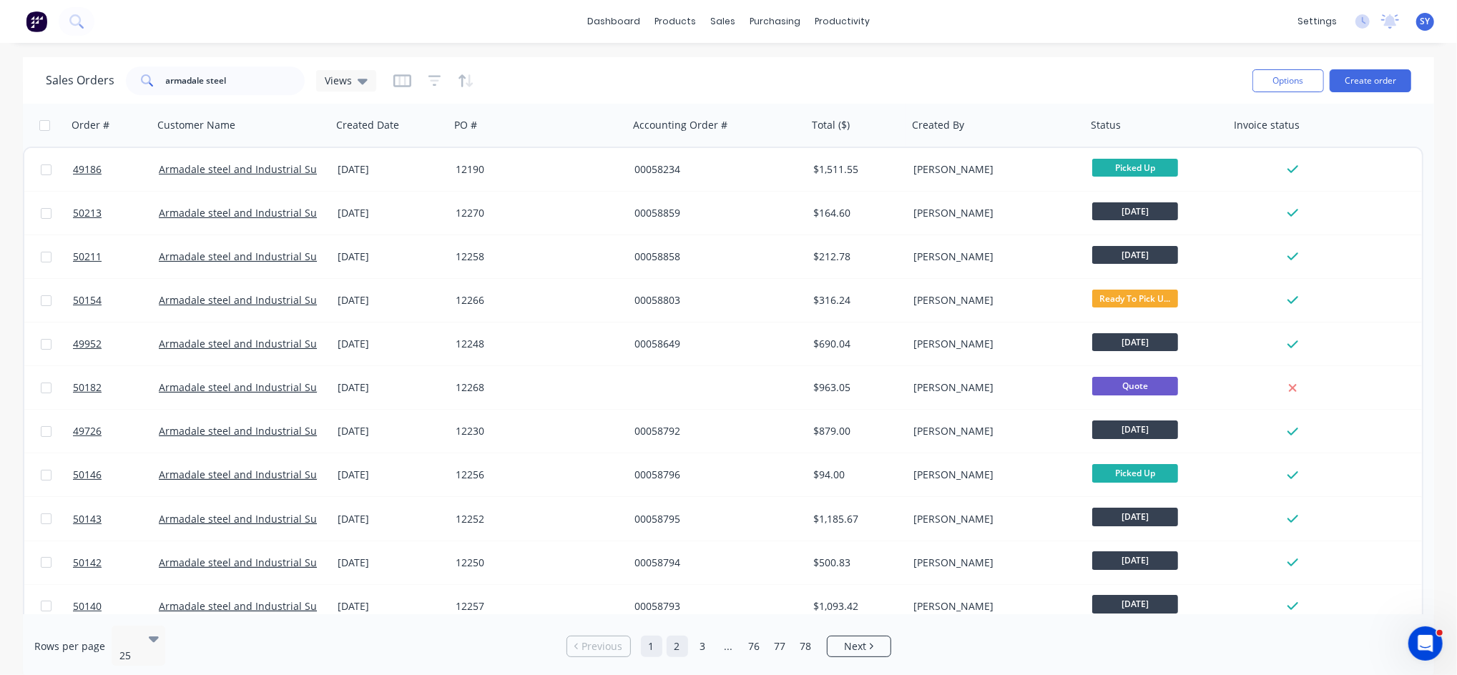
click at [677, 639] on link "2" at bounding box center [676, 646] width 21 height 21
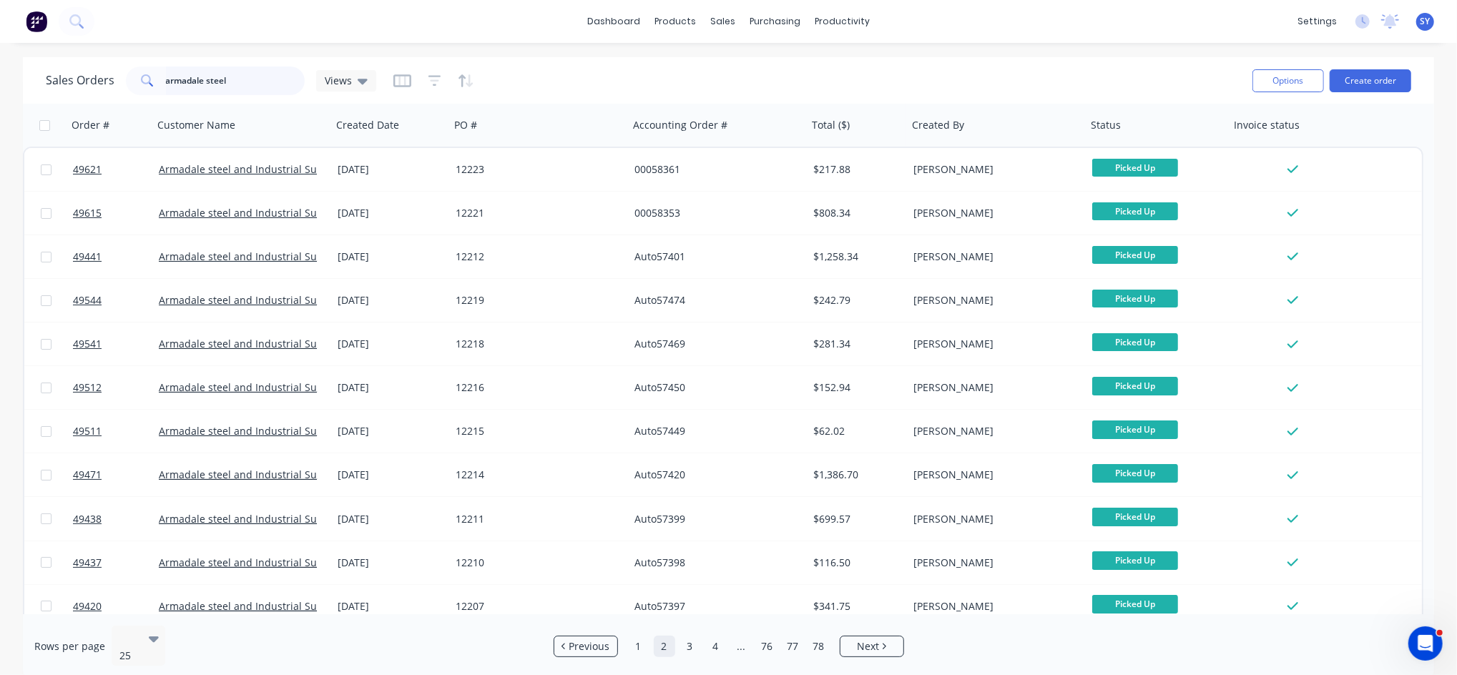
click at [242, 73] on input "armadale steel" at bounding box center [235, 81] width 139 height 29
drag, startPoint x: 237, startPoint y: 73, endPoint x: 104, endPoint y: 90, distance: 134.8
click at [104, 90] on div "Sales Orders armadale steel Views" at bounding box center [211, 81] width 330 height 29
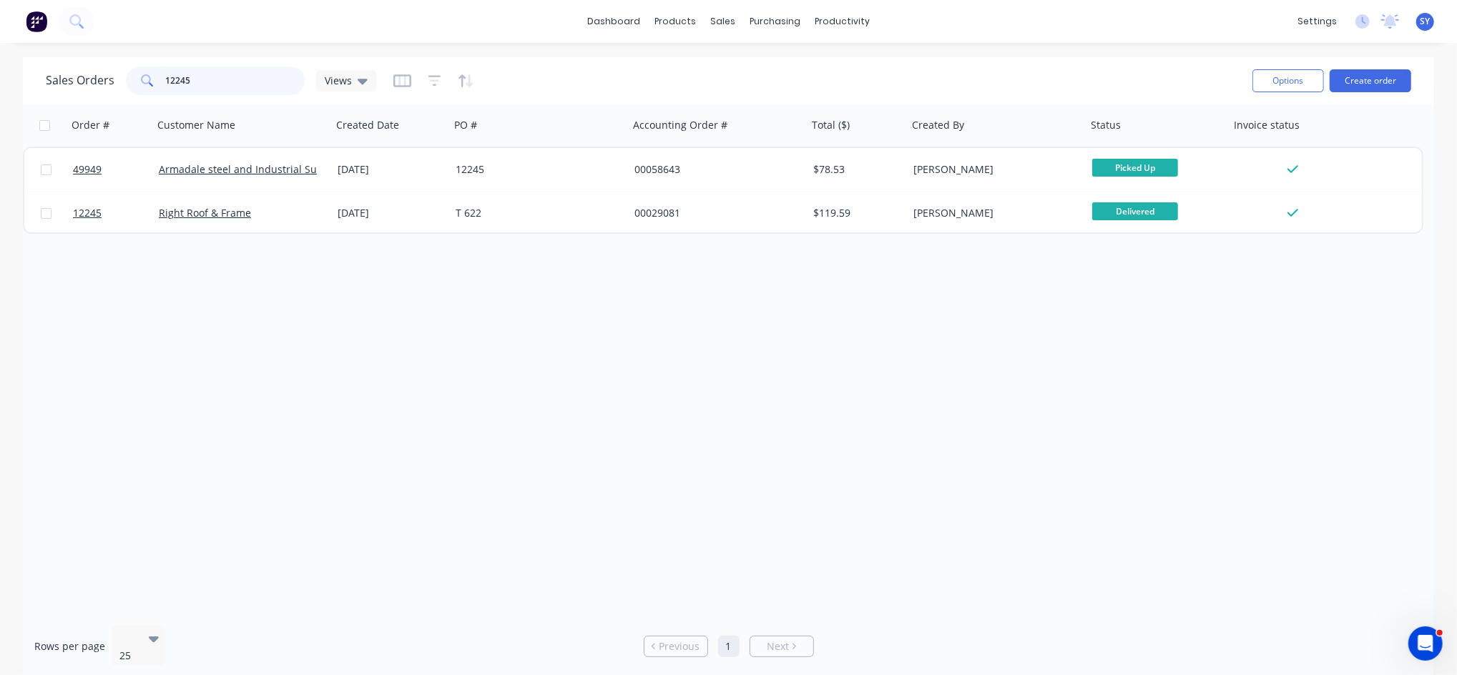
click at [194, 88] on input "12245" at bounding box center [235, 81] width 139 height 29
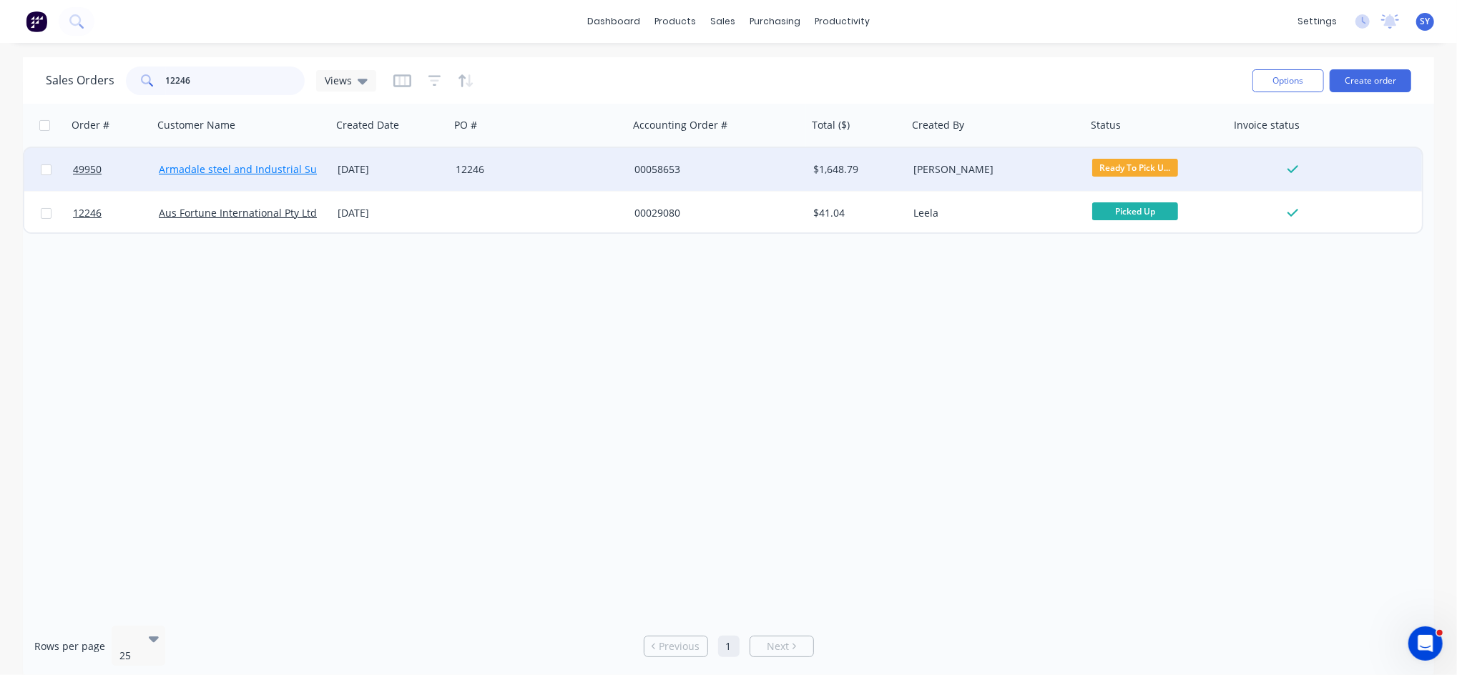
type input "12246"
click at [260, 172] on link "Armadale steel and Industrial Supplies" at bounding box center [252, 169] width 187 height 14
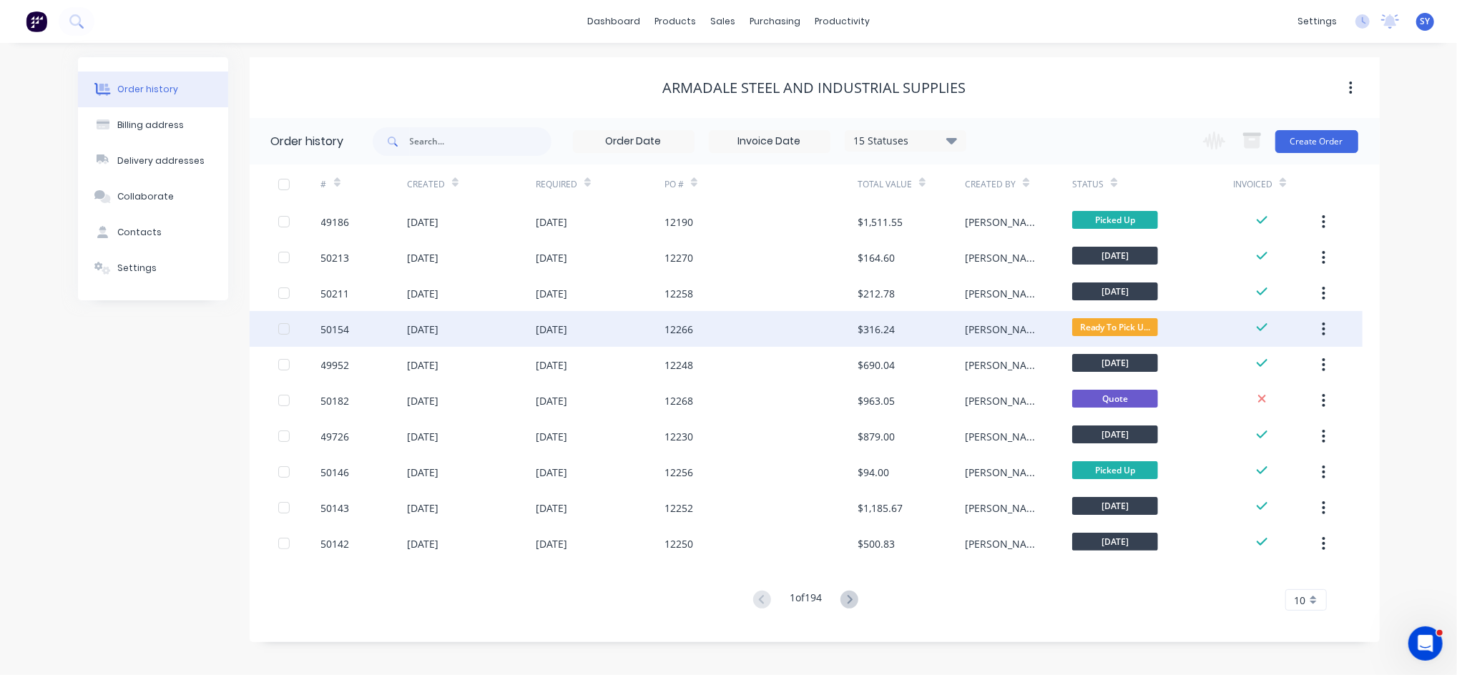
click at [530, 338] on div "[DATE]" at bounding box center [471, 329] width 129 height 36
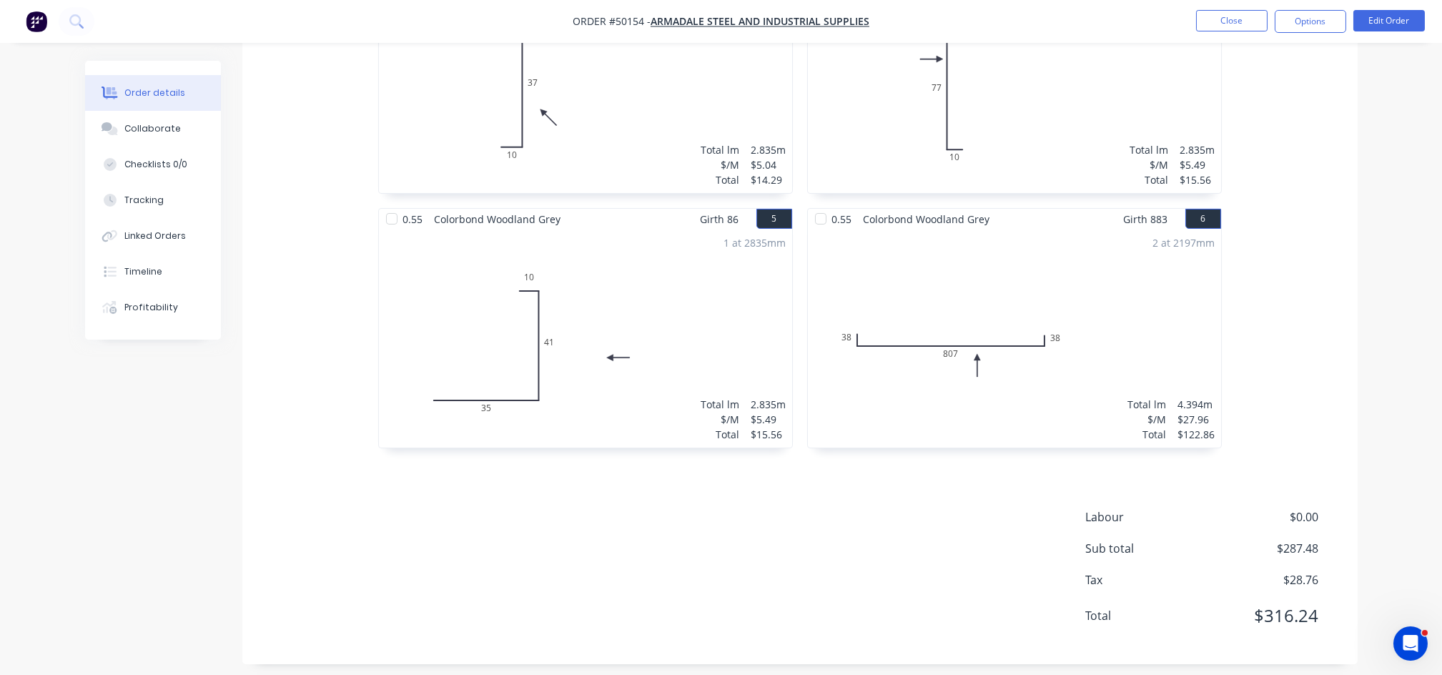
scroll to position [756, 0]
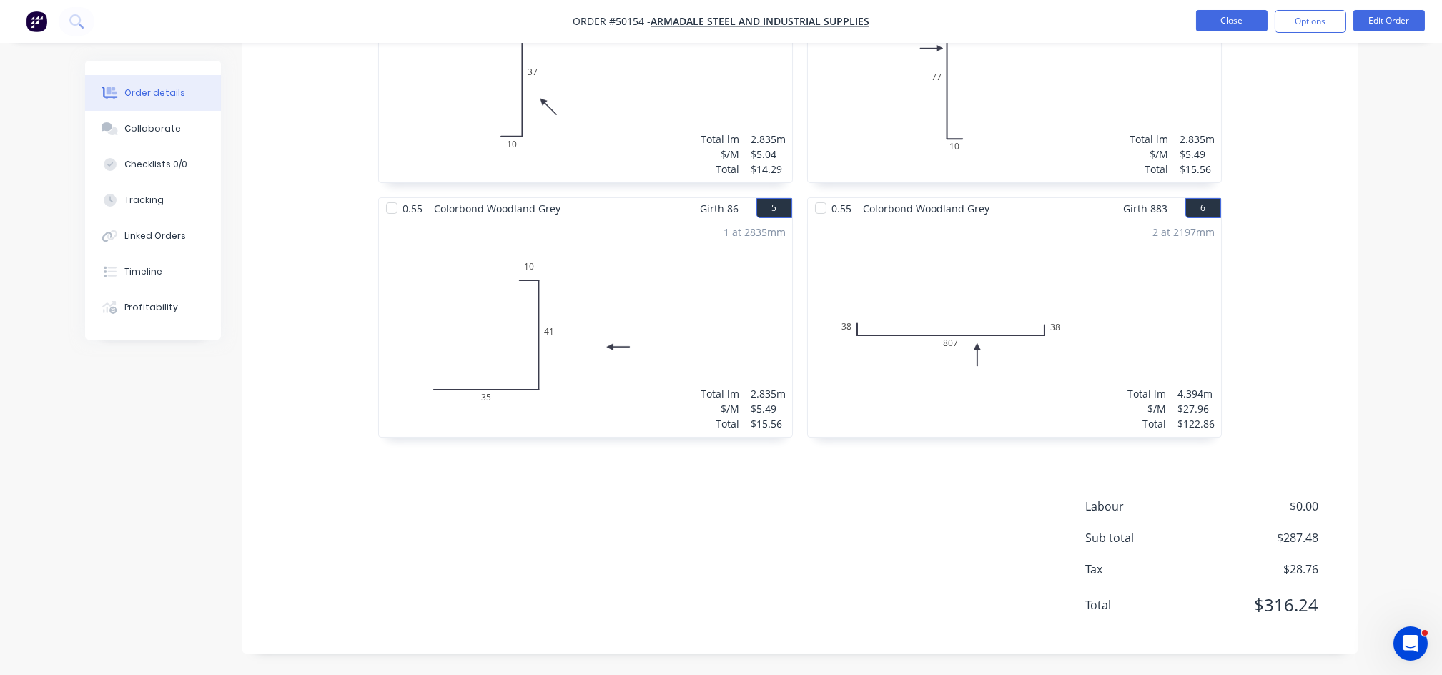
click at [1244, 21] on button "Close" at bounding box center [1232, 20] width 72 height 21
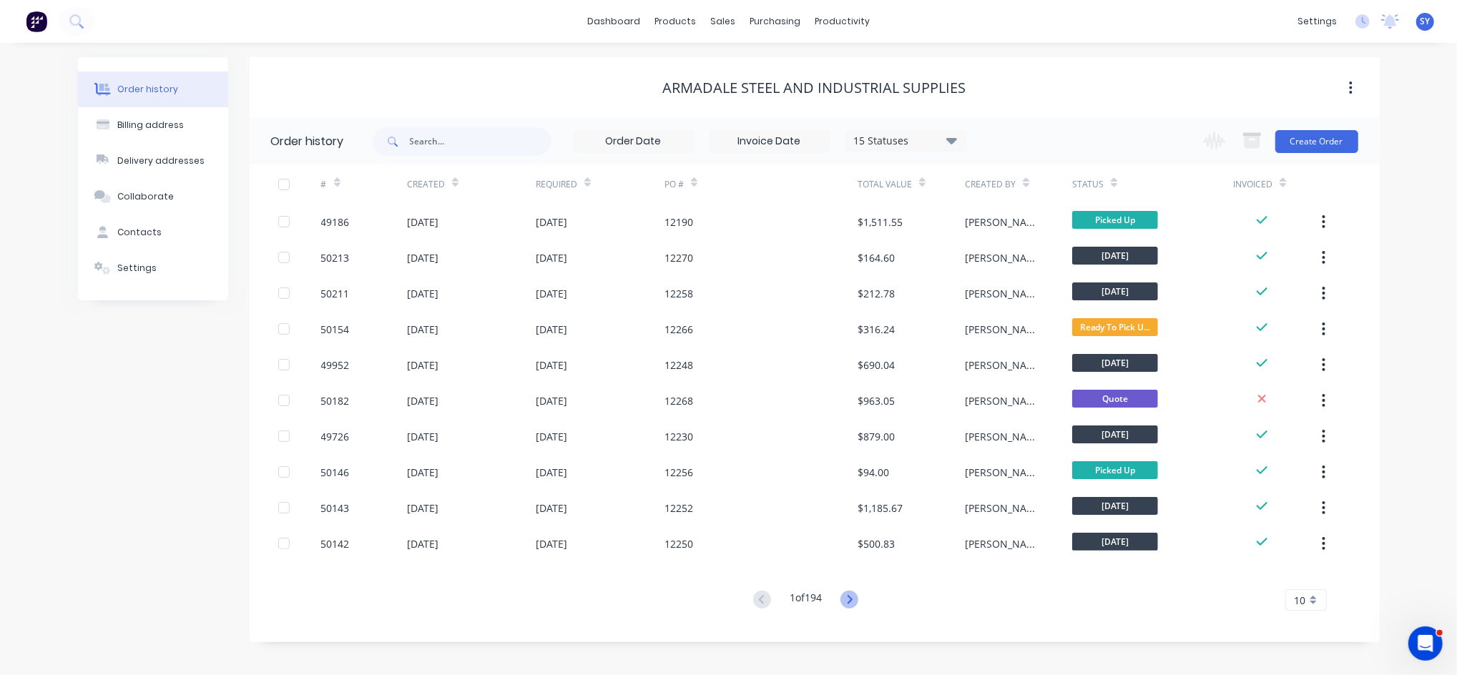
click at [852, 596] on icon at bounding box center [849, 600] width 18 height 18
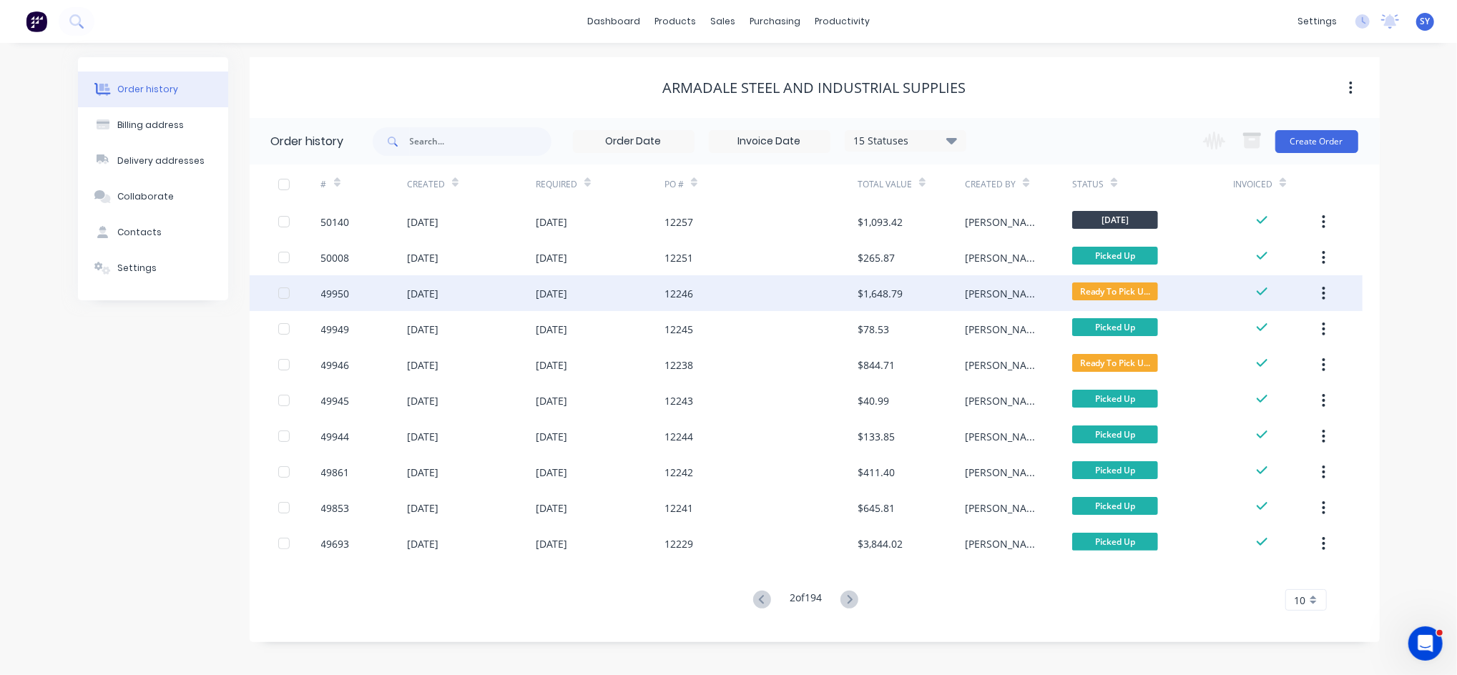
click at [760, 301] on div "12246" at bounding box center [760, 293] width 193 height 36
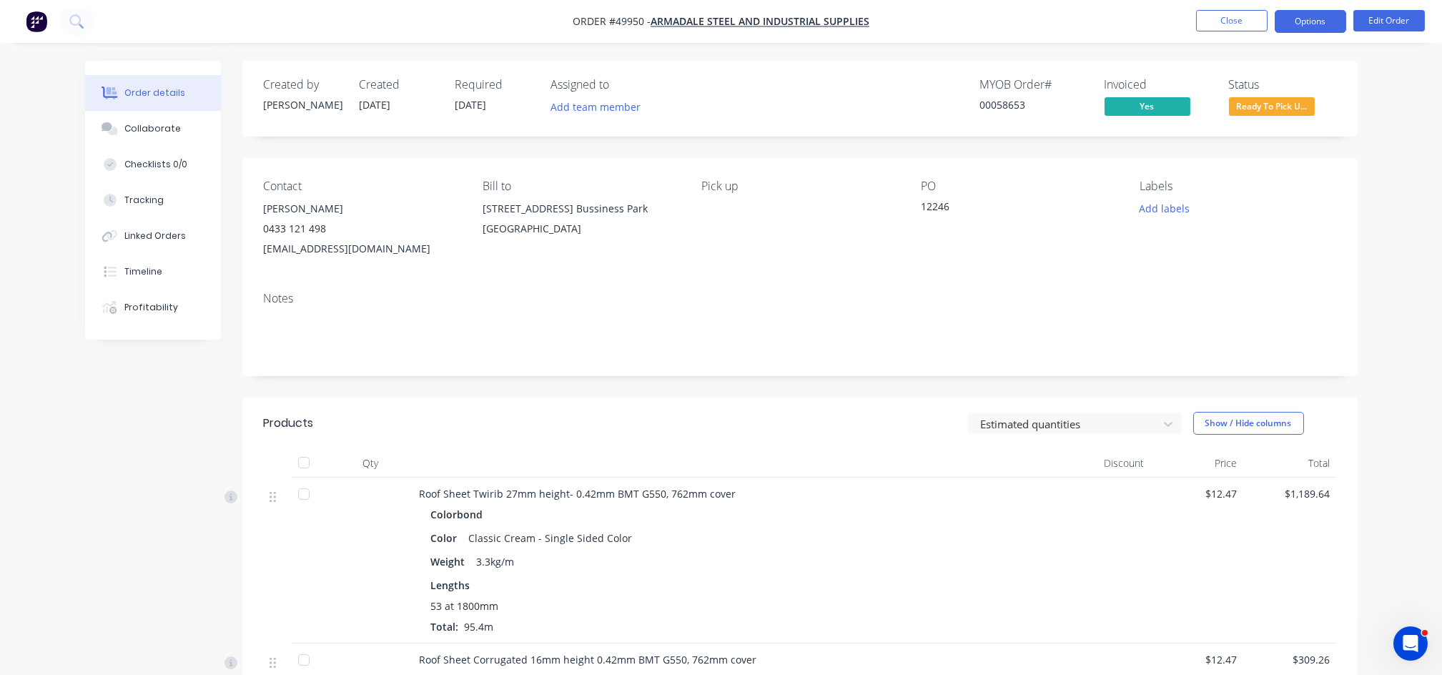
click at [1299, 26] on button "Options" at bounding box center [1311, 21] width 72 height 23
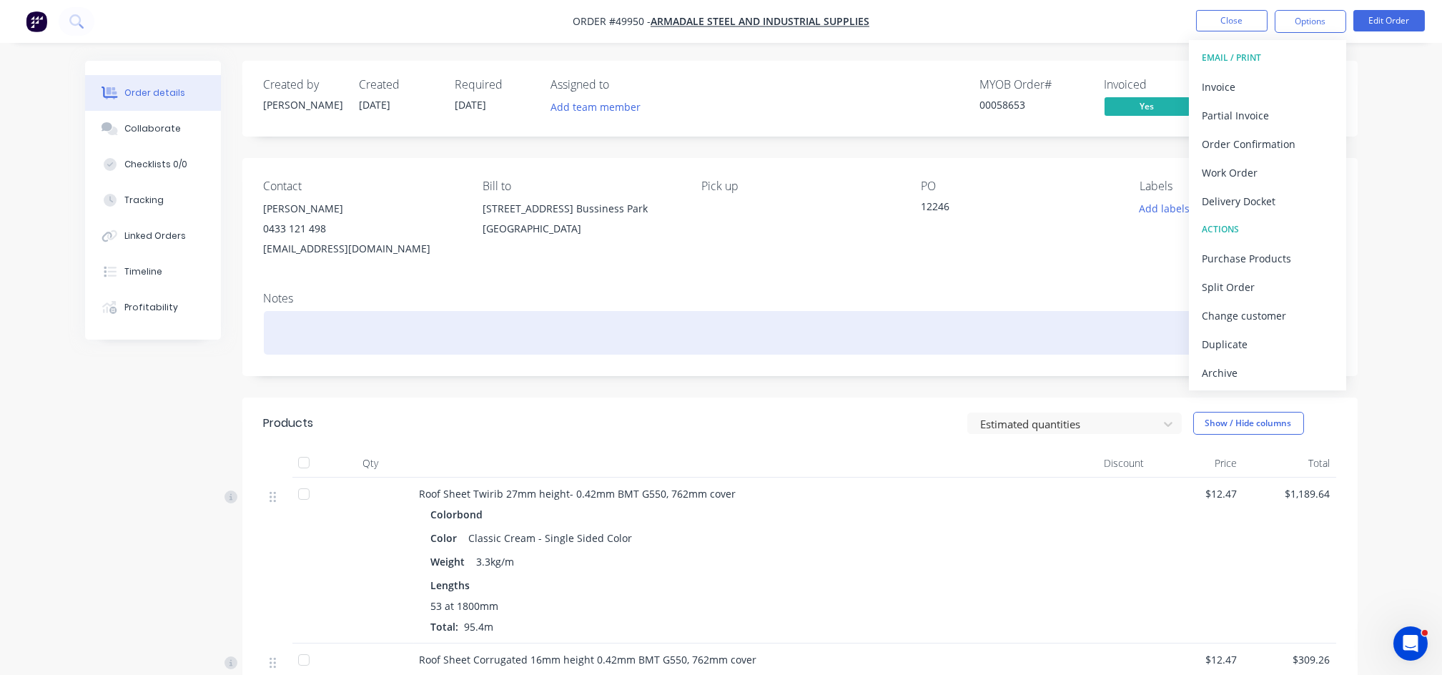
click at [1104, 320] on div at bounding box center [800, 333] width 1073 height 44
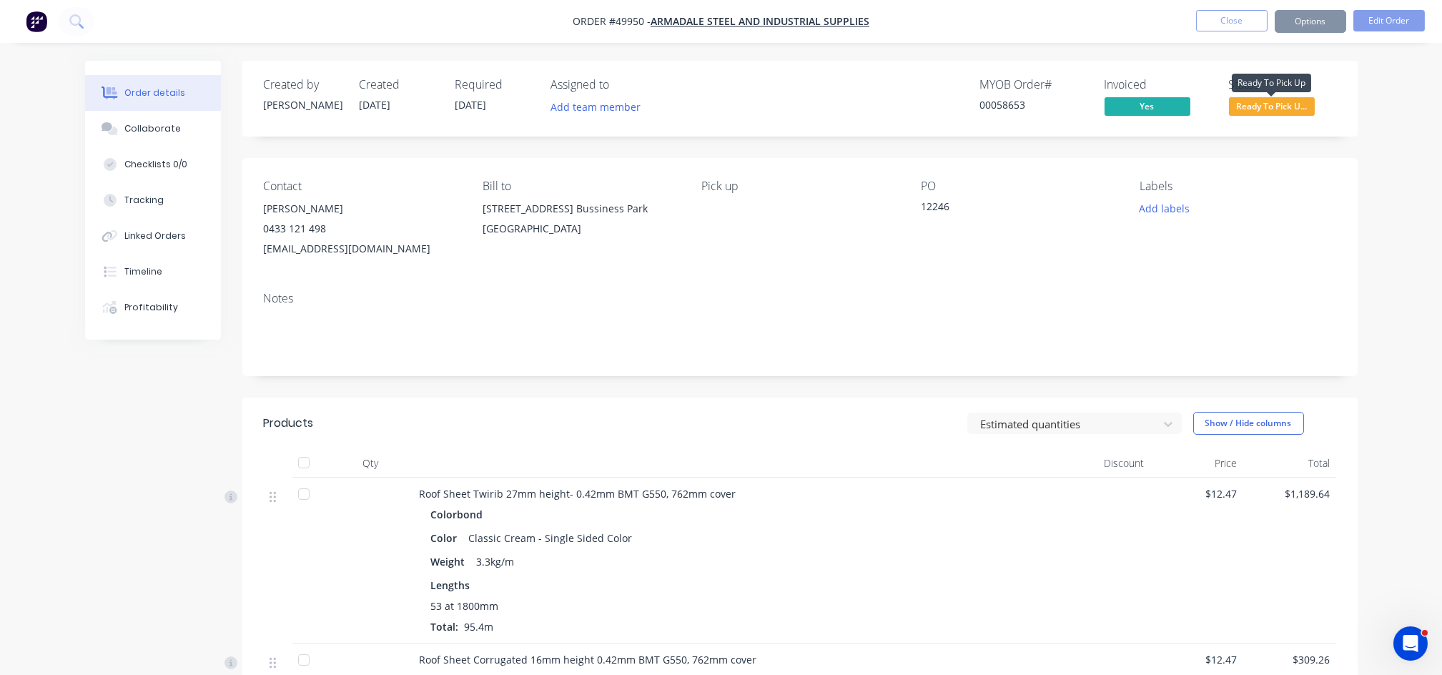
click at [1276, 103] on span "Ready To Pick U..." at bounding box center [1272, 106] width 86 height 18
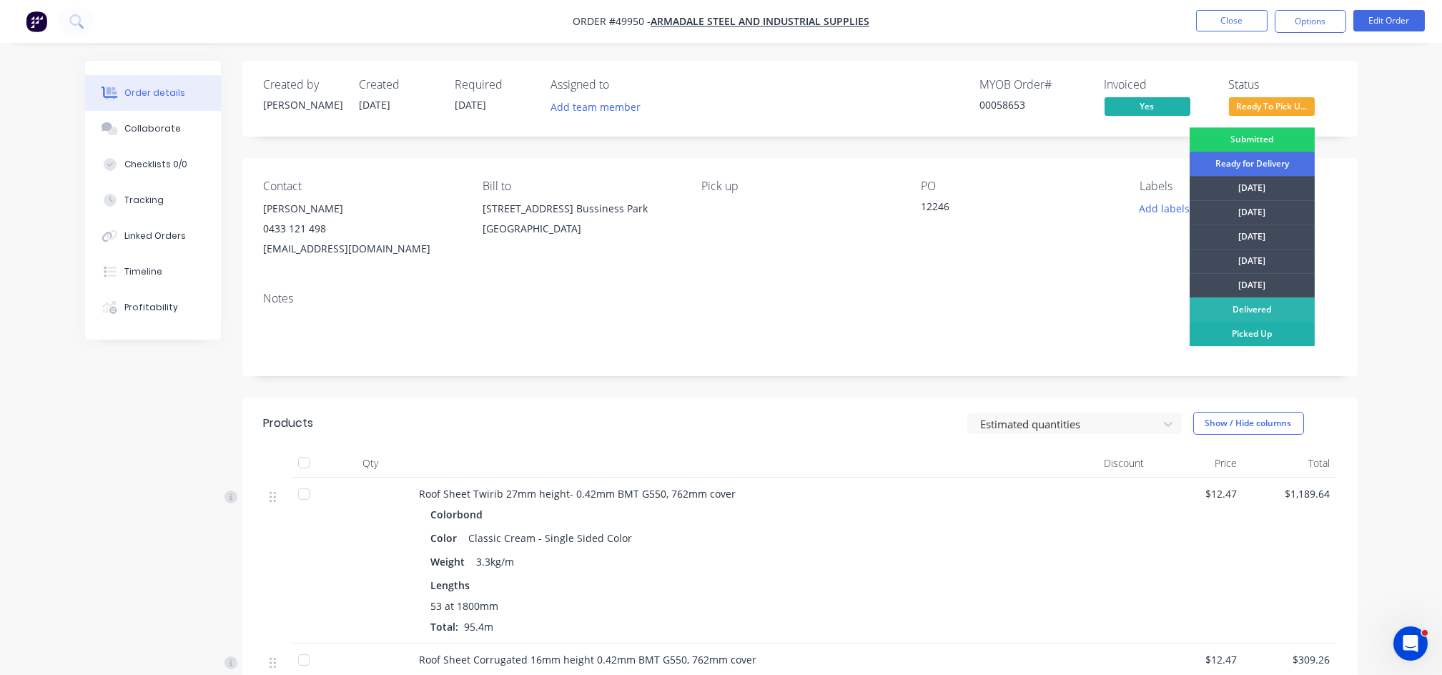
click at [1252, 335] on div "Picked Up" at bounding box center [1252, 334] width 125 height 24
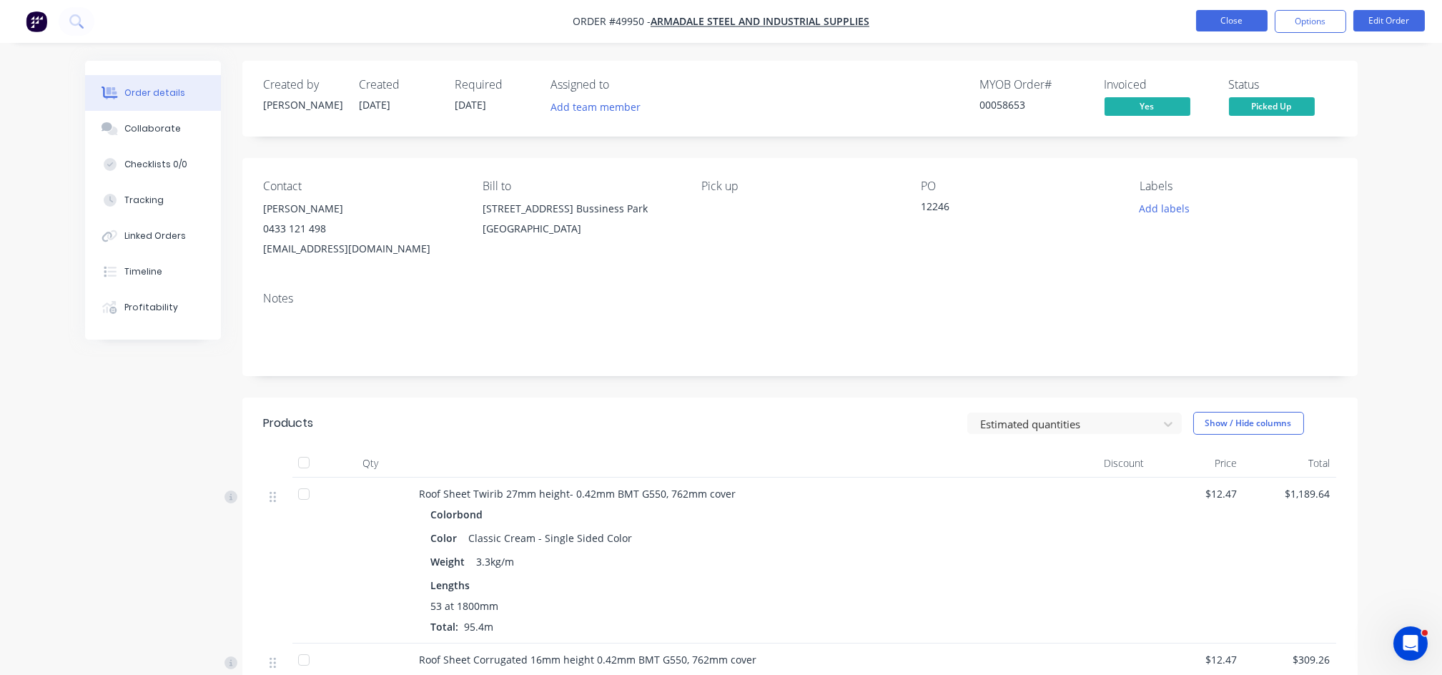
click at [1226, 26] on button "Close" at bounding box center [1232, 20] width 72 height 21
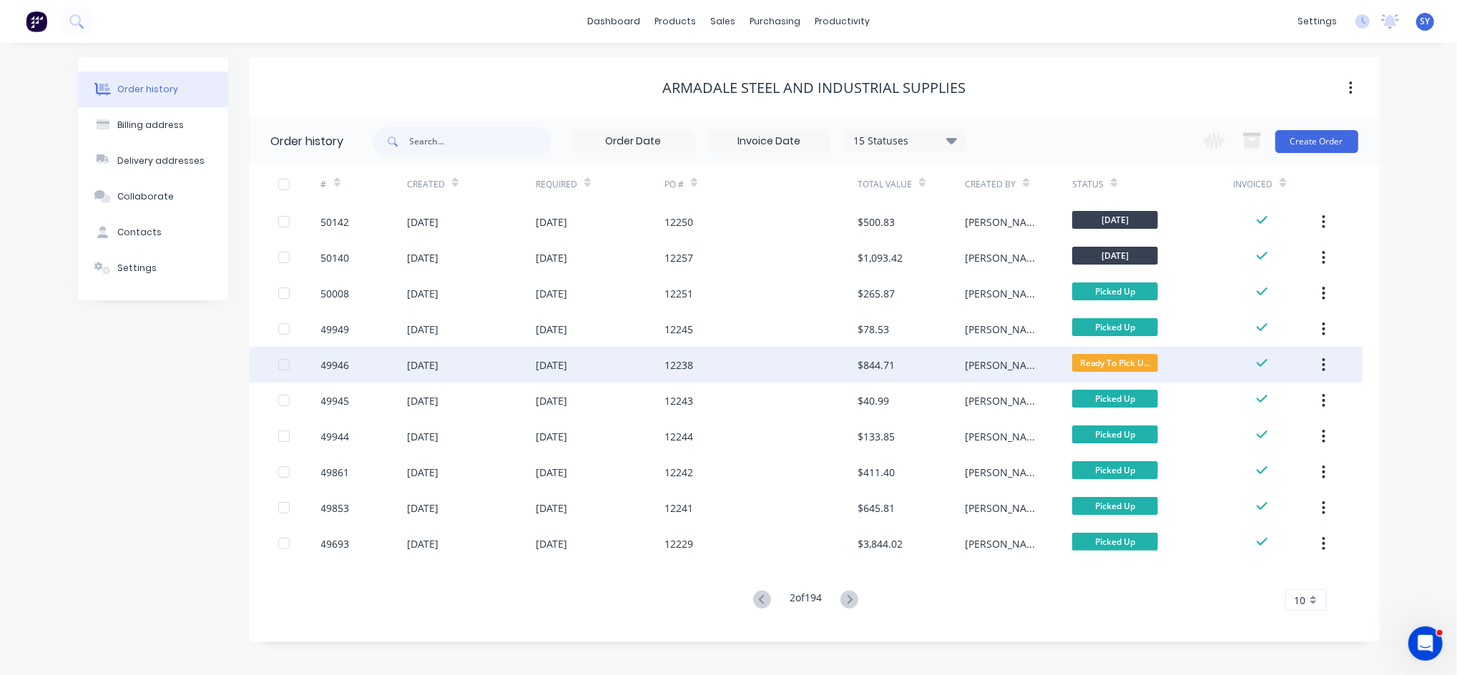
click at [633, 373] on div "[DATE]" at bounding box center [600, 365] width 129 height 36
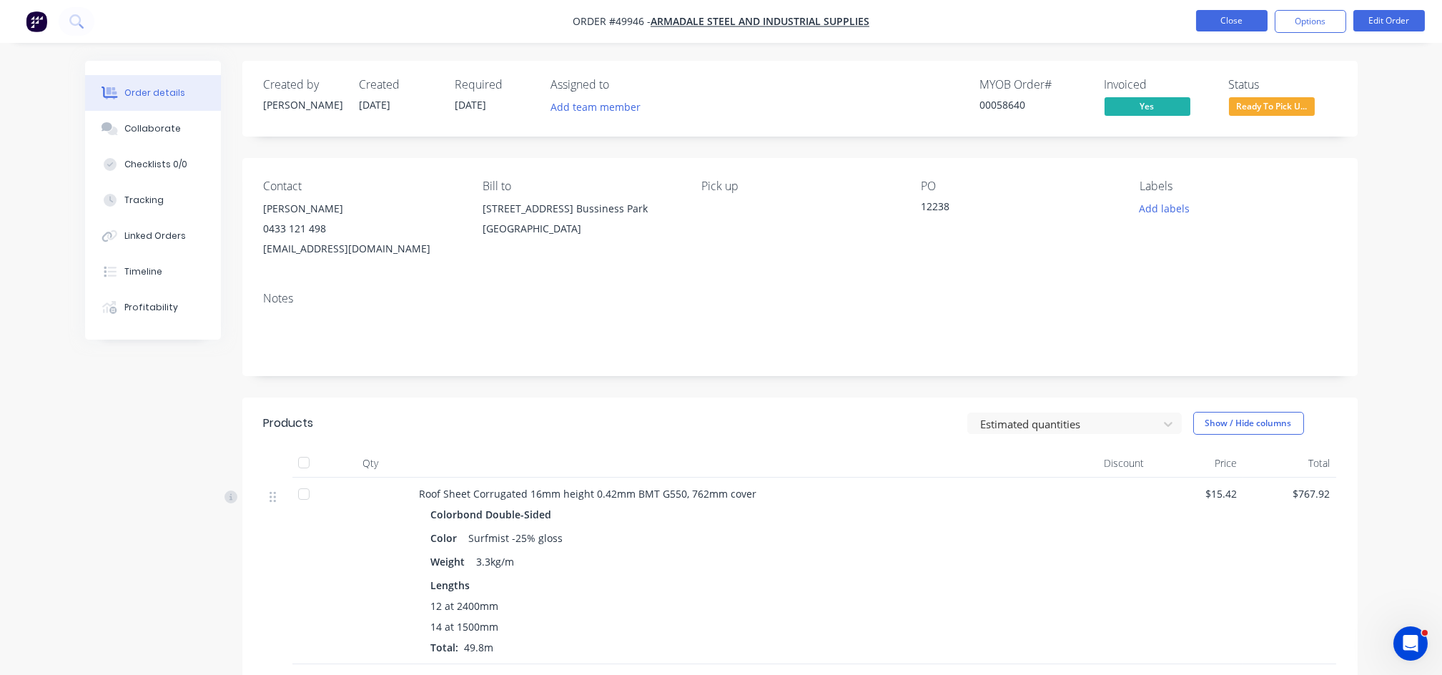
click at [1221, 27] on button "Close" at bounding box center [1232, 20] width 72 height 21
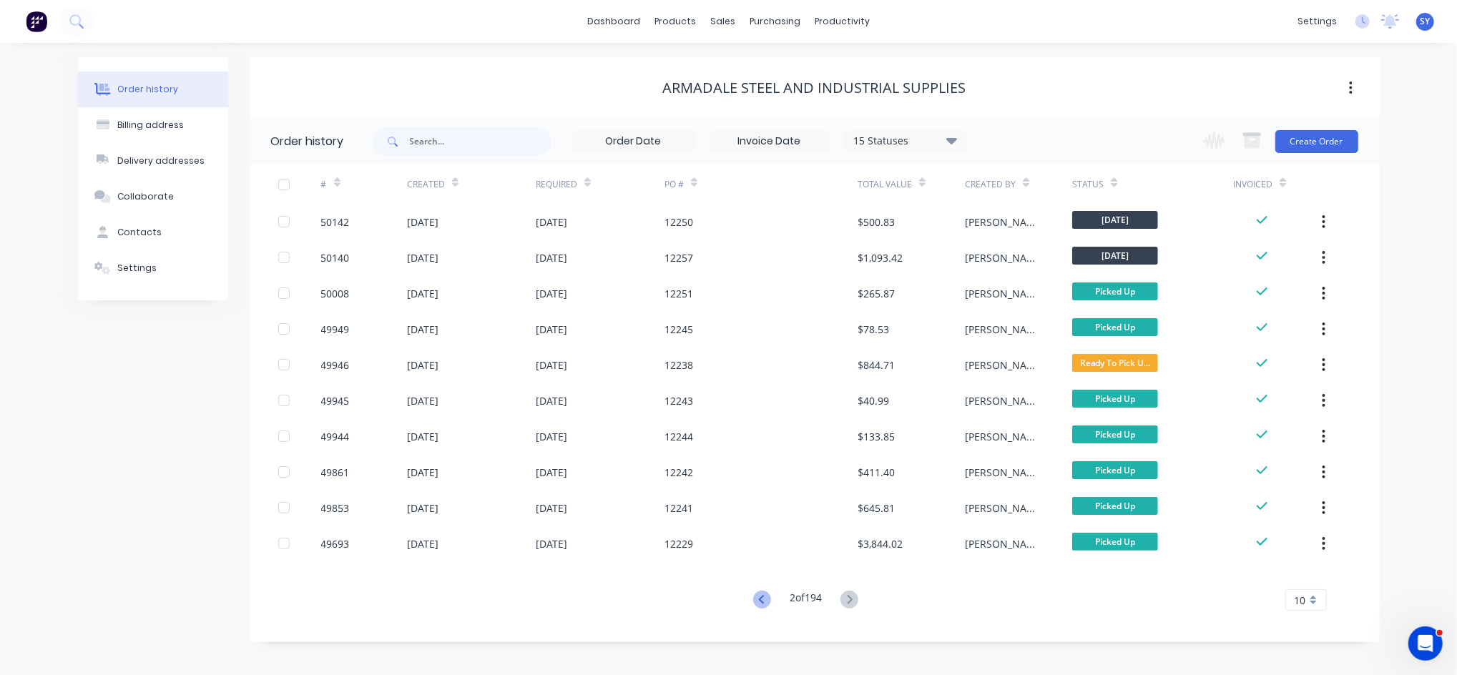
click at [757, 604] on icon at bounding box center [762, 600] width 18 height 18
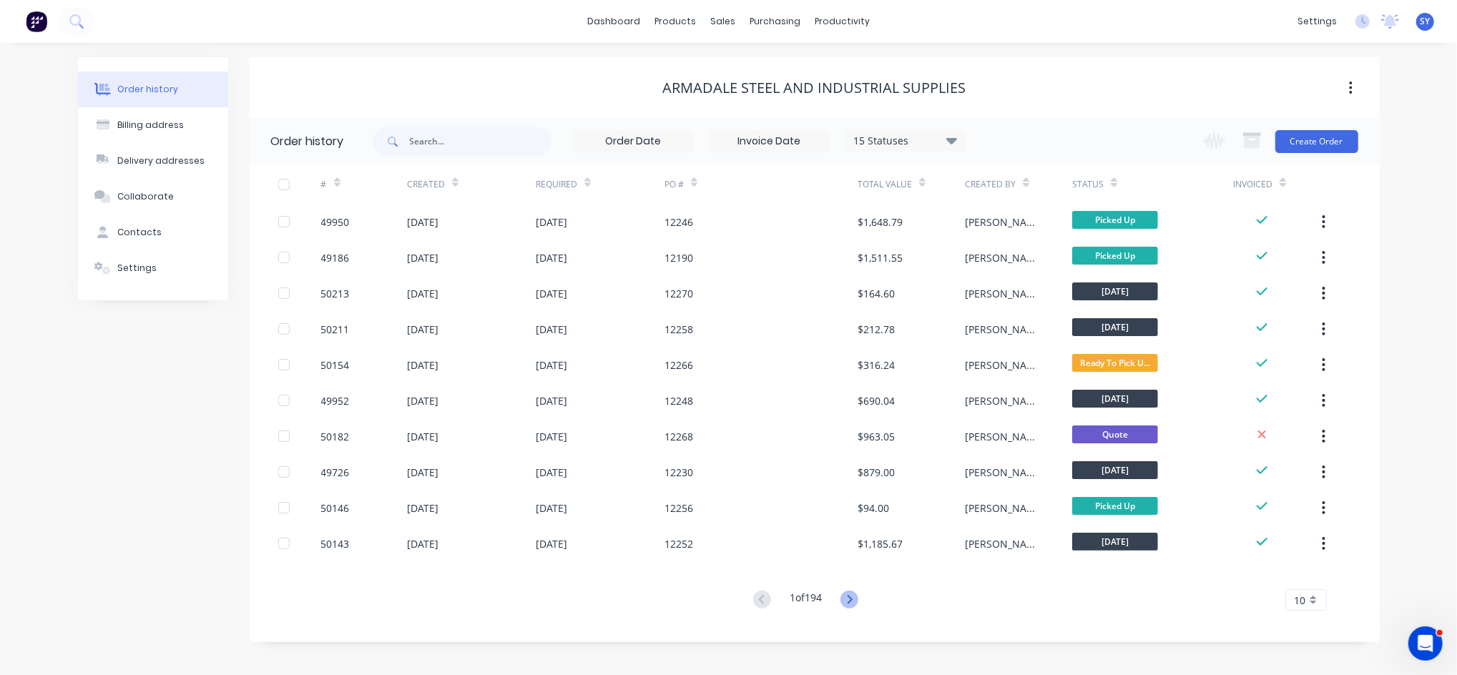
click at [854, 602] on icon at bounding box center [849, 600] width 18 height 18
